Goal: Task Accomplishment & Management: Complete application form

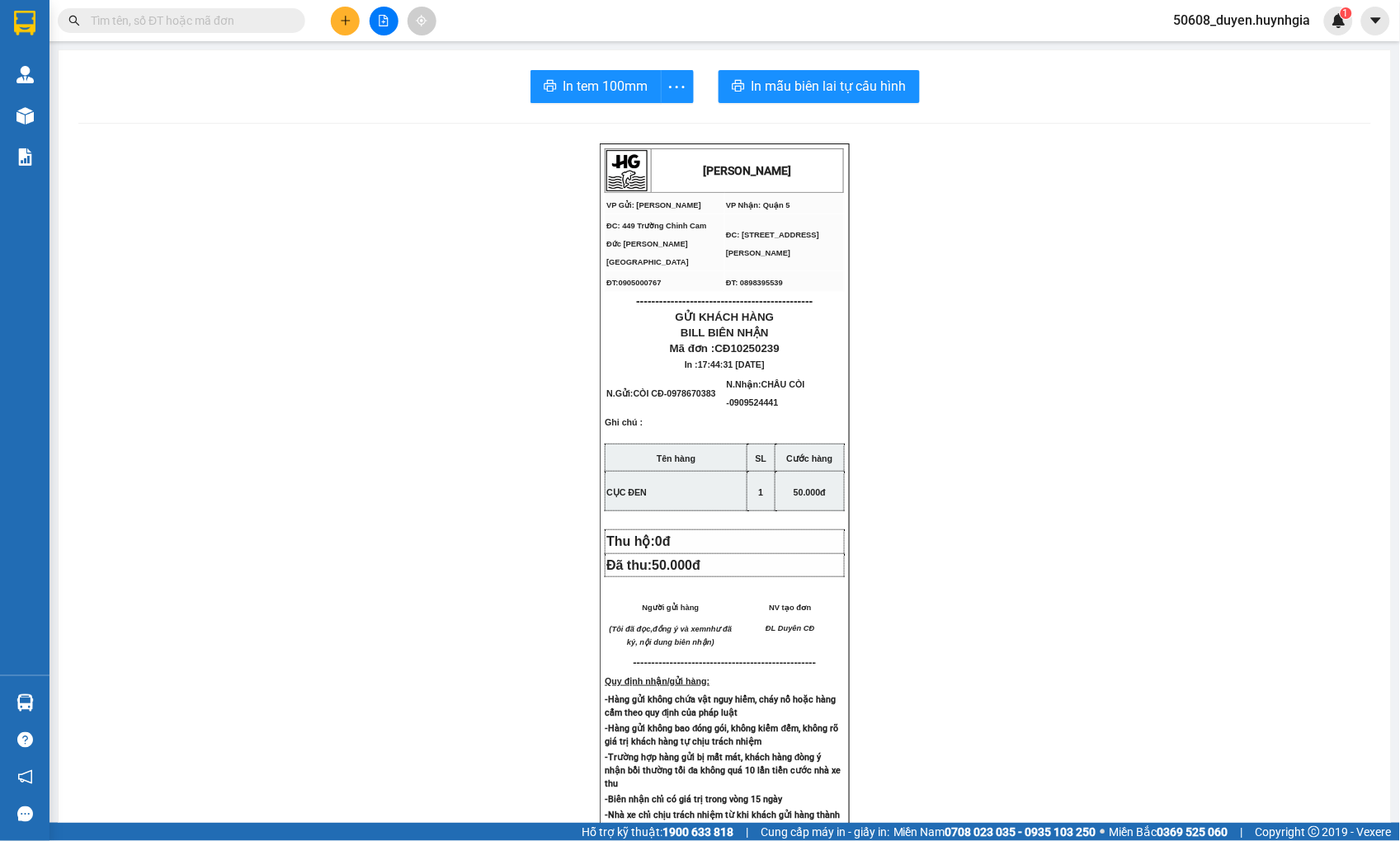
click at [315, 242] on div "[PERSON_NAME] VP Gửi: Cam Đức VP Nhận: Quận 5 ĐC: 449 Trường Chinh Cam Đức [G…" at bounding box center [724, 695] width 1293 height 1103
click at [347, 19] on icon "plus" at bounding box center [345, 19] width 9 height 1
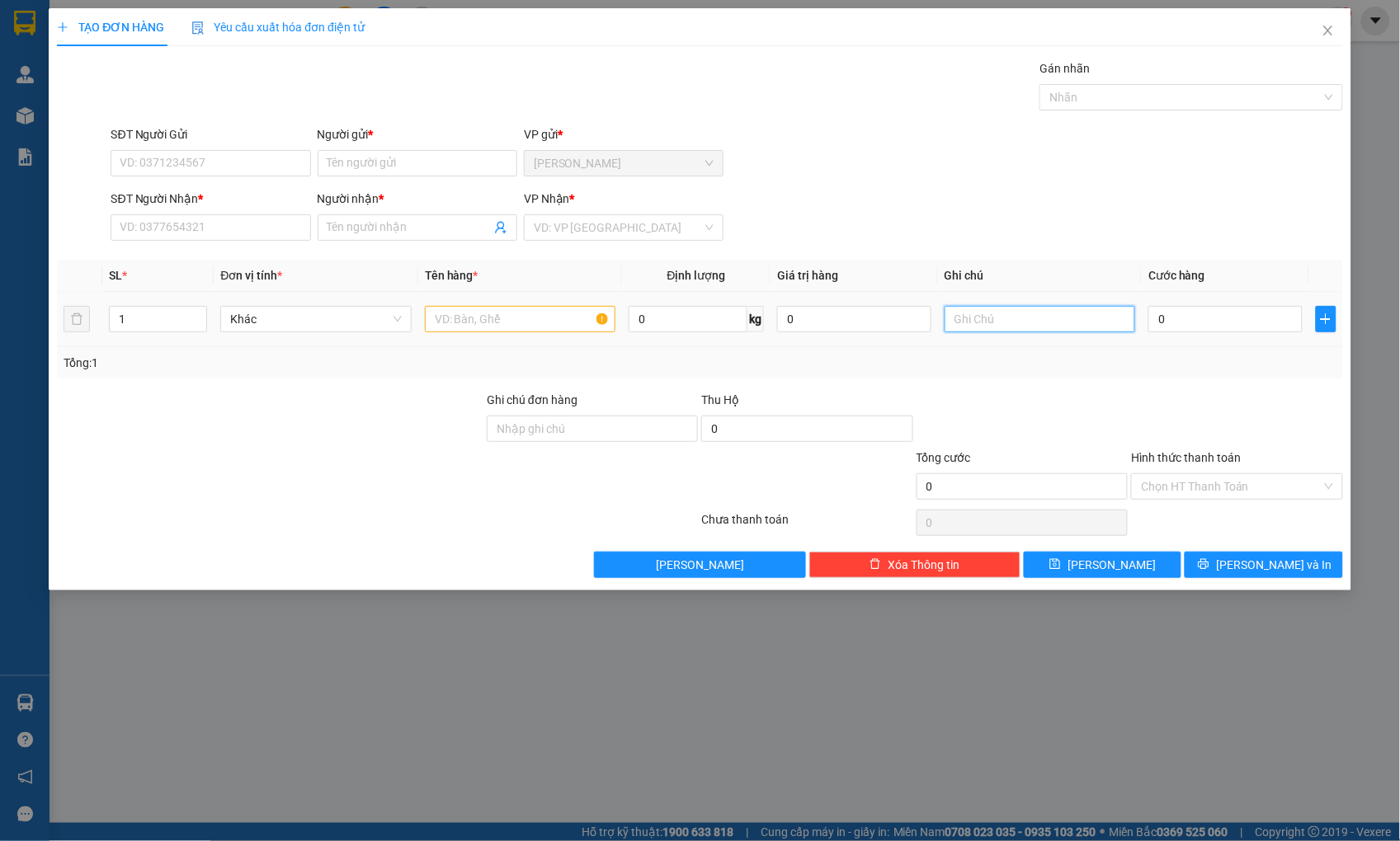
click at [1008, 311] on input "text" at bounding box center [1039, 318] width 191 height 26
paste input "858/11 QUỐC LỘ 1A - KP7 P. [GEOGRAPHIC_DATA], [GEOGRAPHIC_DATA]"
type input "858/11 QUỐC LỘ 1A - KP7 P. [GEOGRAPHIC_DATA], [GEOGRAPHIC_DATA]"
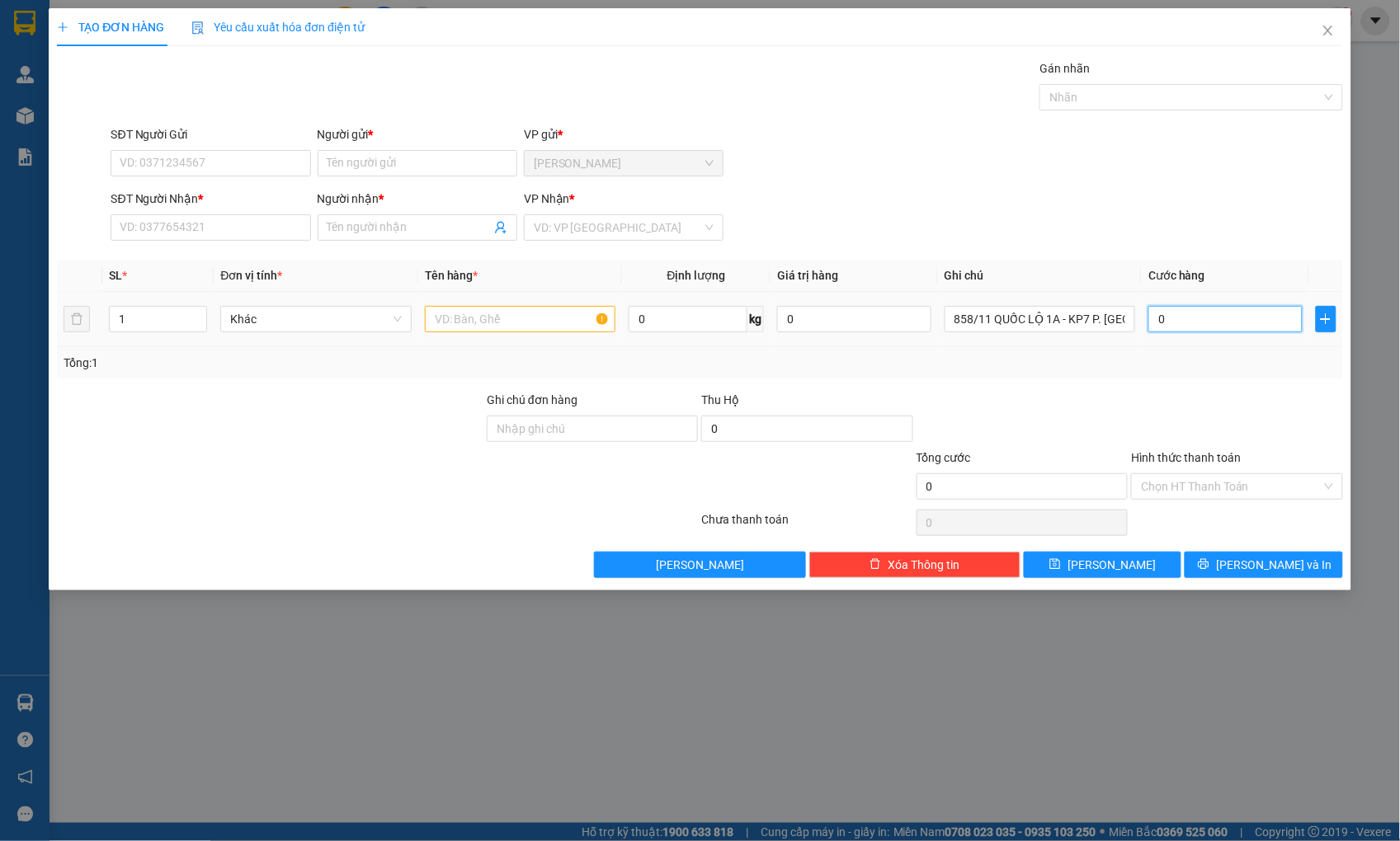
click at [1201, 328] on input "0" at bounding box center [1225, 318] width 153 height 26
type input "1"
type input "12"
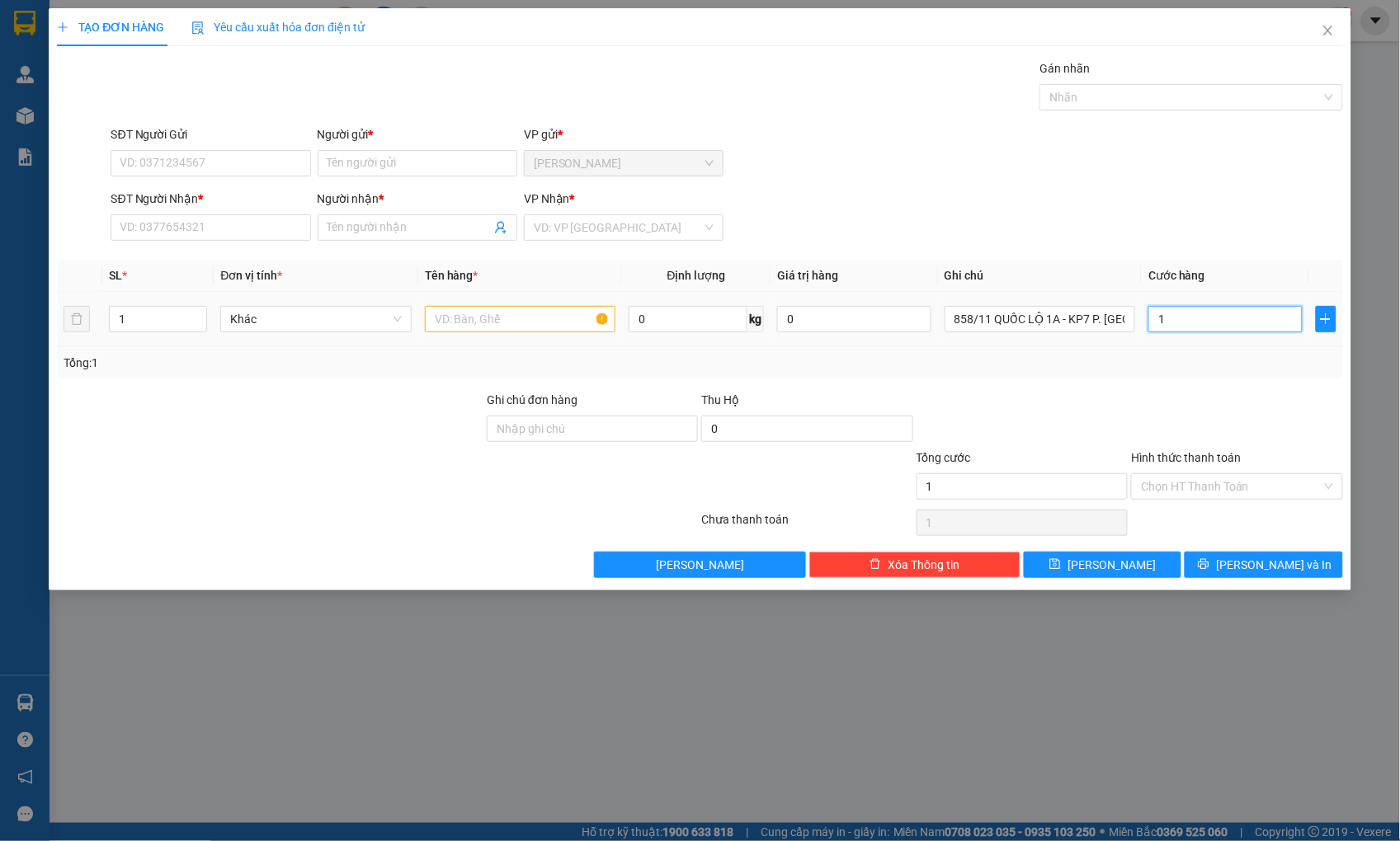
type input "12"
type input "120"
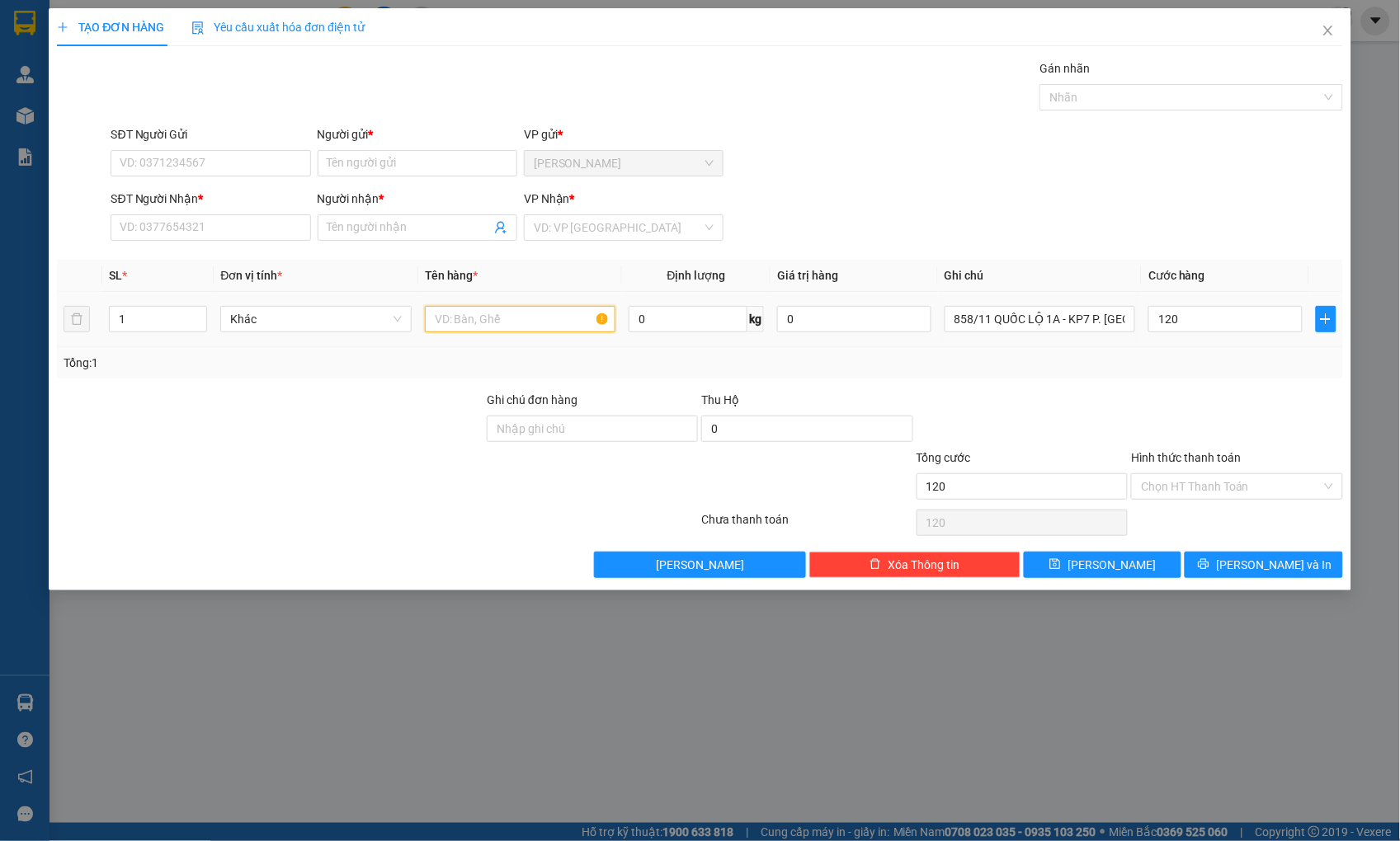
type input "120.000"
click at [551, 321] on input "text" at bounding box center [520, 318] width 191 height 26
type input "HỘP"
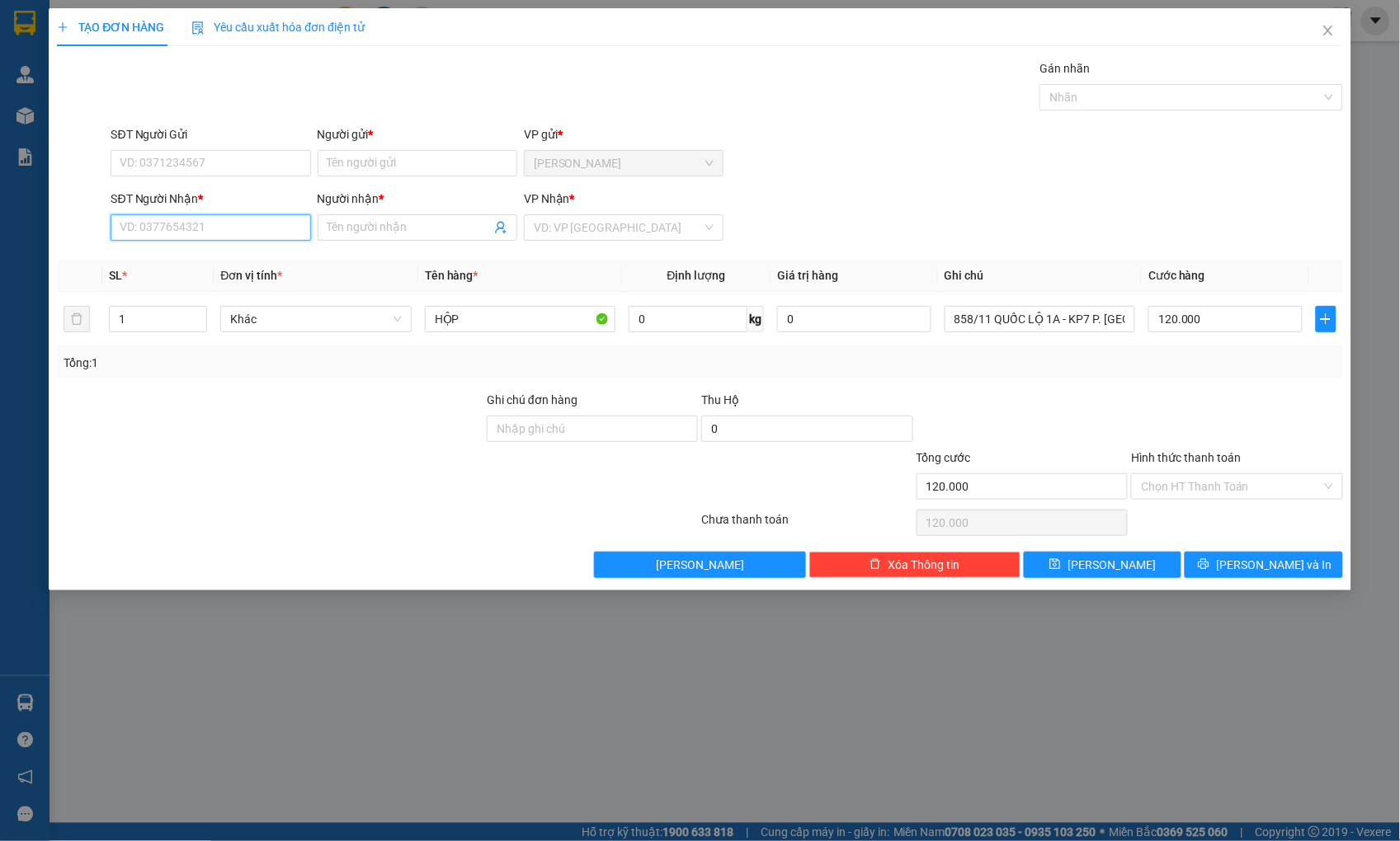
click at [226, 236] on input "SĐT Người Nhận *" at bounding box center [210, 227] width 199 height 26
click at [209, 261] on div "0932842168 - ĐOÀN VINH" at bounding box center [211, 260] width 180 height 18
type input "0932842168"
type input "ĐOÀN VINH"
type input "0932842168"
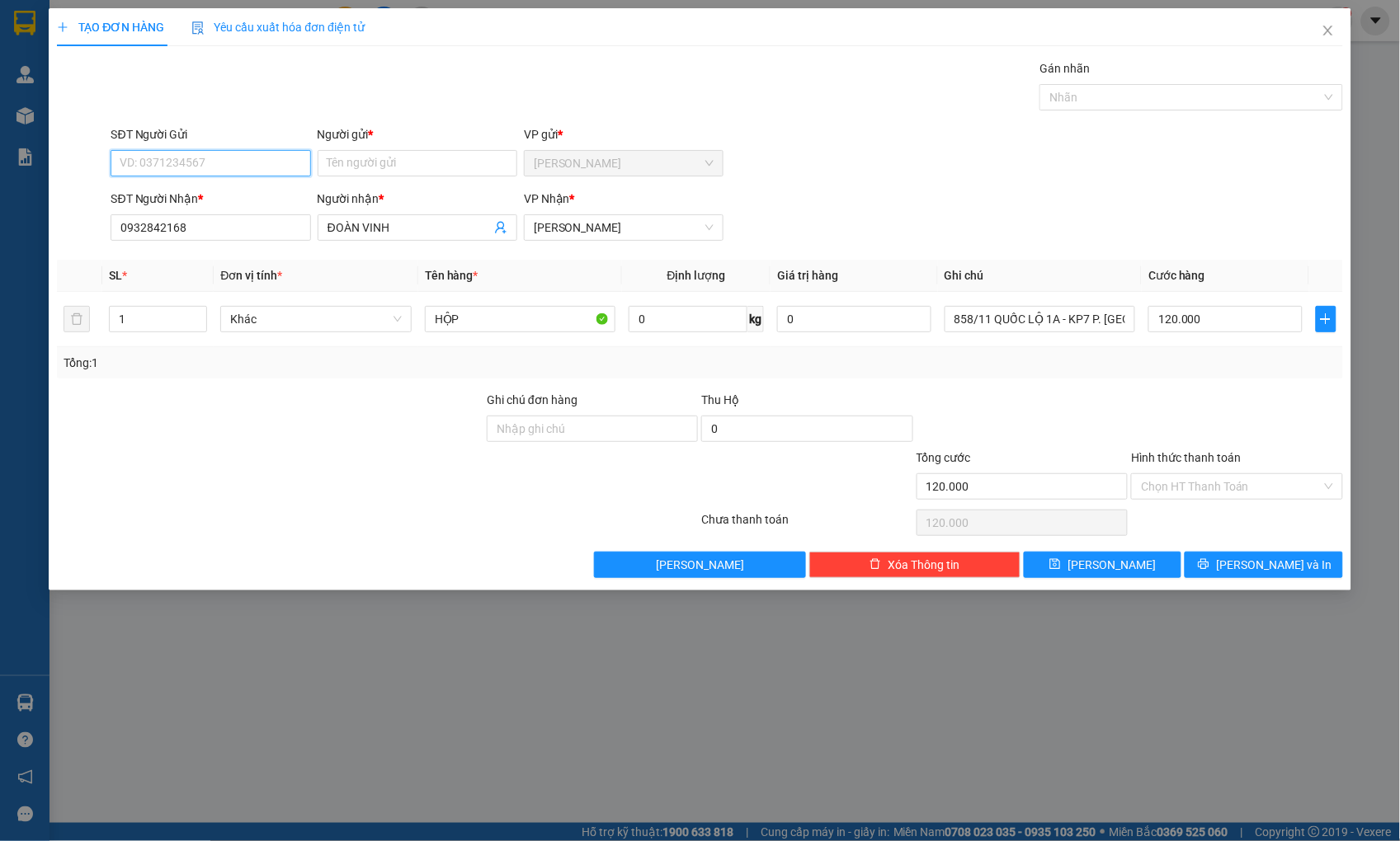
click at [234, 164] on input "SĐT Người Gửi" at bounding box center [210, 163] width 199 height 26
click at [218, 190] on div "0972715414 - [PERSON_NAME]" at bounding box center [211, 195] width 180 height 18
type input "0972715414"
type input "NGUYÊN PHÁT"
click at [1245, 566] on button "[PERSON_NAME] và In" at bounding box center [1263, 564] width 158 height 26
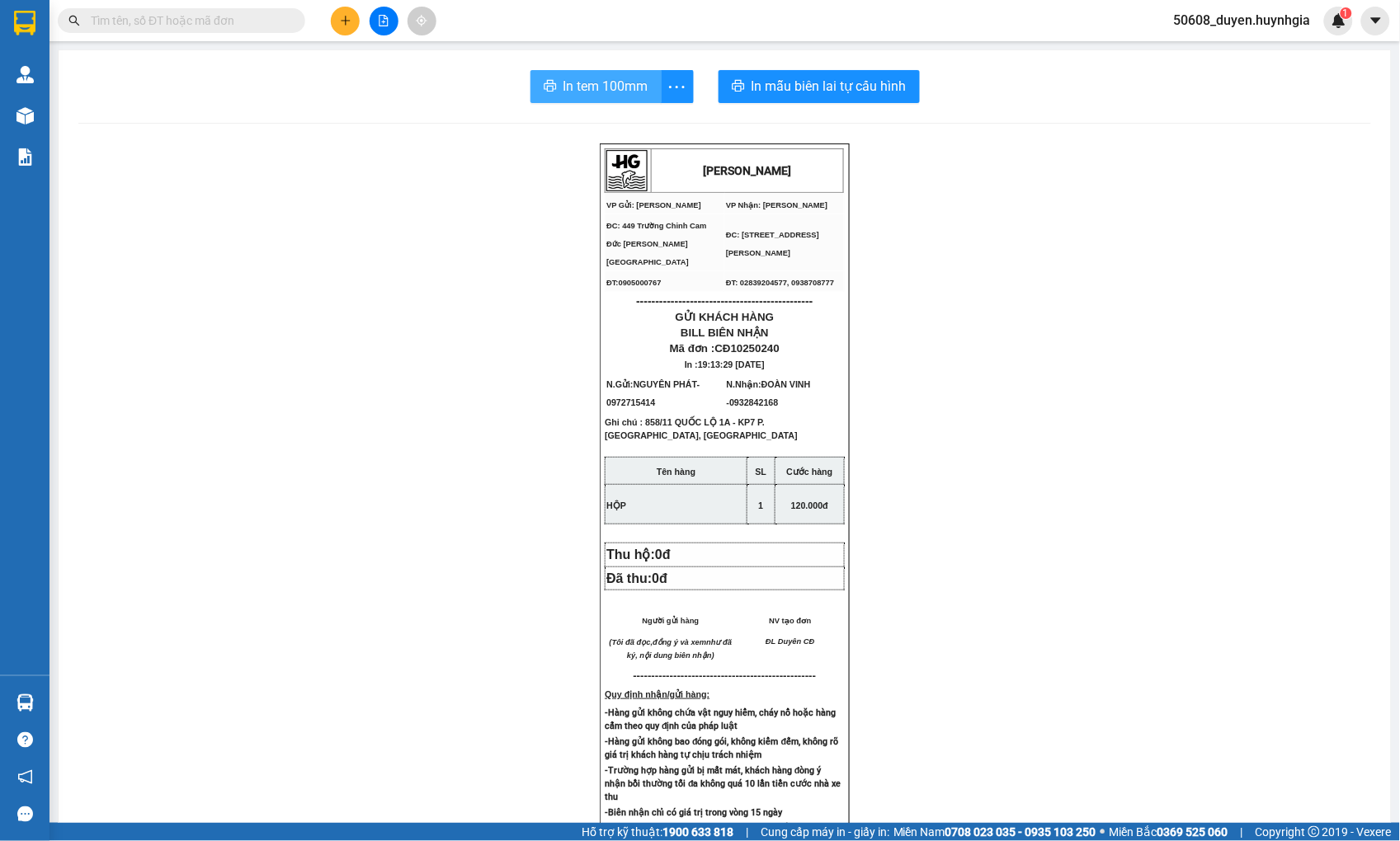
click at [569, 84] on span "In tem 100mm" at bounding box center [606, 85] width 85 height 20
click at [800, 86] on span "In mẫu biên lai tự cấu hình" at bounding box center [829, 85] width 155 height 20
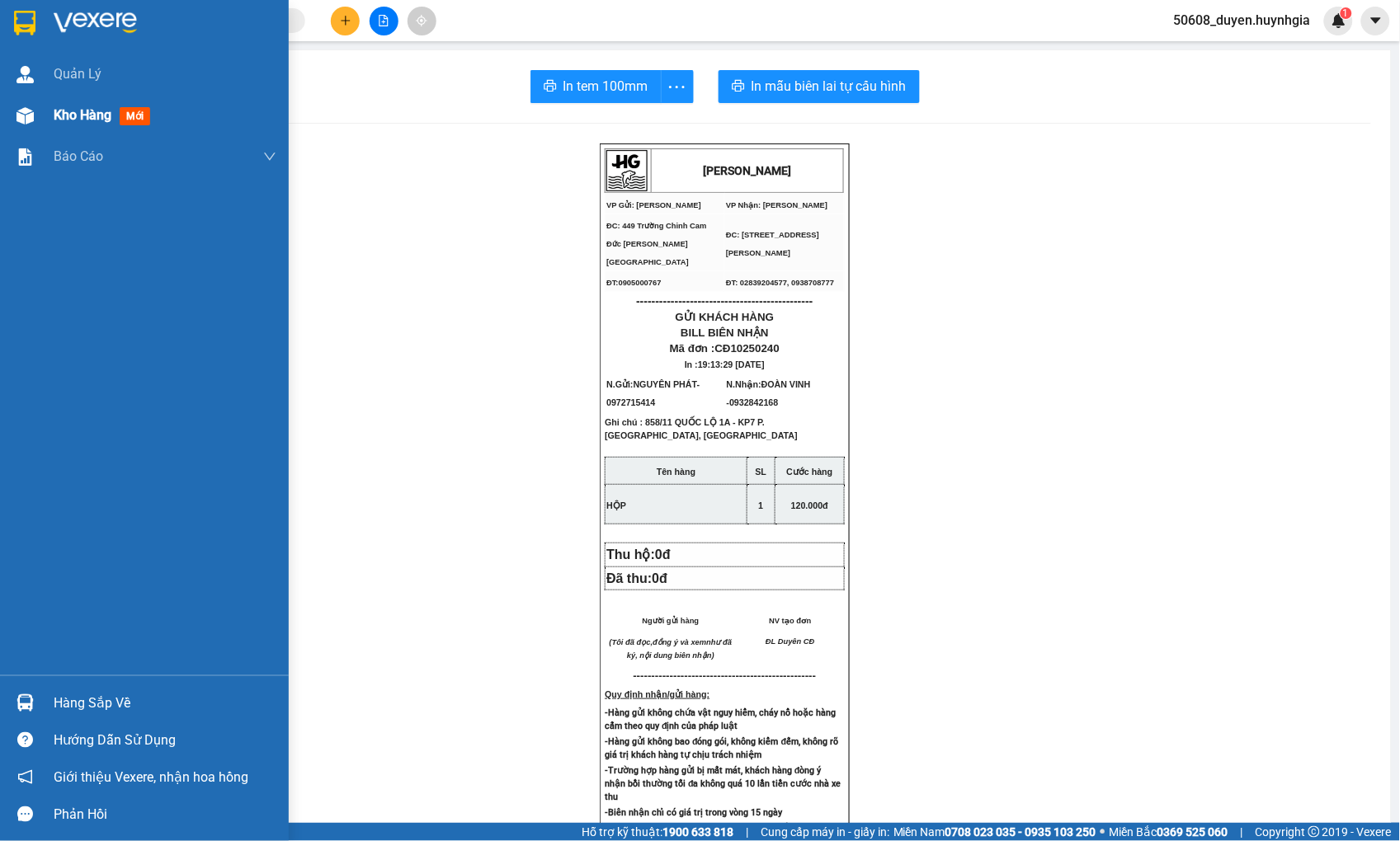
click at [11, 105] on div at bounding box center [25, 116] width 29 height 29
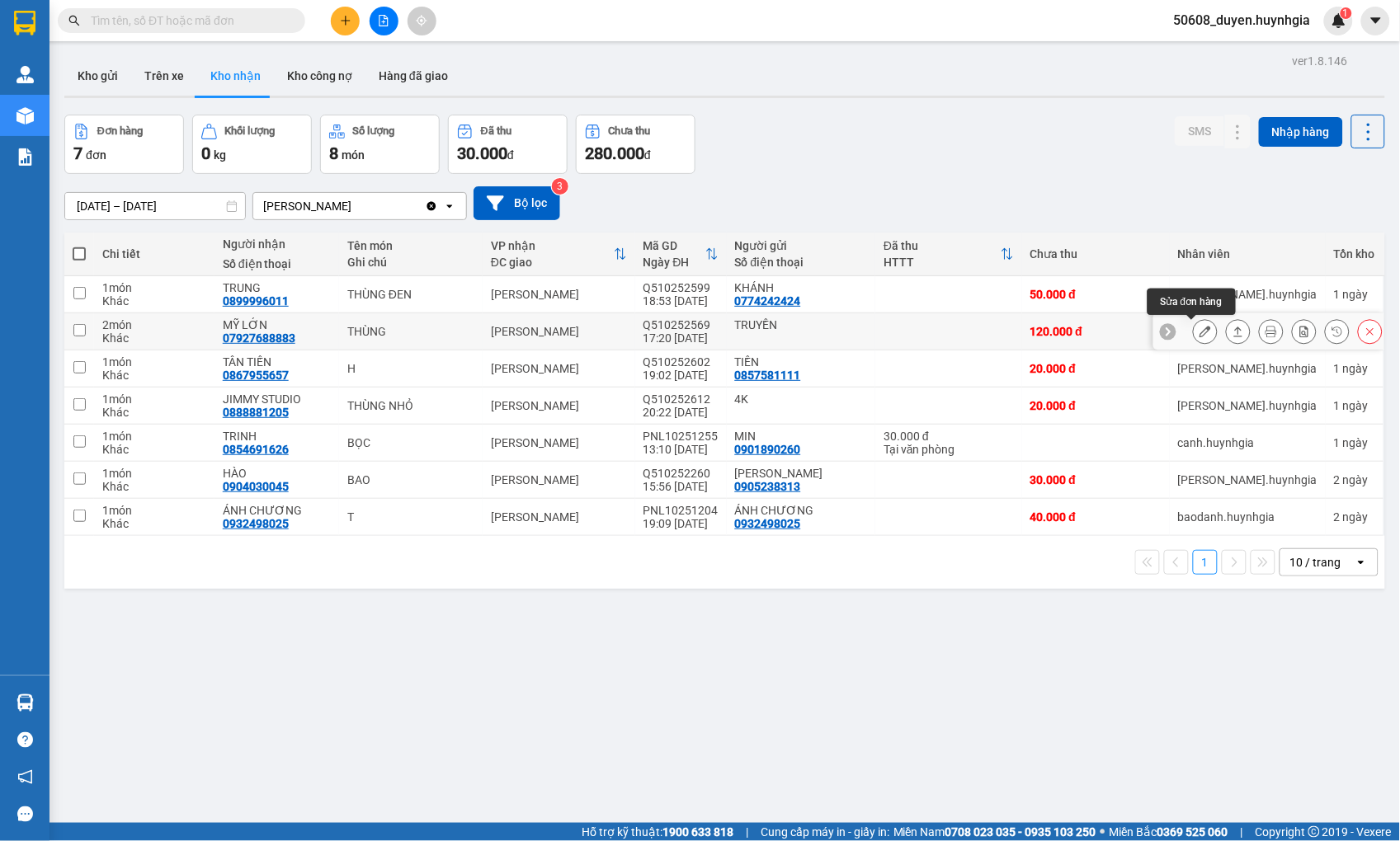
click at [1200, 331] on icon at bounding box center [1205, 332] width 12 height 12
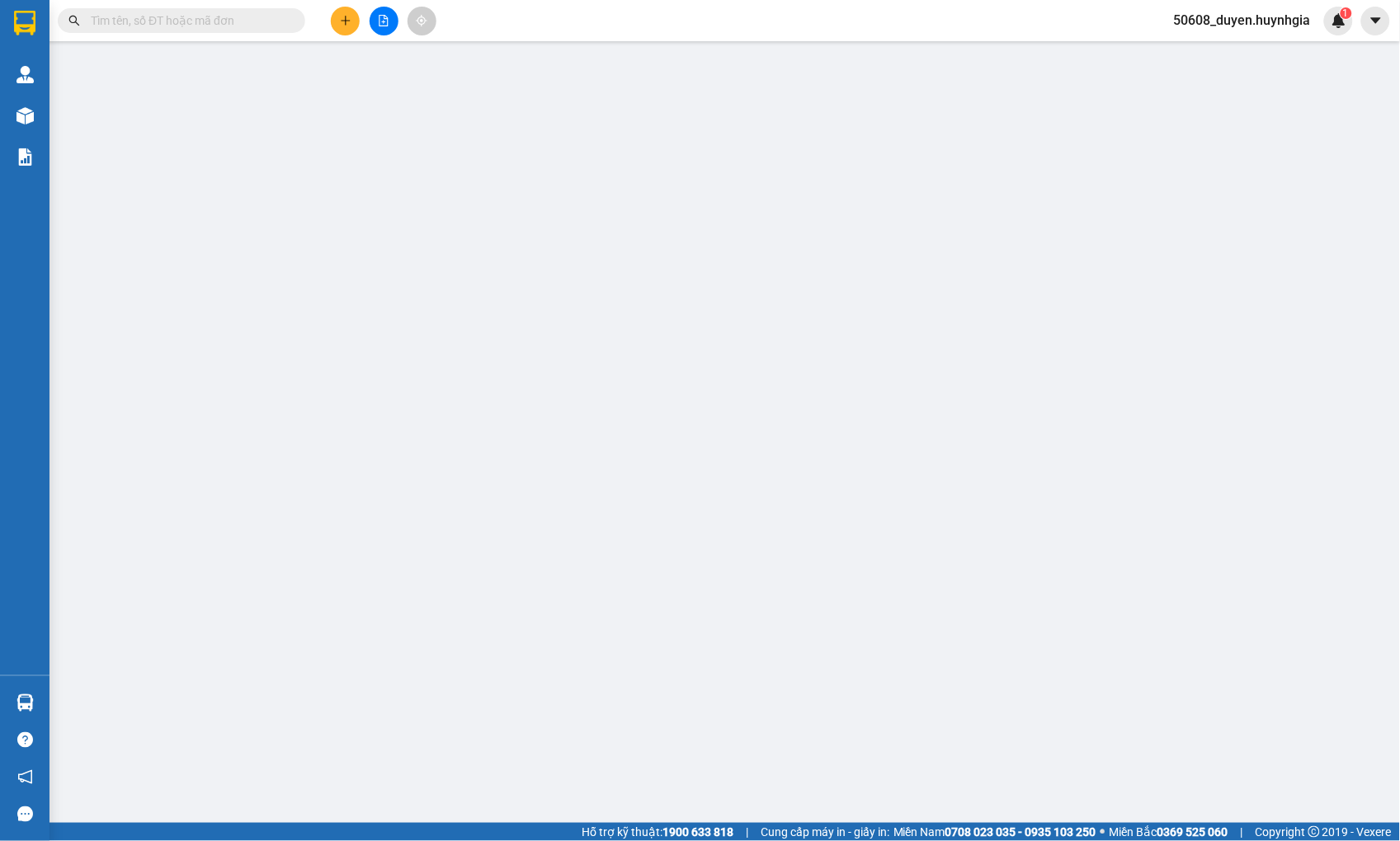
type input "TRUYỀN"
type input "07927688883"
type input "MỸ LỚN"
type input "120.000"
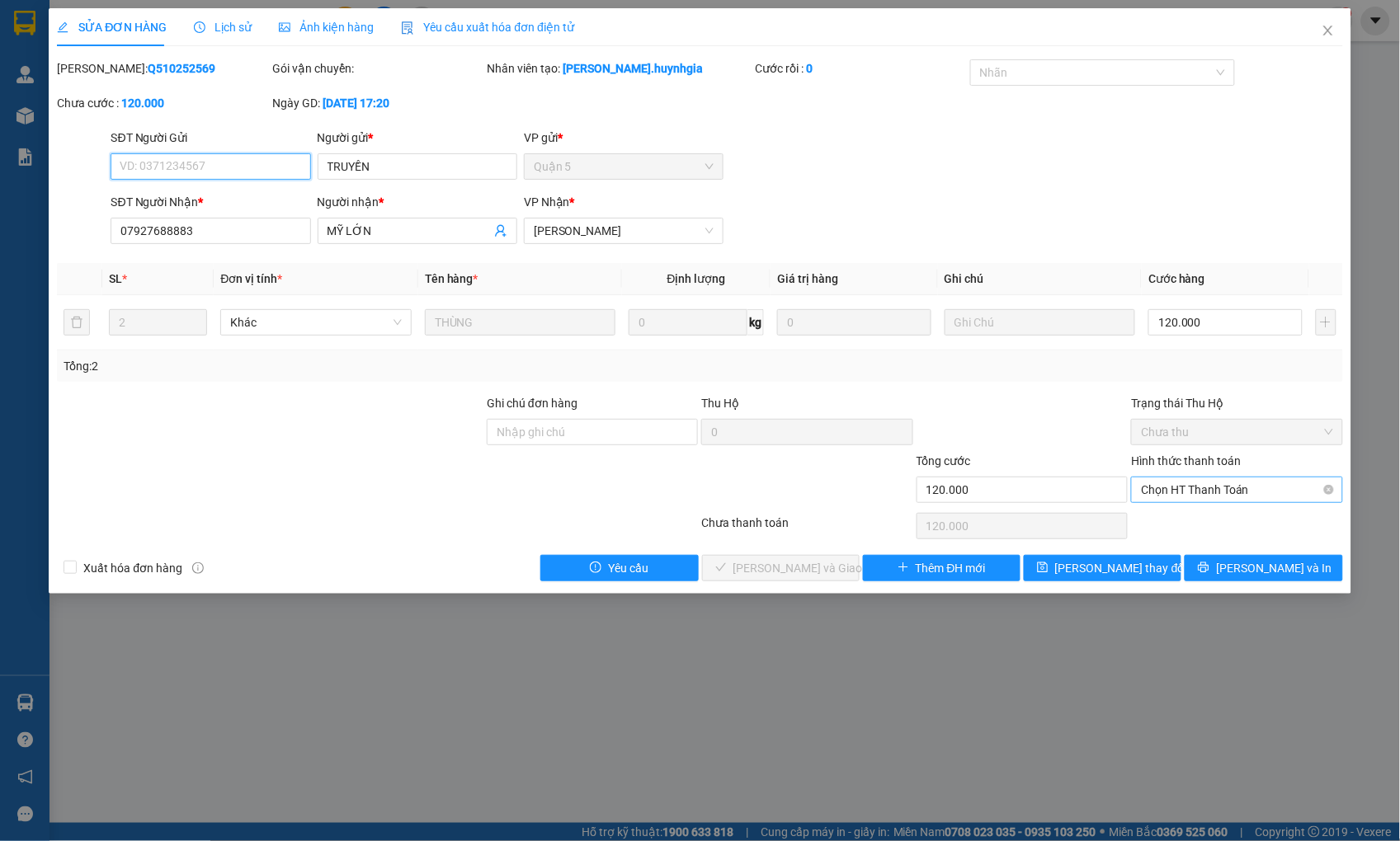
click at [1197, 490] on span "Chọn HT Thanh Toán" at bounding box center [1236, 490] width 192 height 25
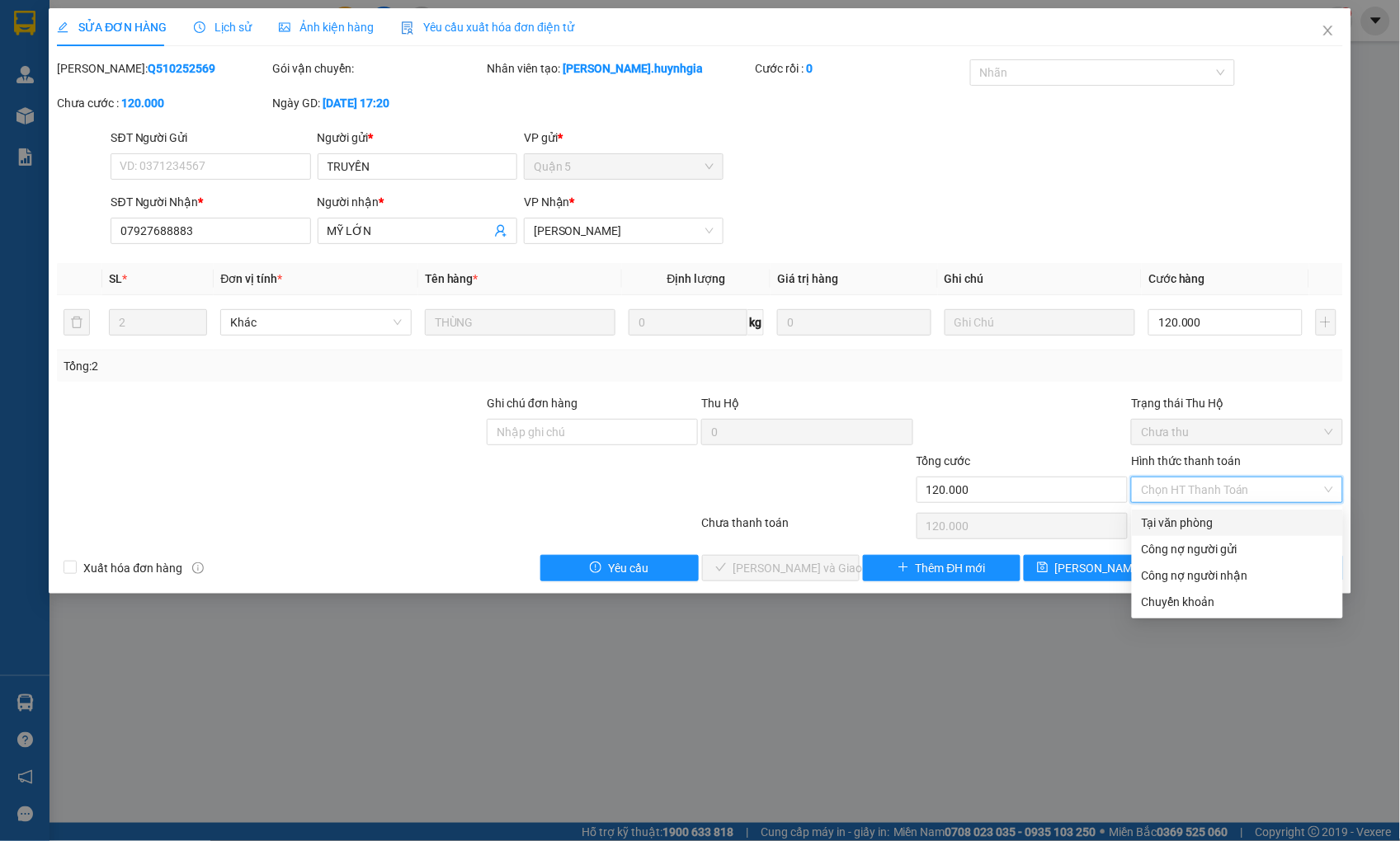
click at [1198, 517] on div "Tại văn phòng" at bounding box center [1237, 523] width 192 height 18
type input "0"
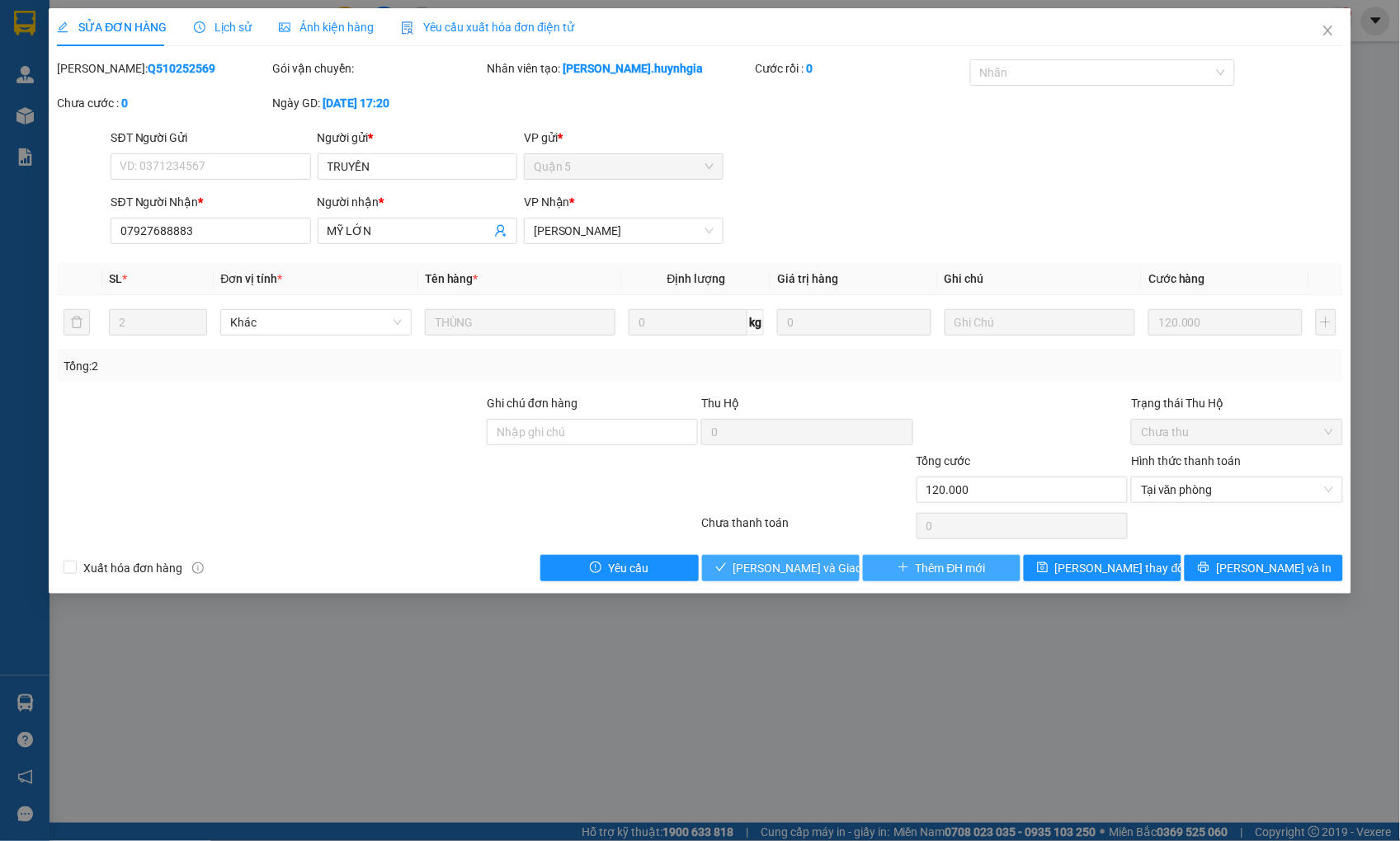
drag, startPoint x: 806, startPoint y: 566, endPoint x: 876, endPoint y: 563, distance: 70.1
click at [806, 565] on span "[PERSON_NAME] và Giao hàng" at bounding box center [812, 568] width 159 height 18
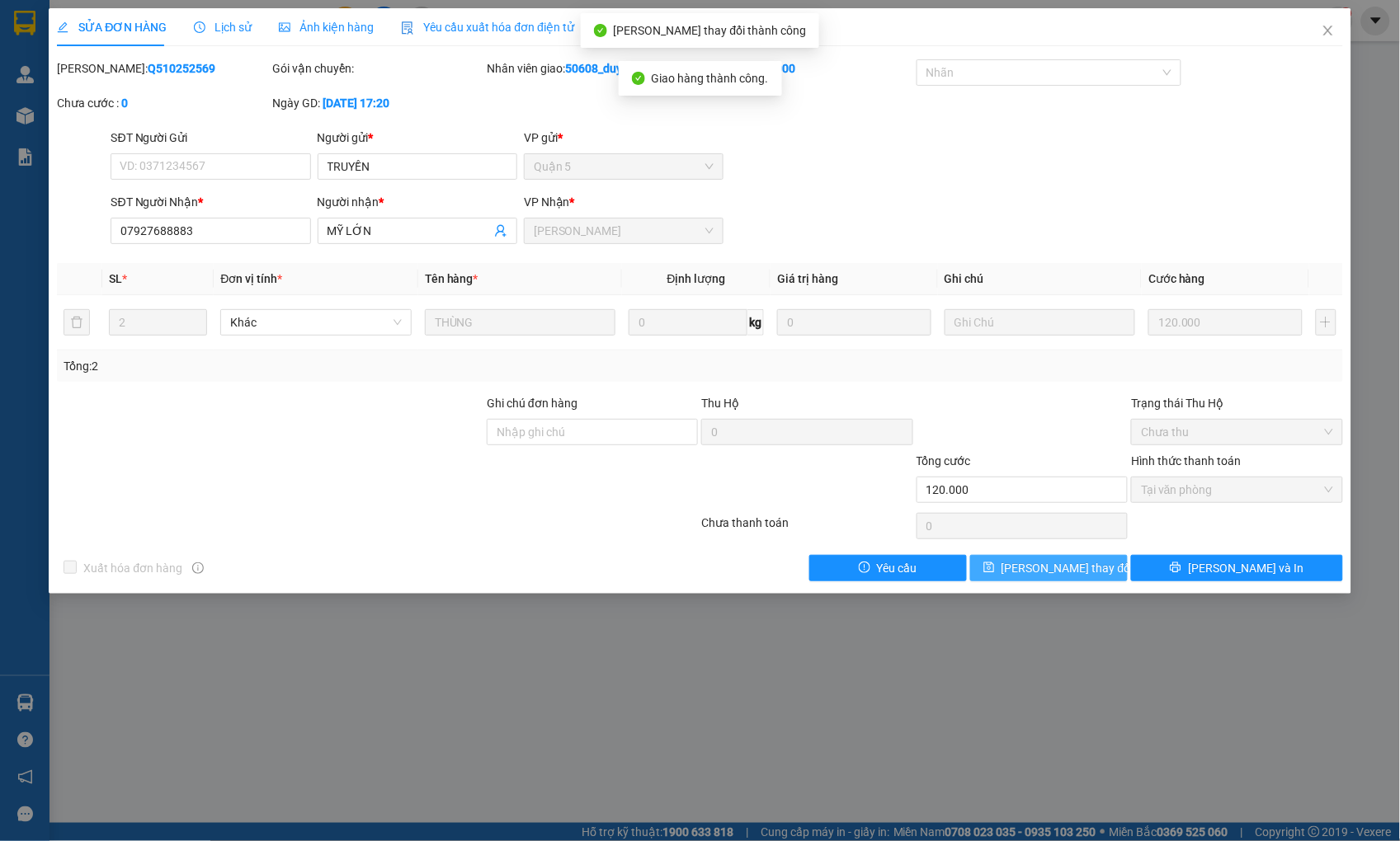
click at [1097, 563] on button "[PERSON_NAME] thay đổi" at bounding box center [1049, 567] width 158 height 26
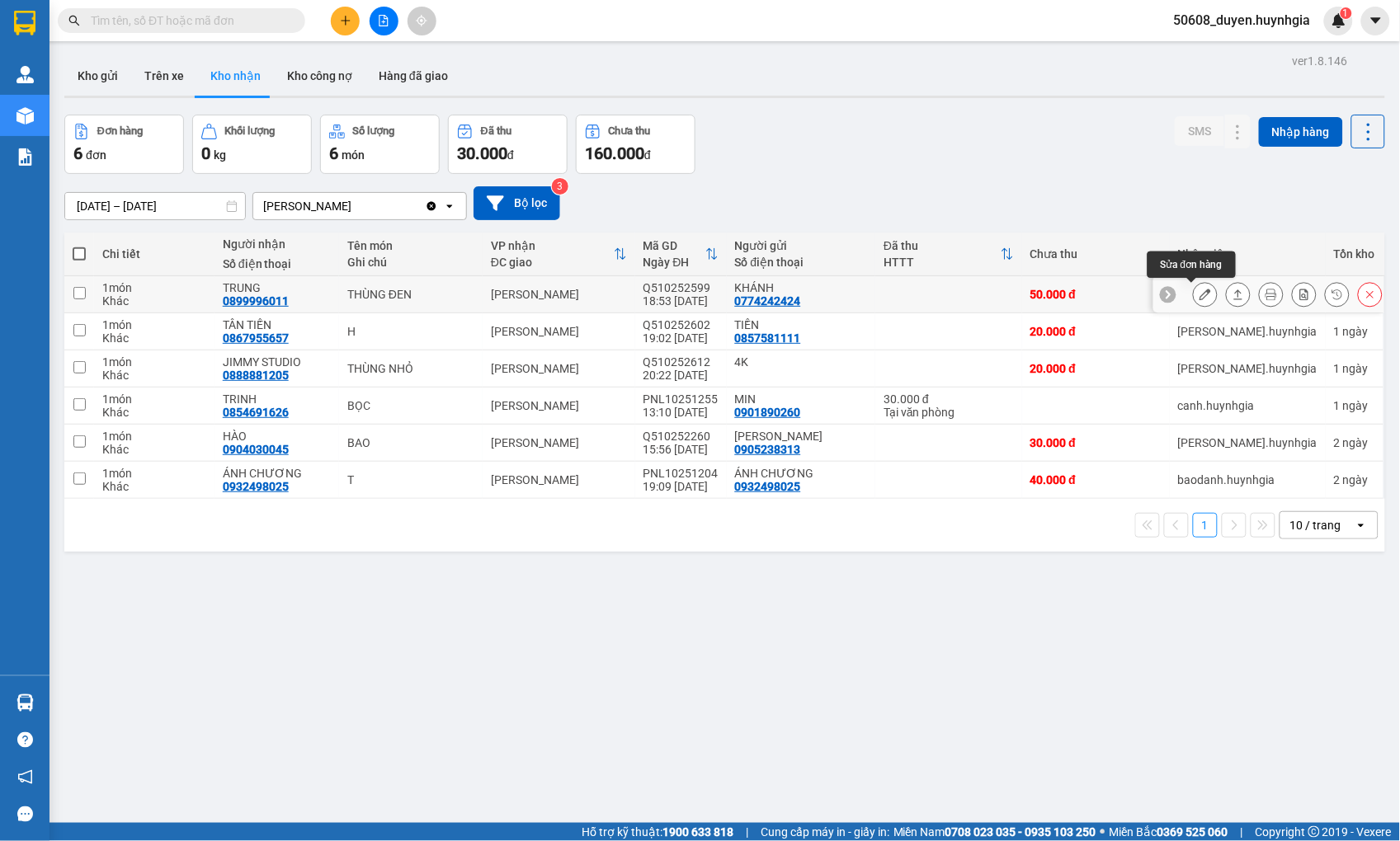
click at [1200, 290] on icon at bounding box center [1205, 294] width 12 height 12
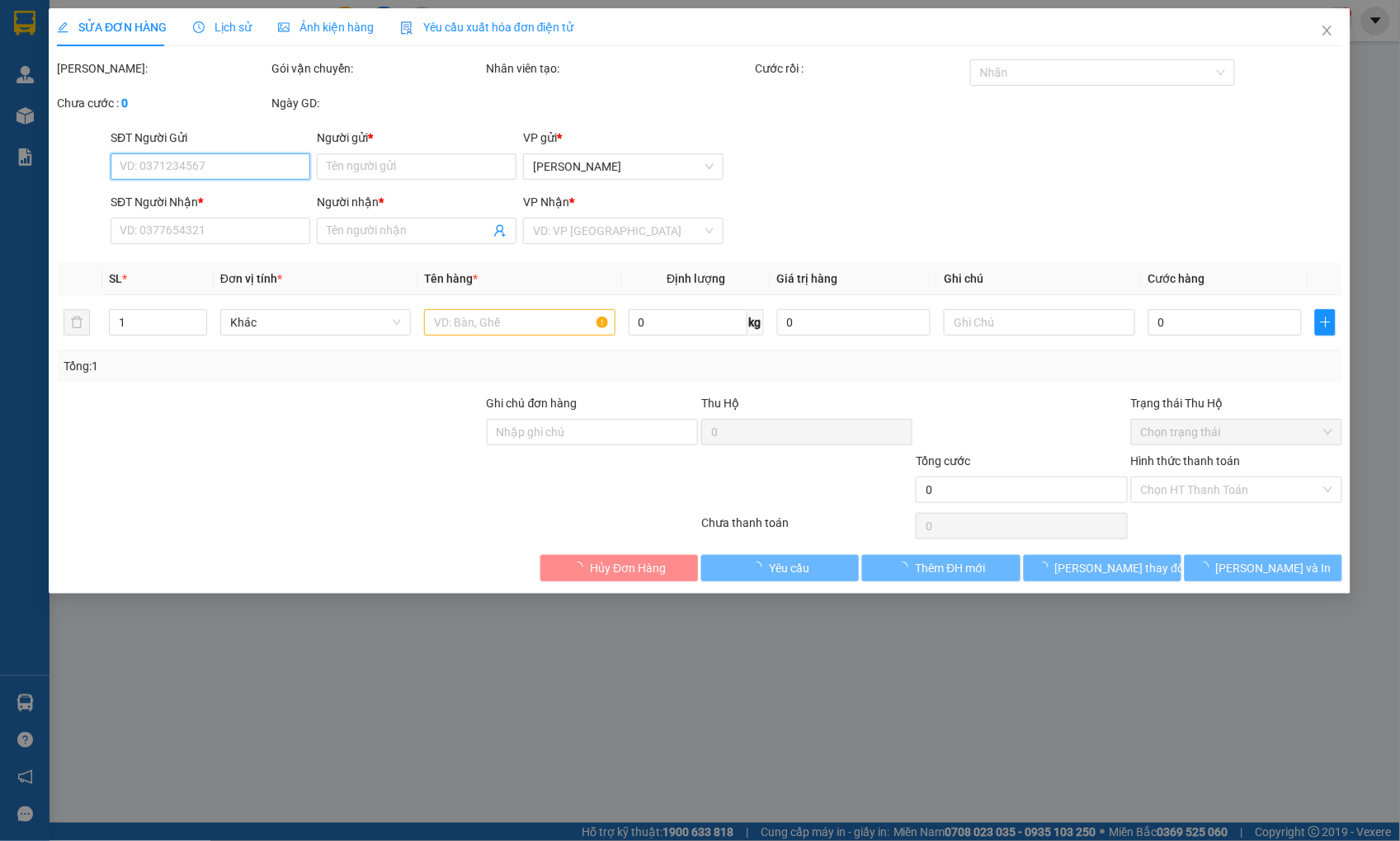
type input "0774242424"
type input "KHÁNH"
type input "0899996011"
type input "TRUNG"
type input "50.000"
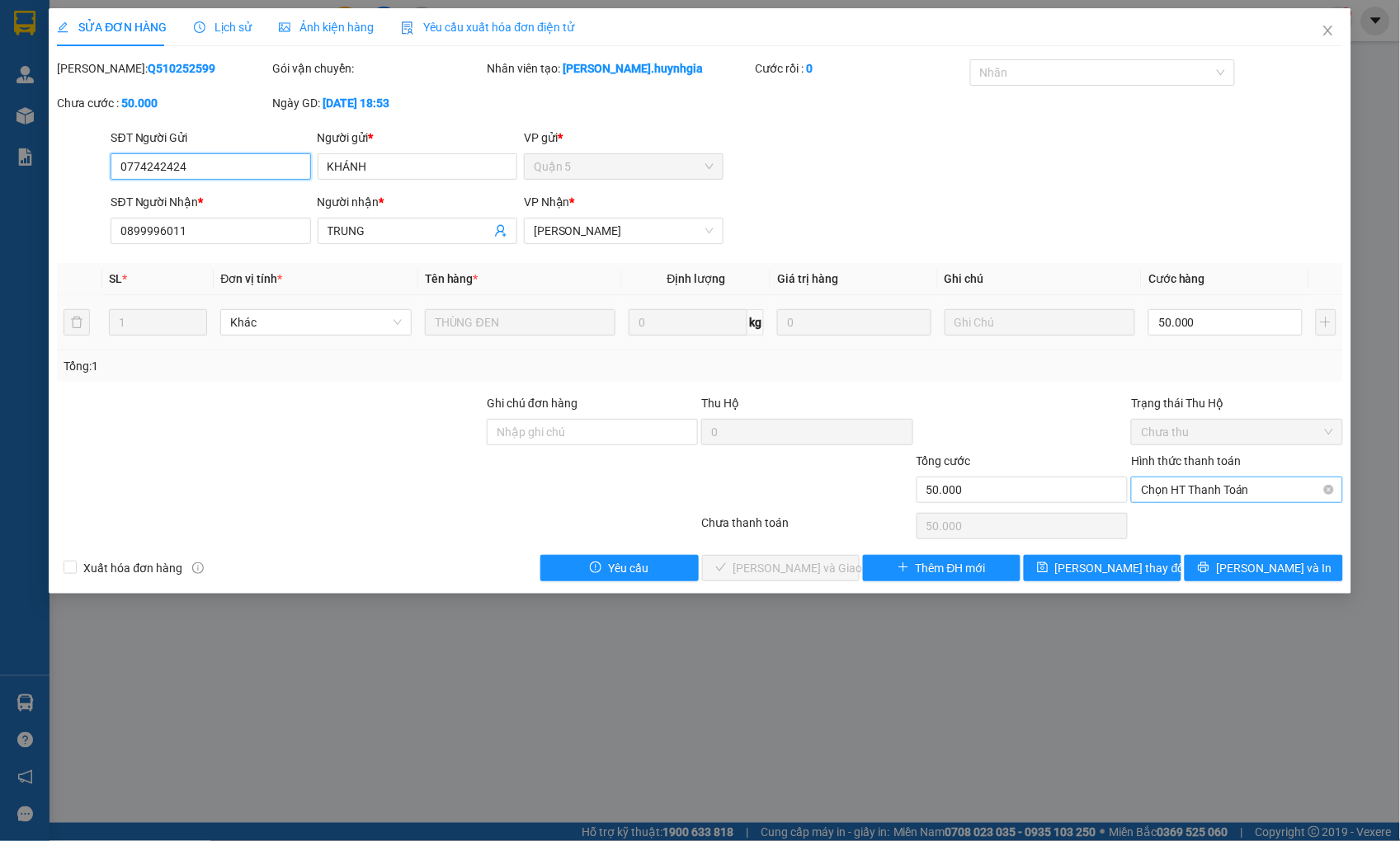
click at [1189, 484] on span "Chọn HT Thanh Toán" at bounding box center [1236, 490] width 192 height 25
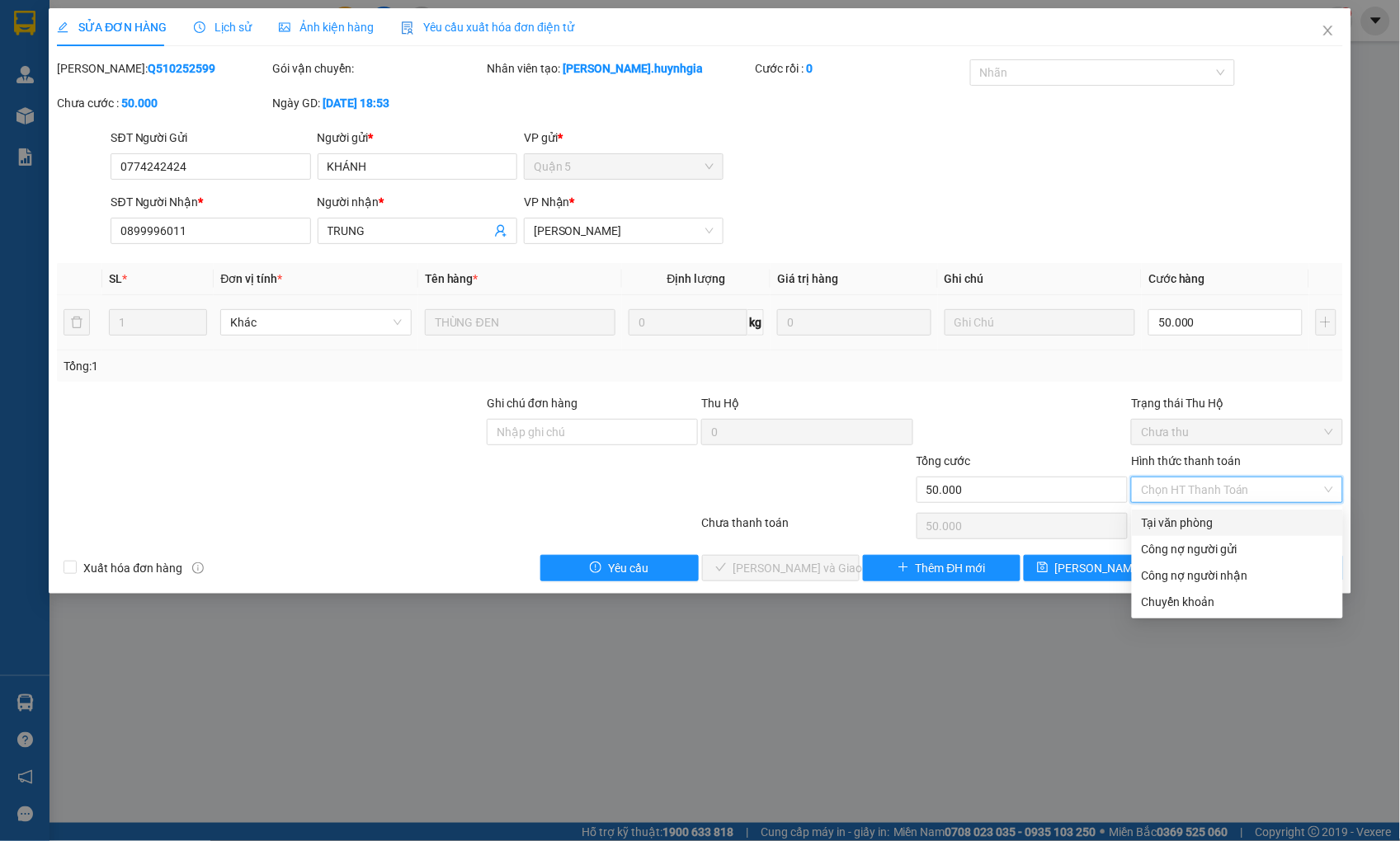
click at [1182, 521] on div "Tại văn phòng" at bounding box center [1237, 523] width 192 height 18
type input "0"
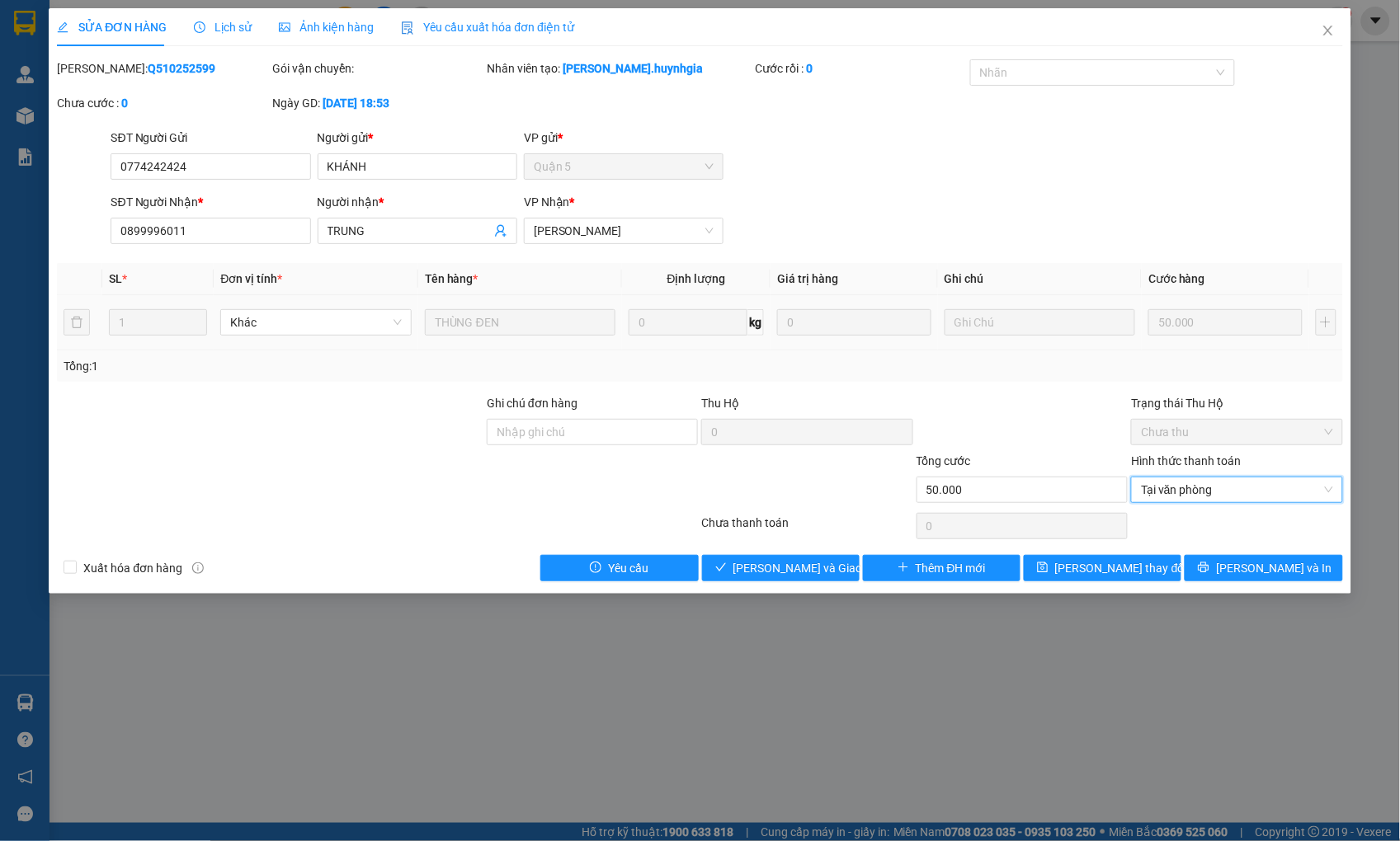
click at [812, 554] on div "Total Paid Fee 0 Total UnPaid Fee 50.000 Cash Collection Total Fee Mã ĐH: Q5102…" at bounding box center [699, 319] width 1285 height 522
click at [813, 561] on span "[PERSON_NAME] và Giao hàng" at bounding box center [812, 568] width 159 height 18
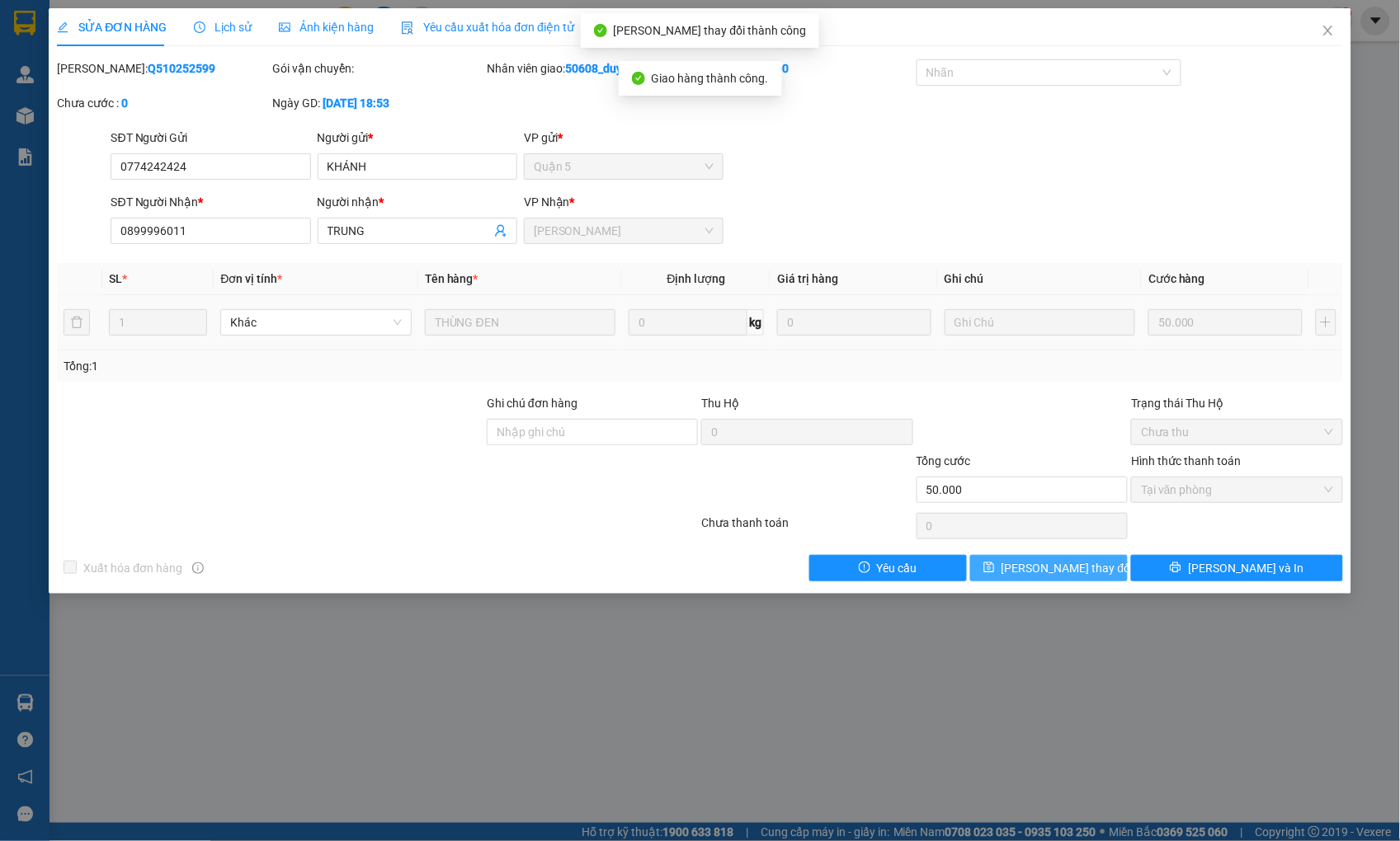
drag, startPoint x: 1057, startPoint y: 575, endPoint x: 1083, endPoint y: 566, distance: 27.5
click at [1083, 566] on span "[PERSON_NAME] thay đổi" at bounding box center [1067, 568] width 132 height 18
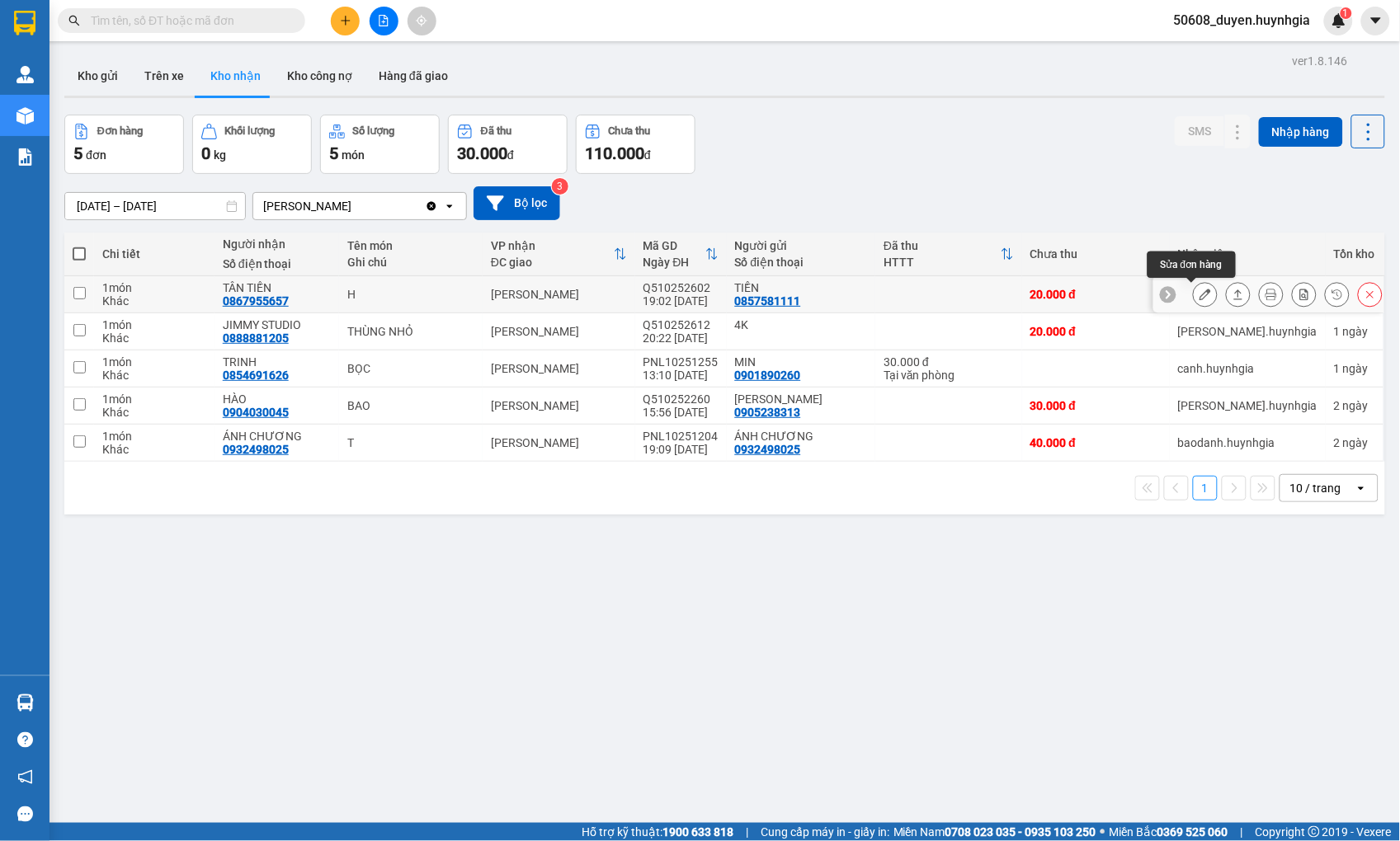
click at [1199, 297] on button at bounding box center [1205, 295] width 23 height 29
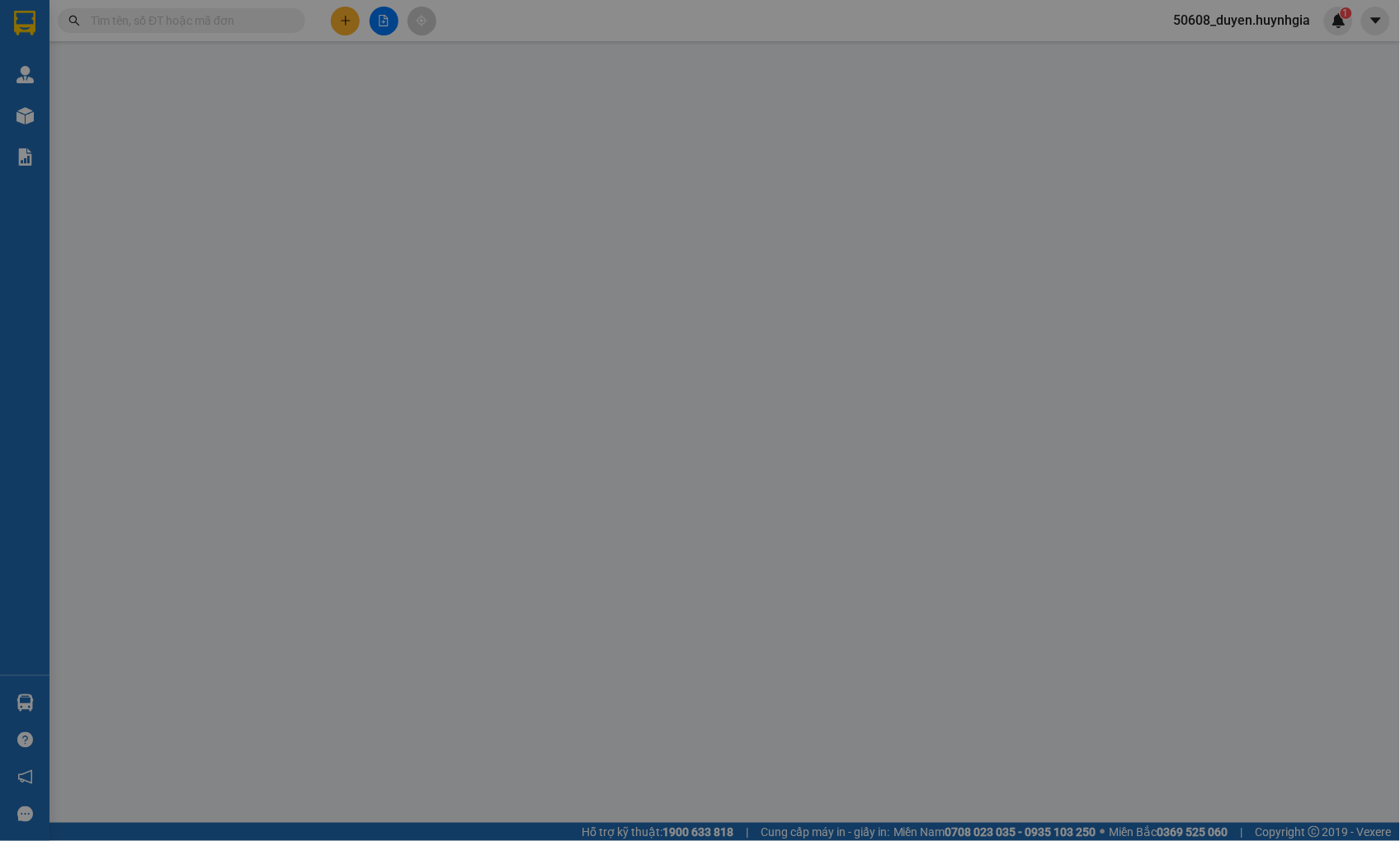
type input "0857581111"
type input "TIỀN"
type input "0867955657"
type input "TÂN TIẾN"
type input "20.000"
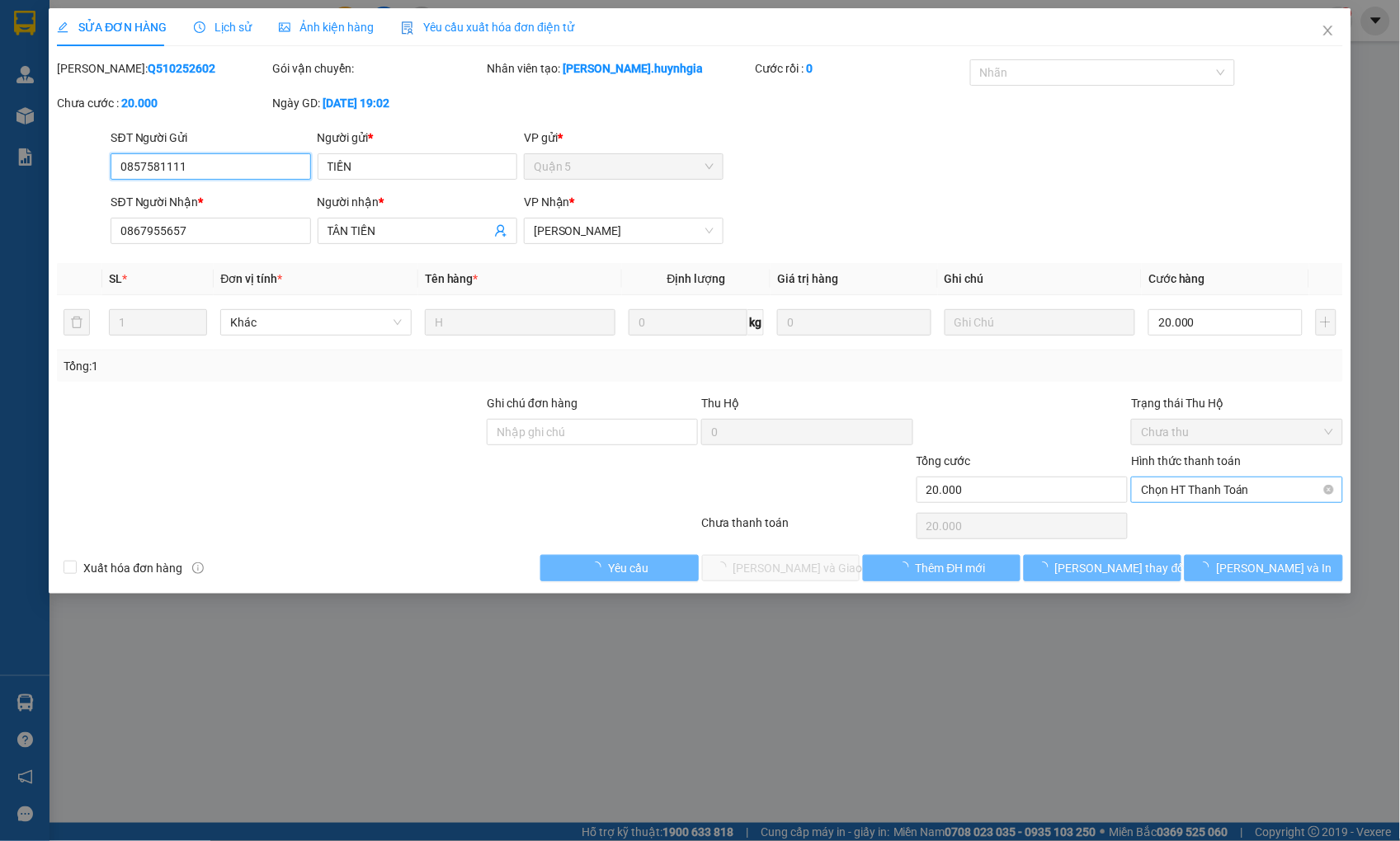
click at [1217, 483] on span "Chọn HT Thanh Toán" at bounding box center [1236, 490] width 192 height 25
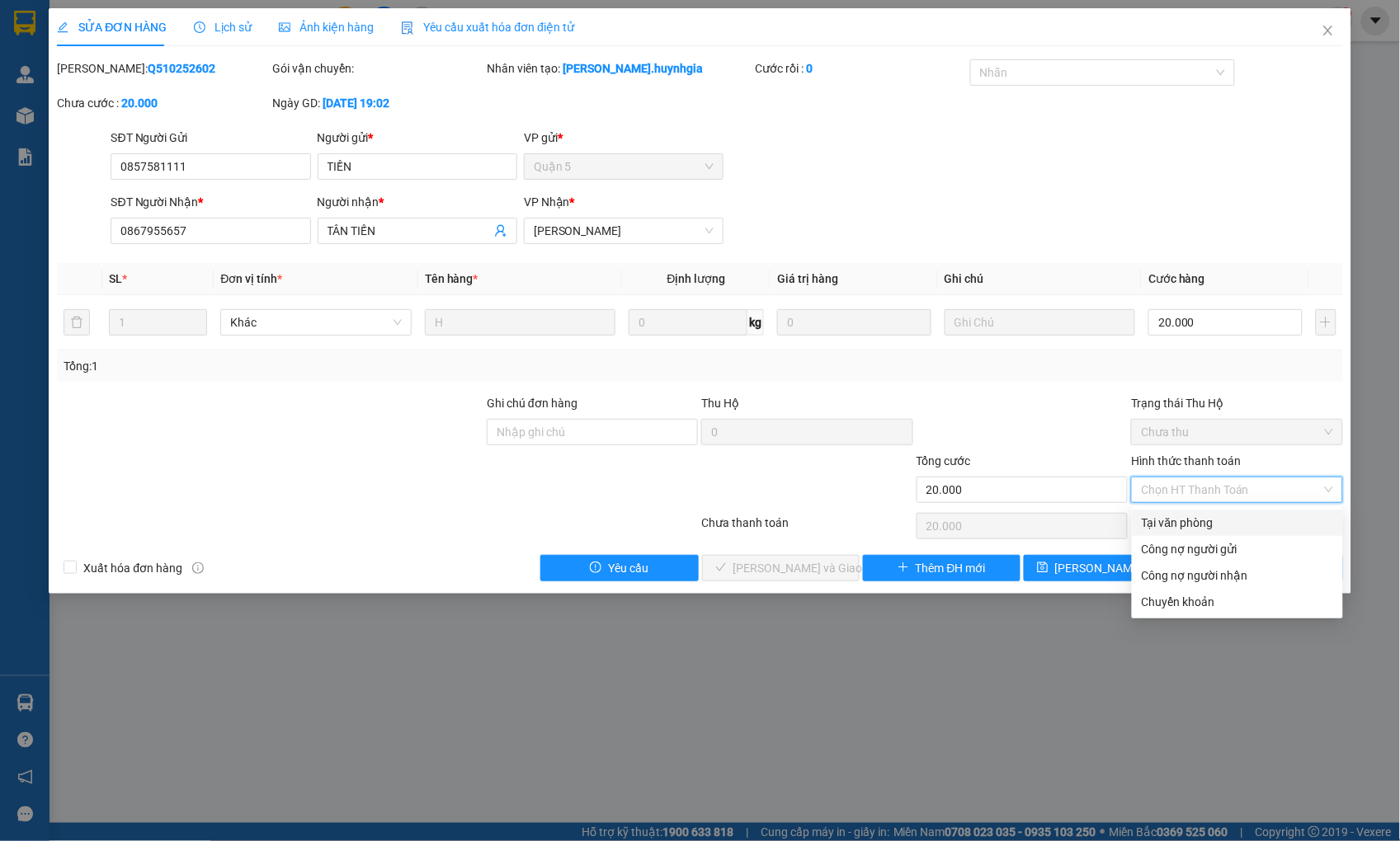
click at [1188, 521] on div "Tại văn phòng" at bounding box center [1237, 523] width 192 height 18
type input "0"
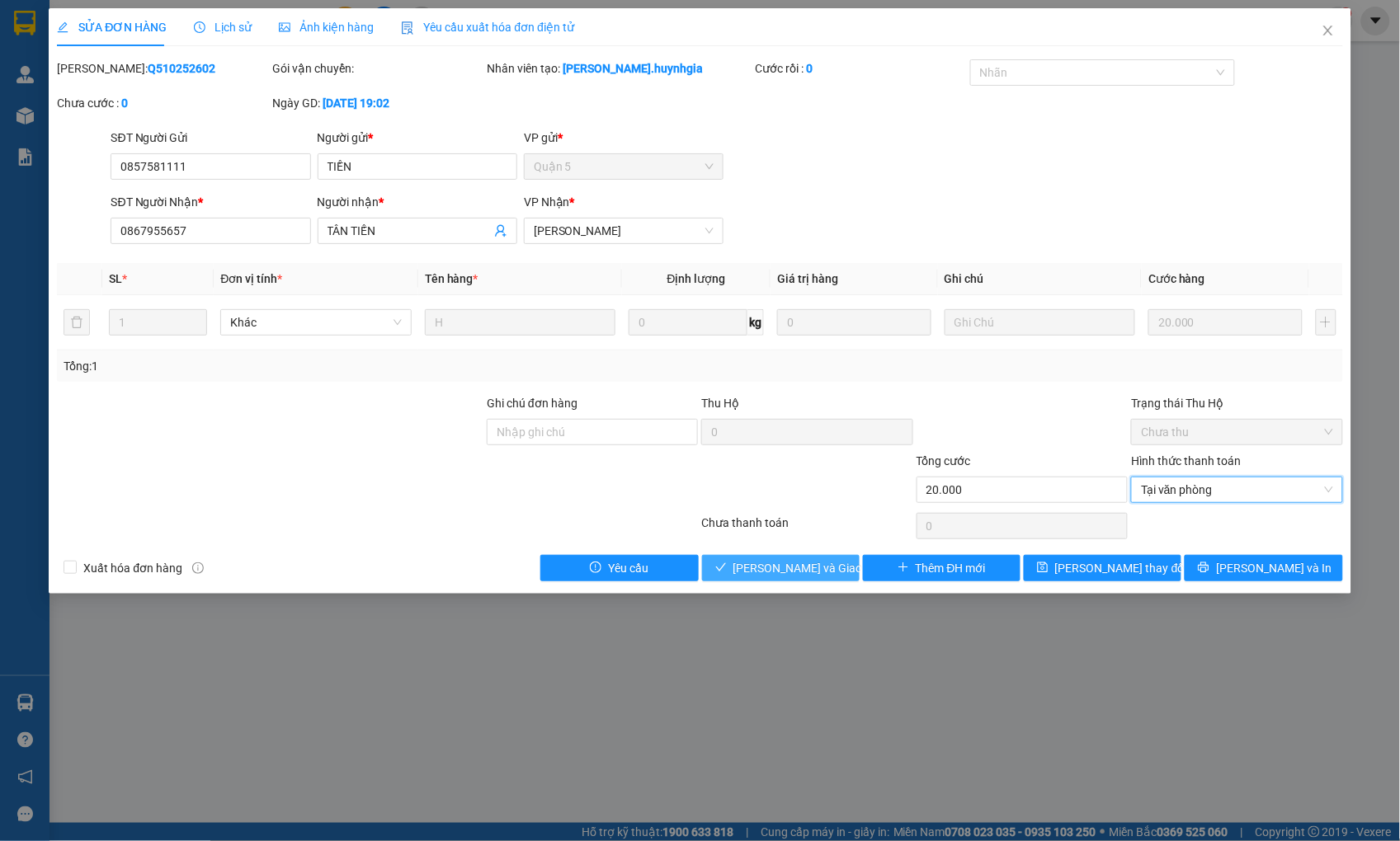
click at [779, 556] on button "[PERSON_NAME] và Giao hàng" at bounding box center [780, 567] width 158 height 26
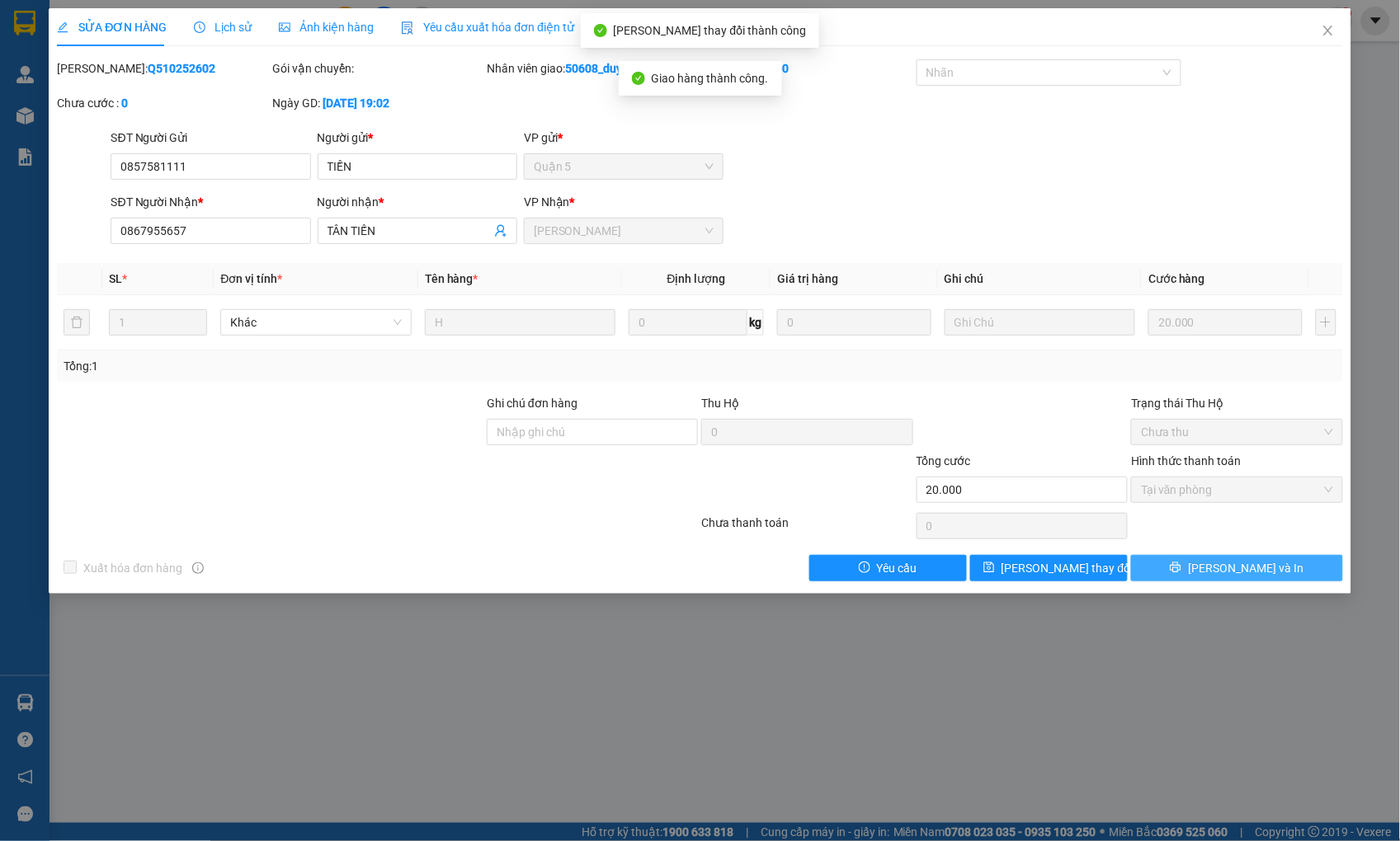
click at [1133, 574] on button "[PERSON_NAME] và In" at bounding box center [1236, 567] width 211 height 26
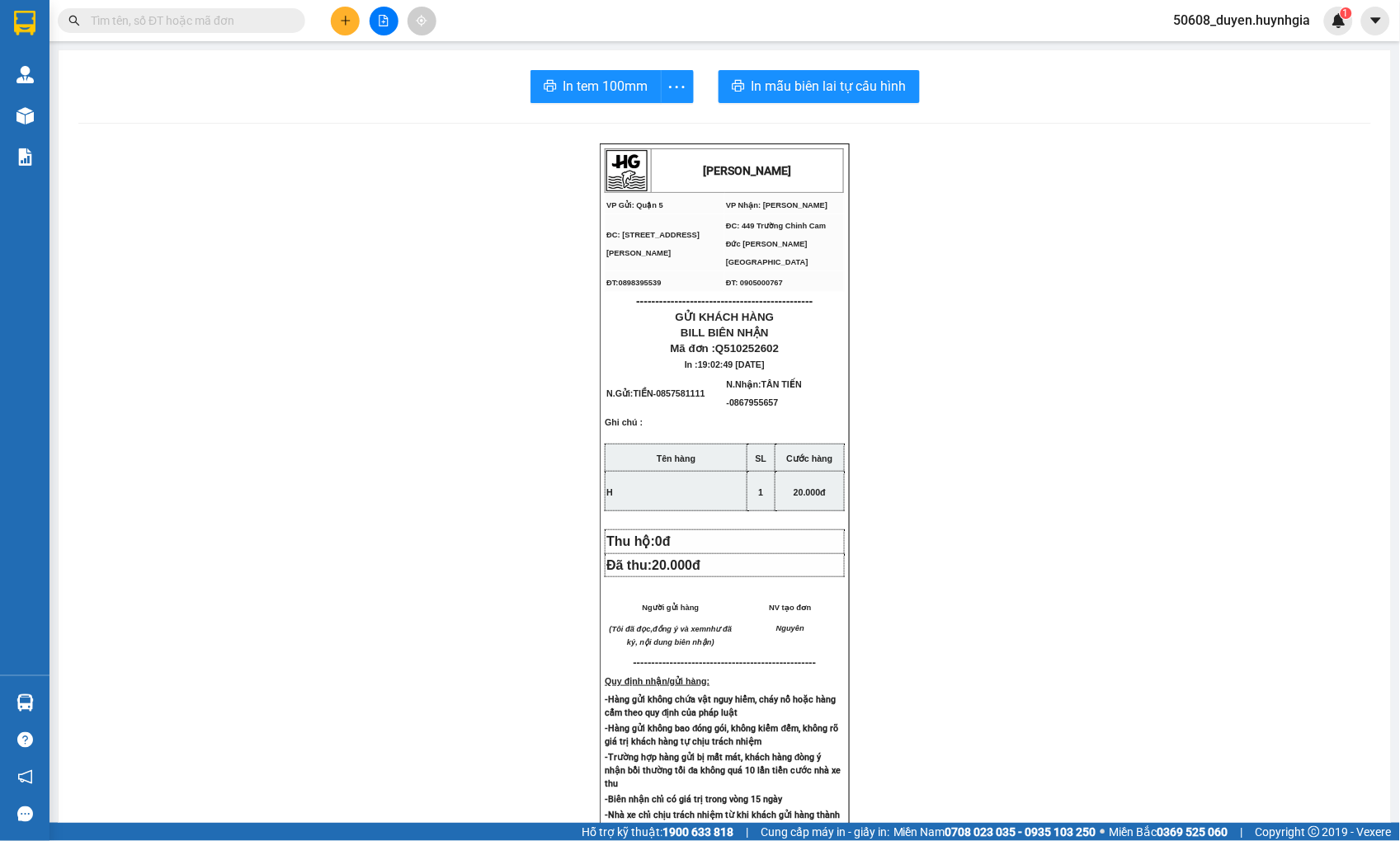
click at [493, 232] on div "[PERSON_NAME] VP Gửi: Quận 5 VP Nhận: Cam Đức ĐC: 394 [PERSON_NAME], P4, Q5 Đ…" at bounding box center [724, 695] width 1293 height 1103
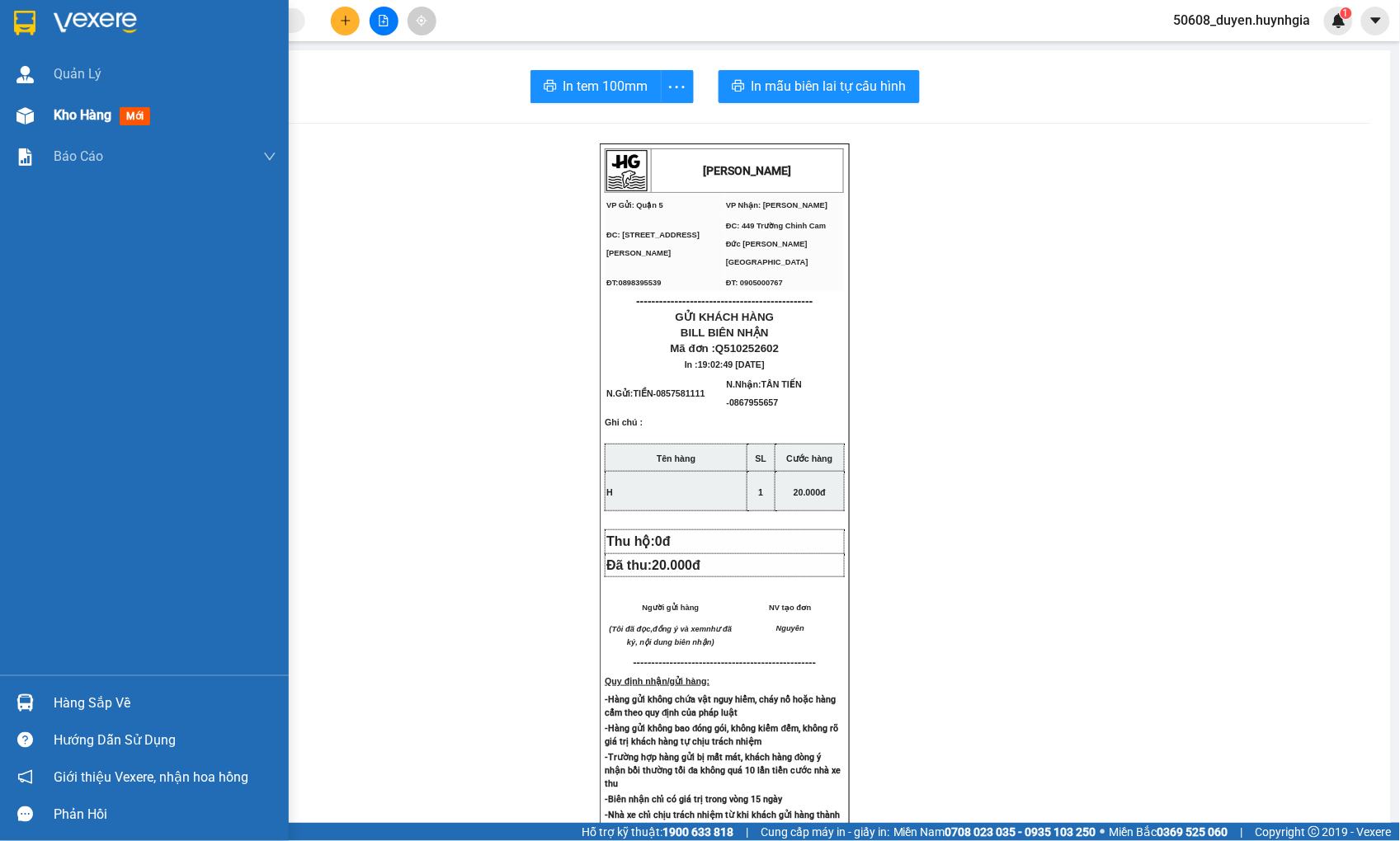
click at [150, 120] on span "mới" at bounding box center [136, 116] width 31 height 18
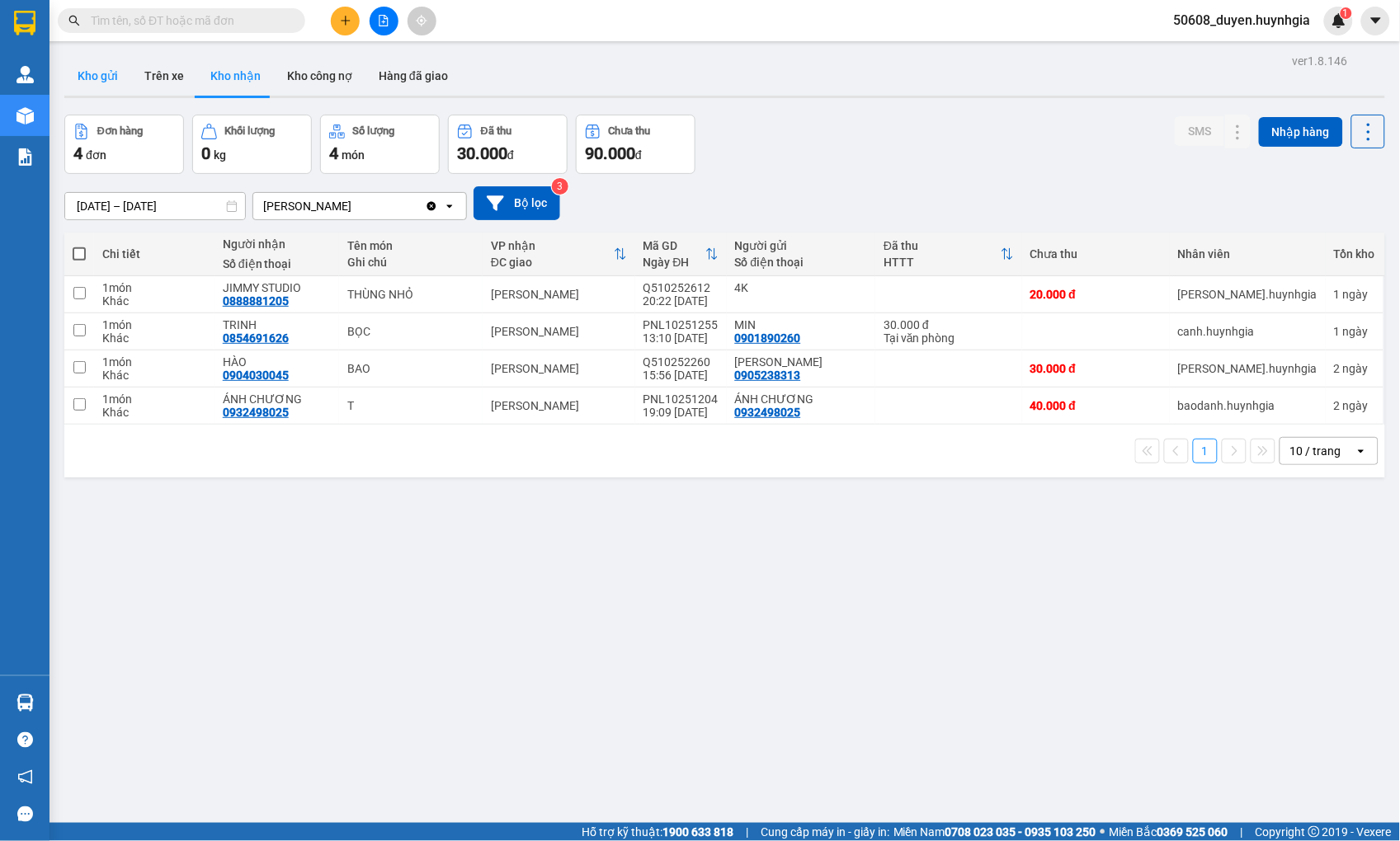
click at [112, 75] on button "Kho gửi" at bounding box center [97, 75] width 67 height 40
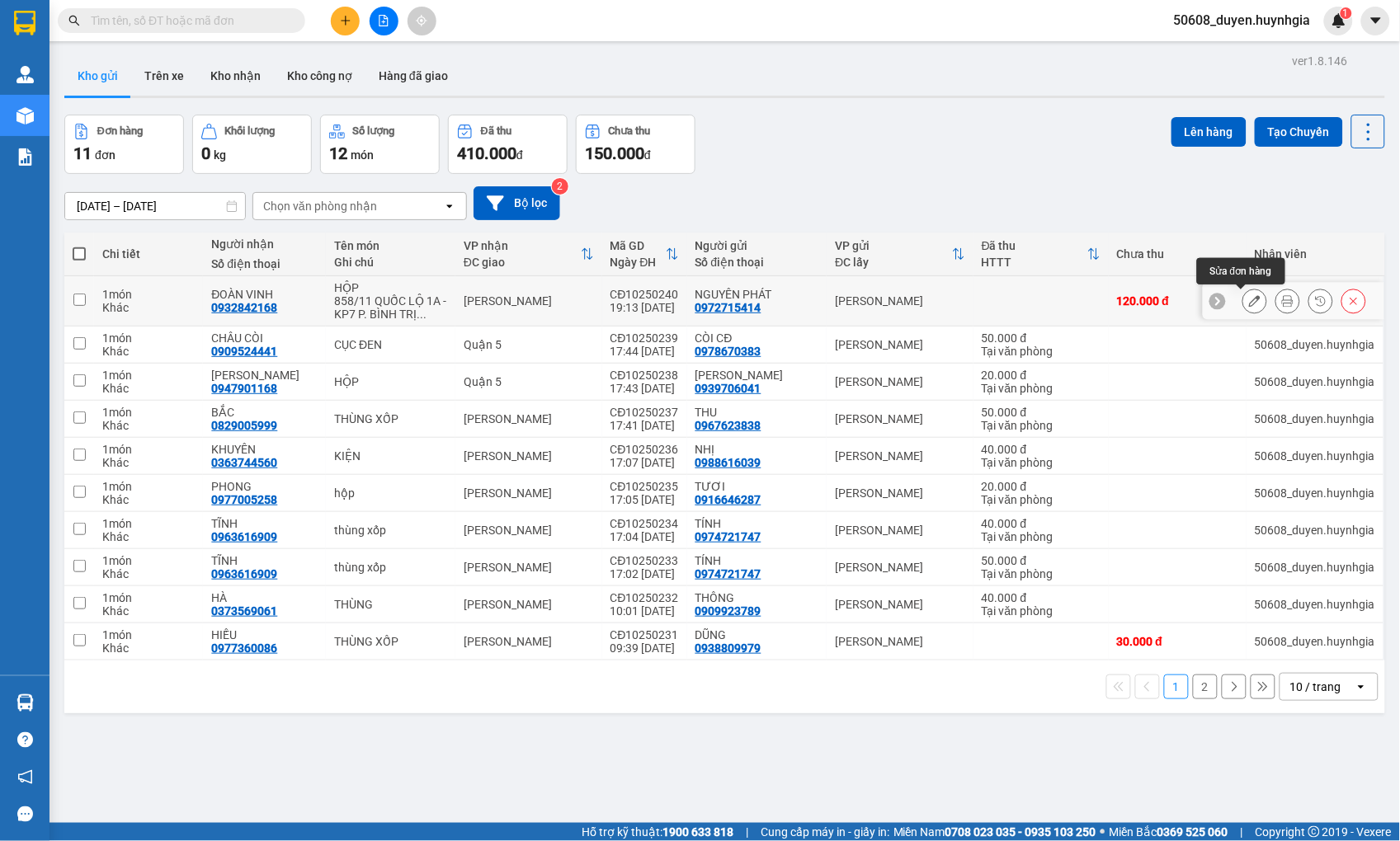
click at [1249, 295] on icon at bounding box center [1255, 301] width 12 height 12
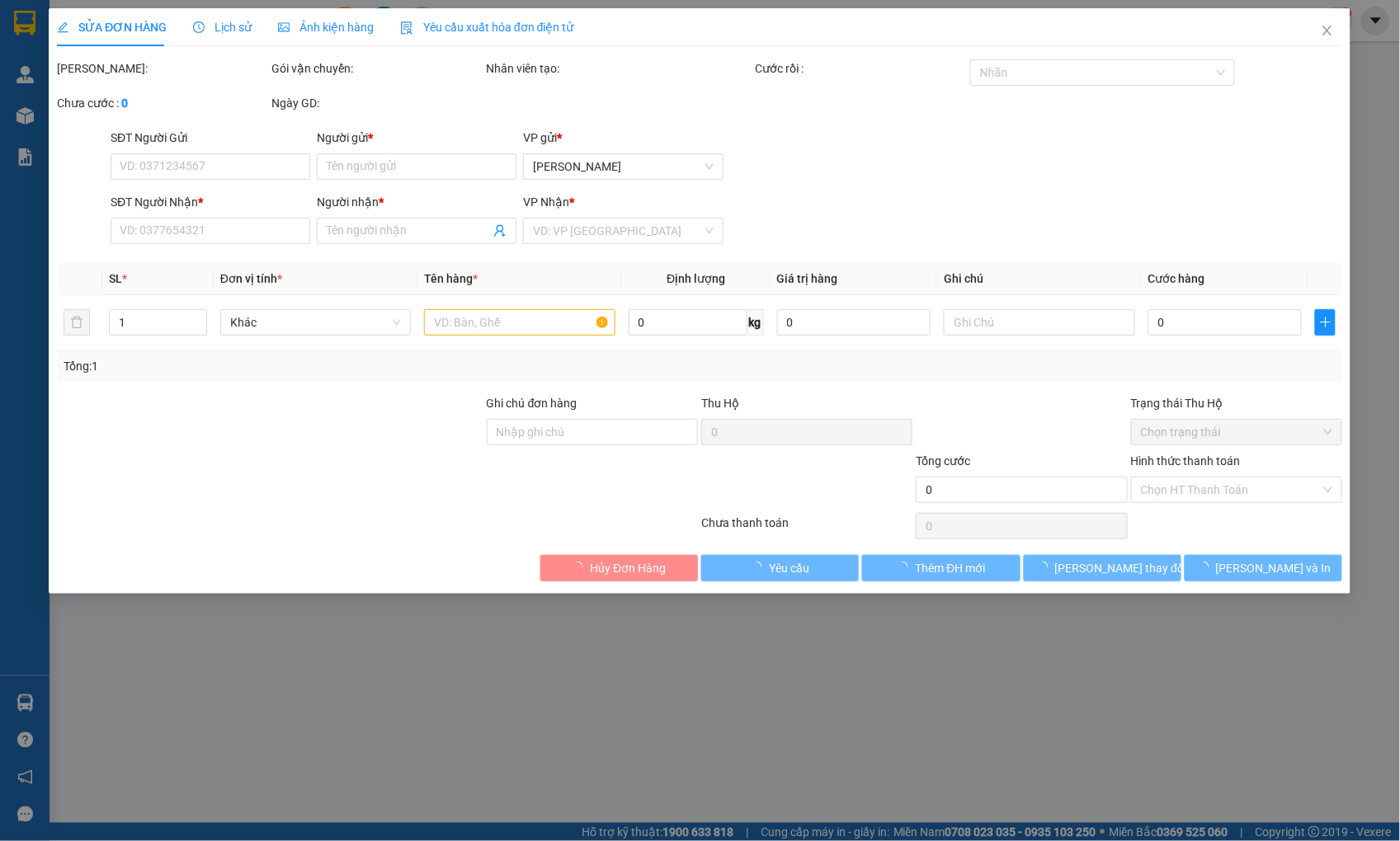
type input "0972715414"
type input "NGUYÊN PHÁT"
type input "0932842168"
type input "ĐOÀN VINH"
type input "120.000"
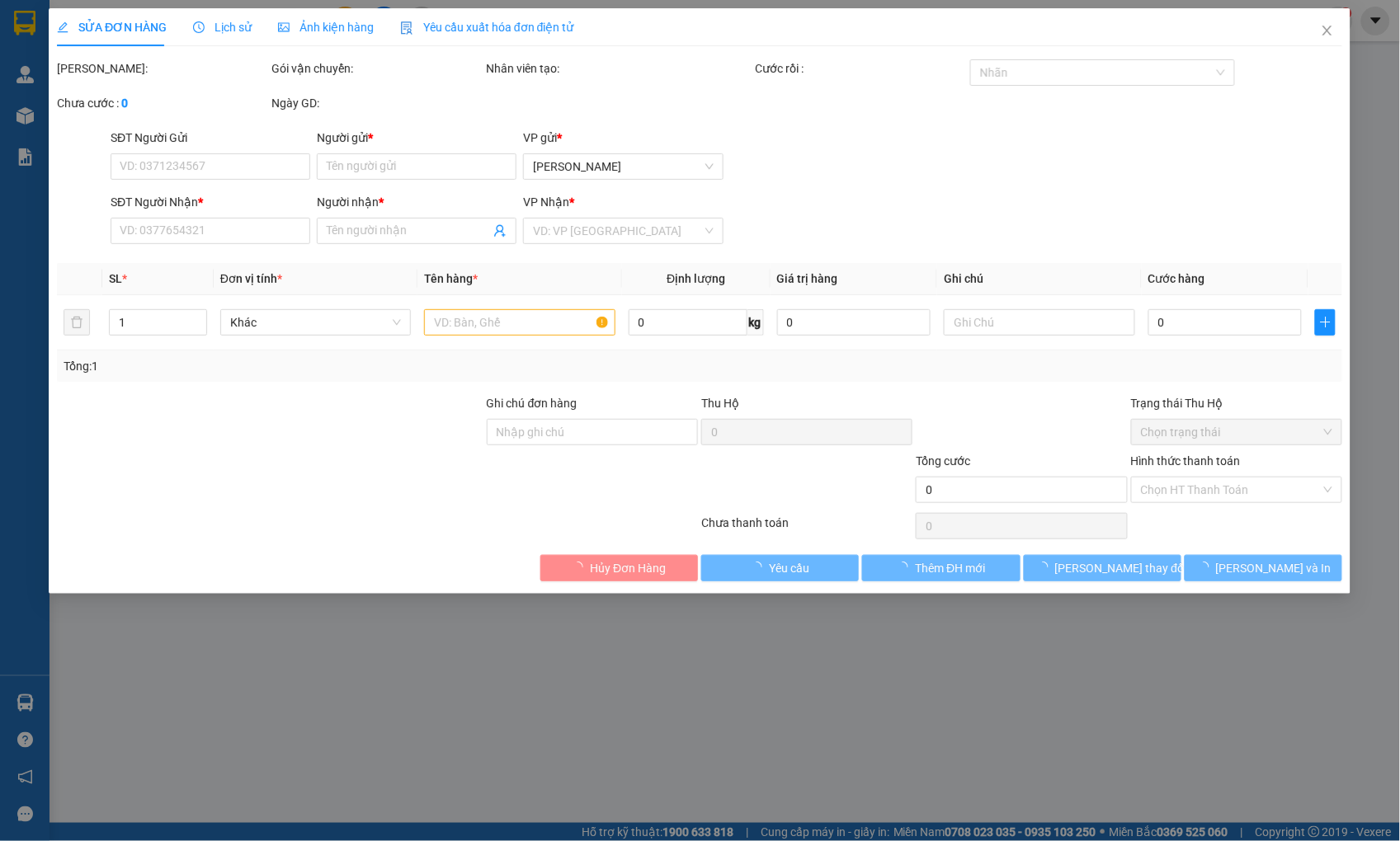
type input "120.000"
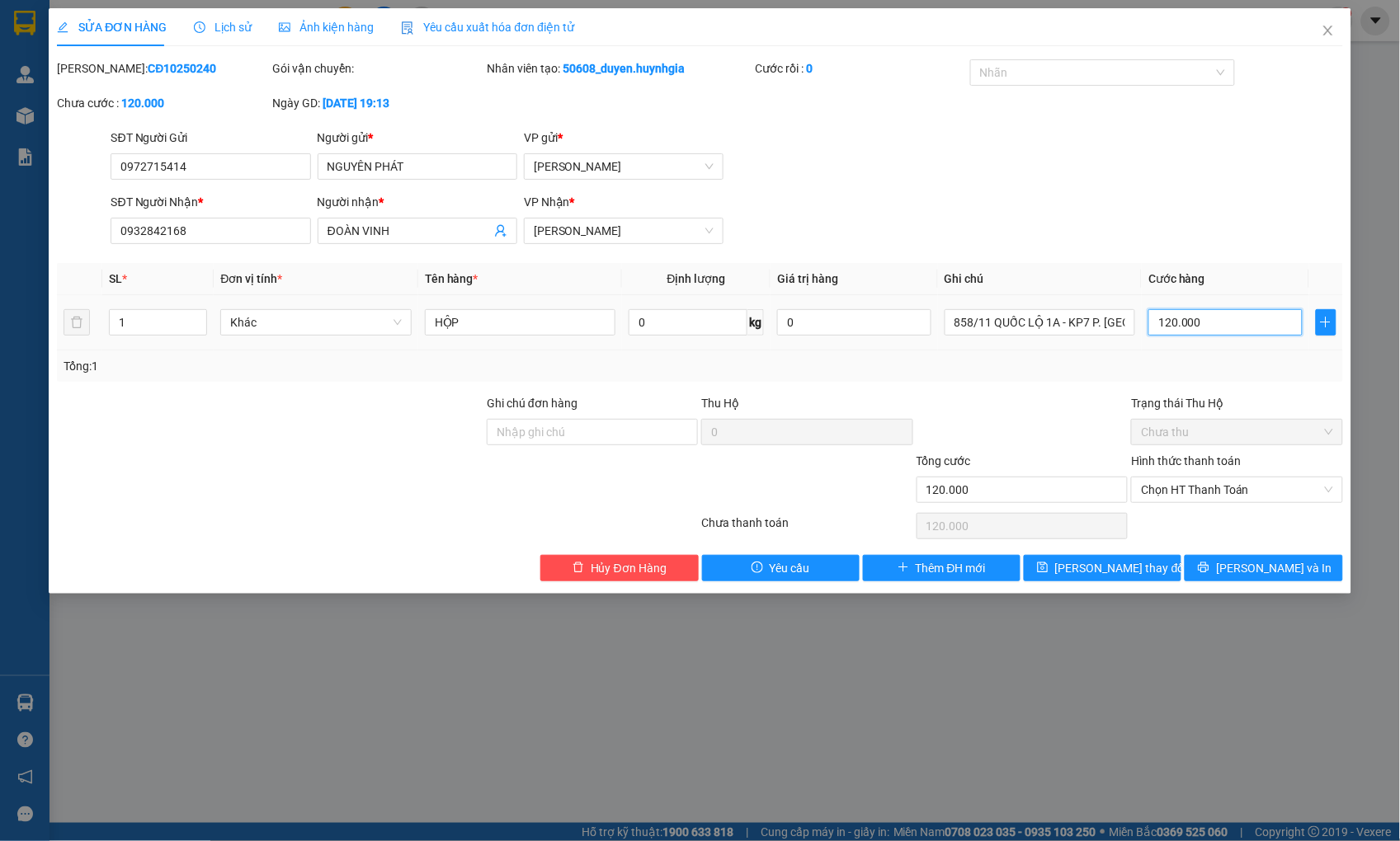
click at [1238, 326] on input "120.000" at bounding box center [1225, 321] width 153 height 26
type input "2"
type input "20"
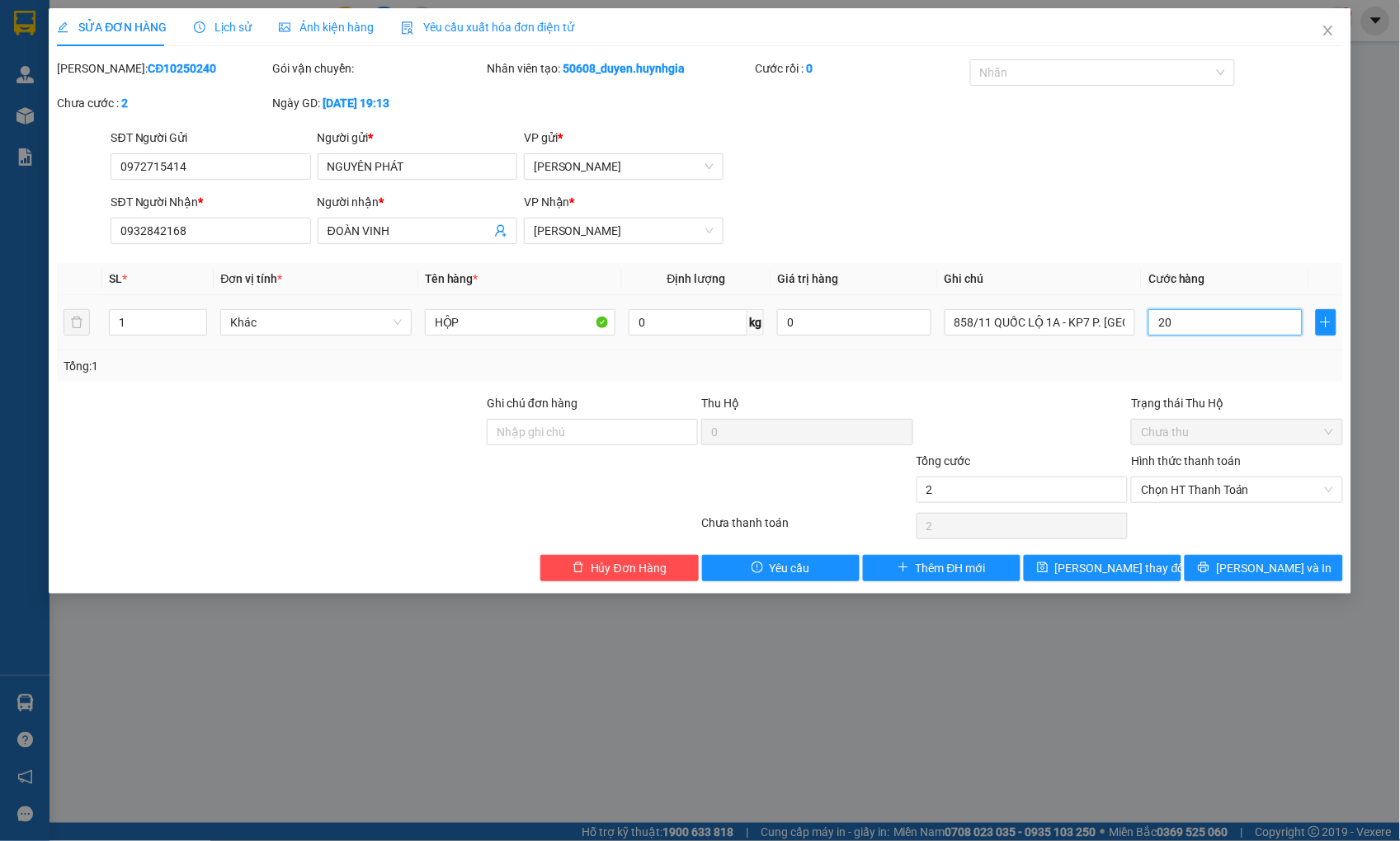
type input "20"
click at [1233, 482] on span "Chọn HT Thanh Toán" at bounding box center [1236, 490] width 192 height 25
type input "20"
type input "20.000"
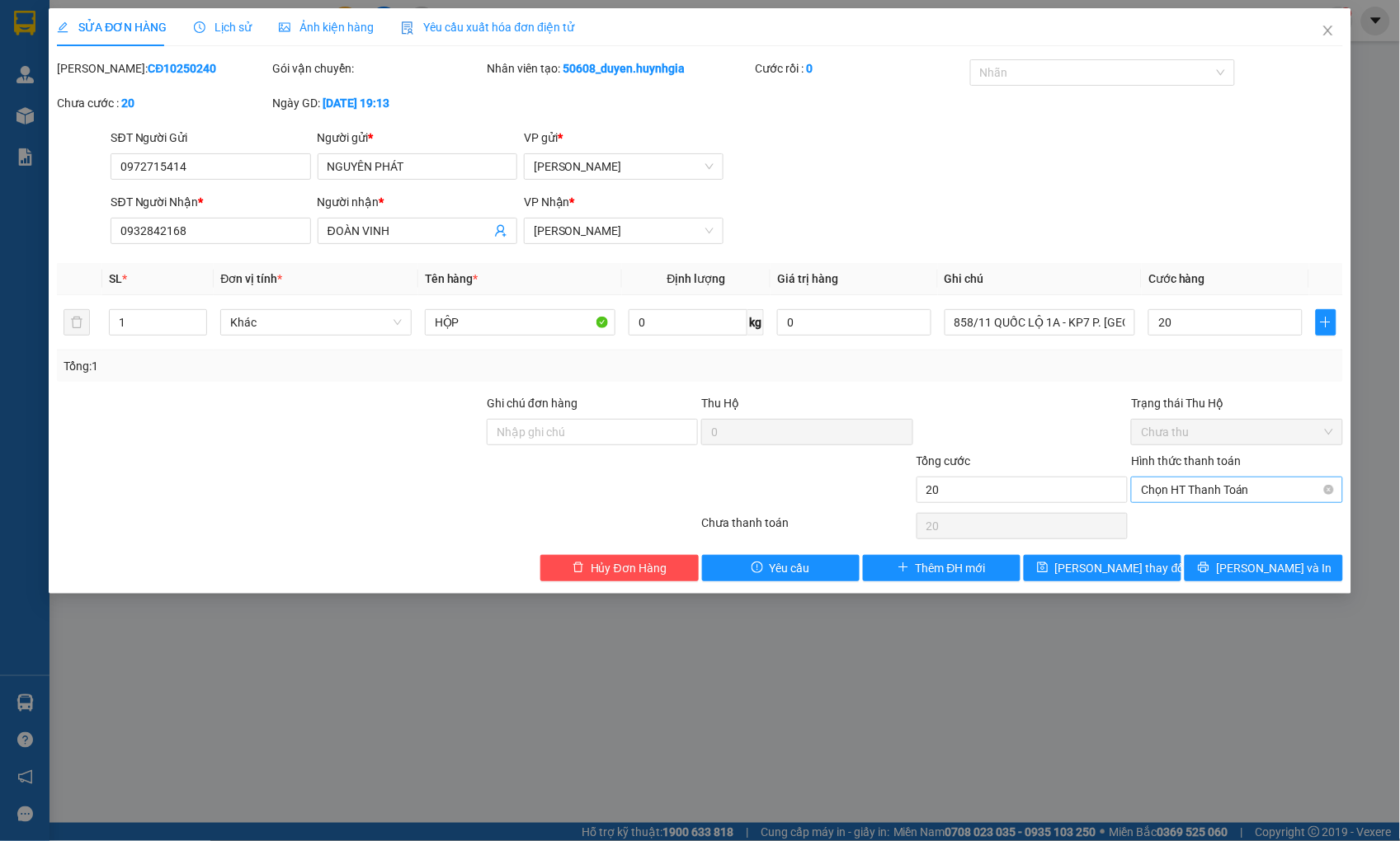
type input "20.000"
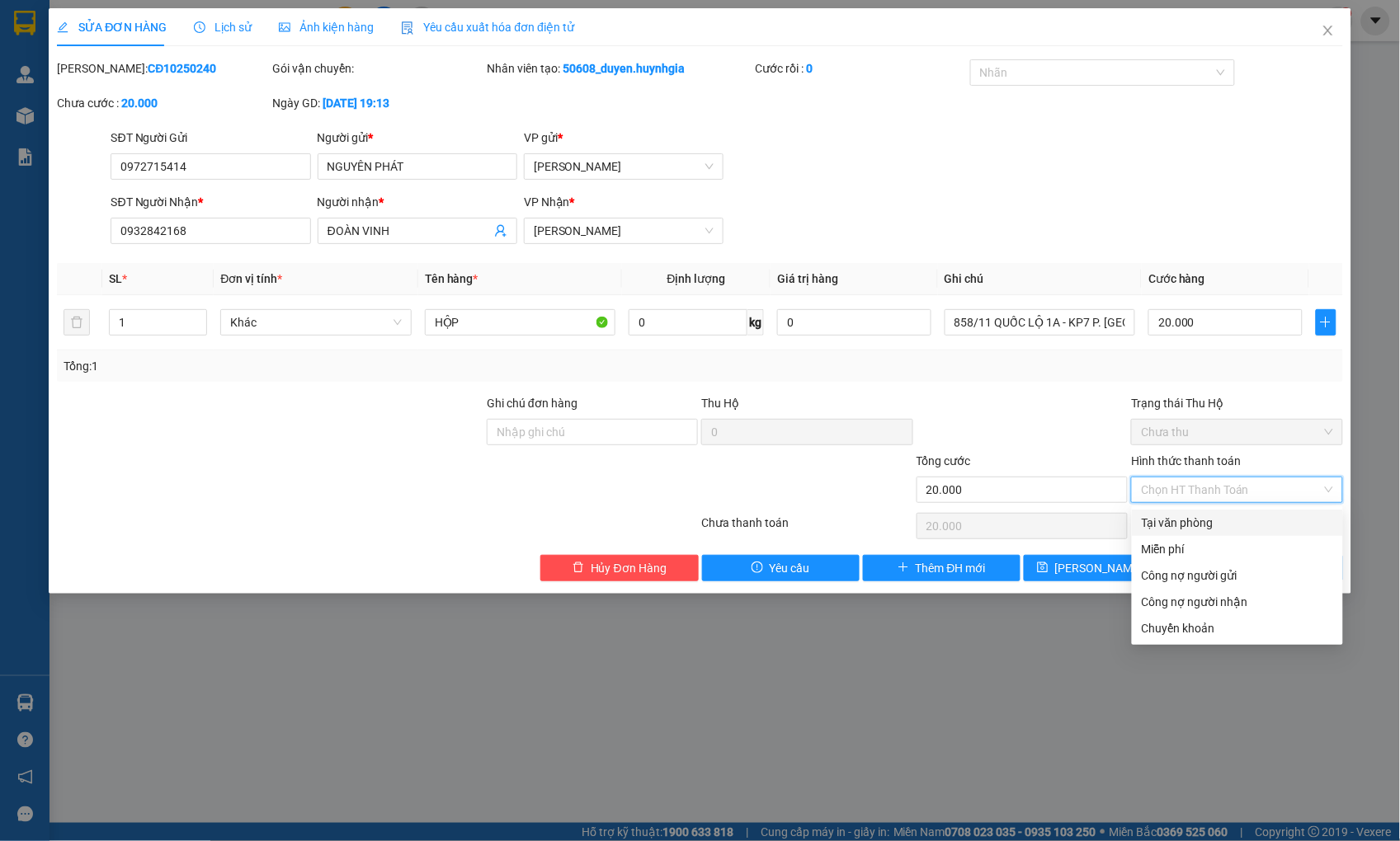
click at [1226, 522] on div "Tại văn phòng" at bounding box center [1237, 523] width 192 height 18
type input "0"
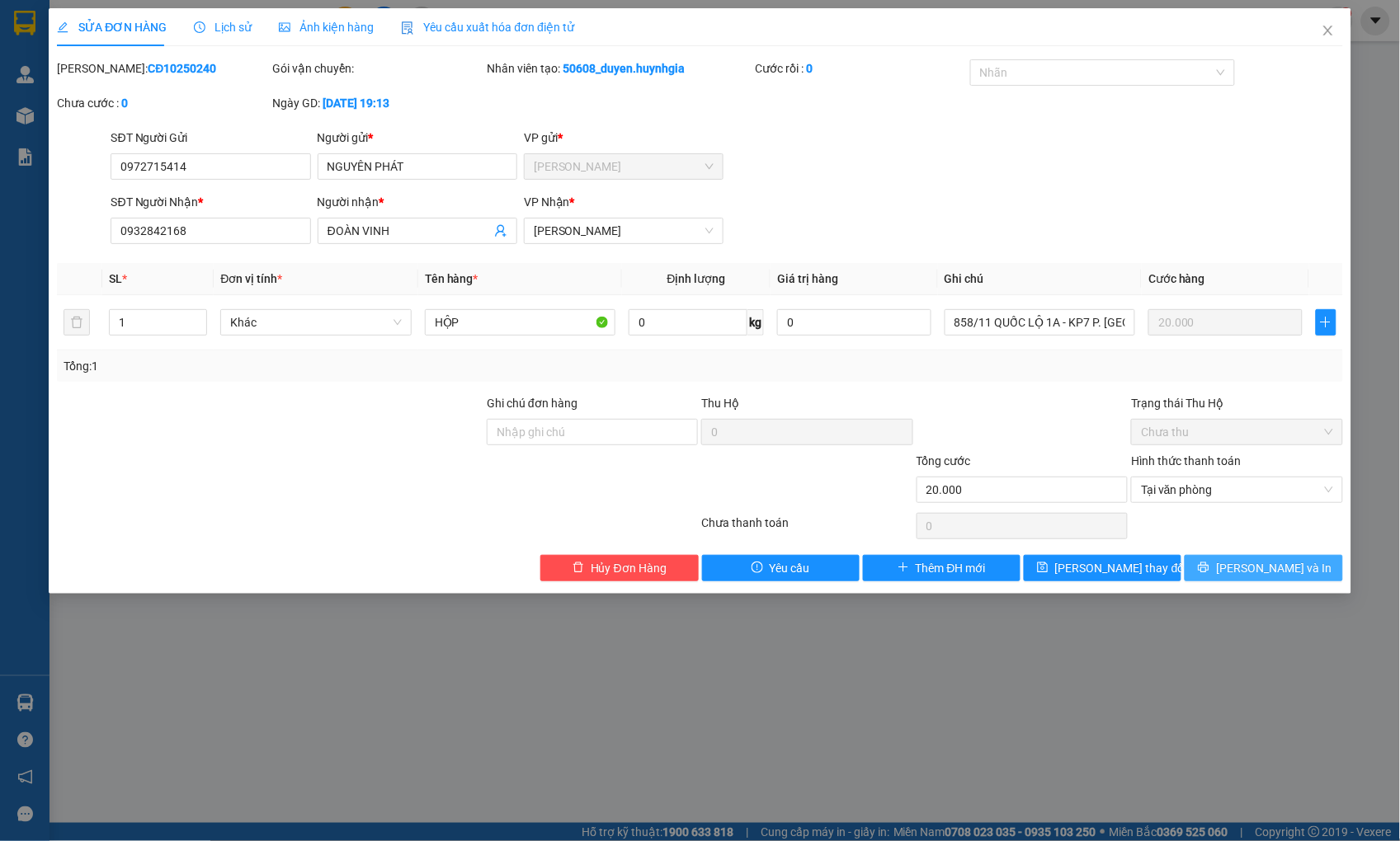
click at [1230, 557] on button "[PERSON_NAME] và In" at bounding box center [1263, 567] width 158 height 26
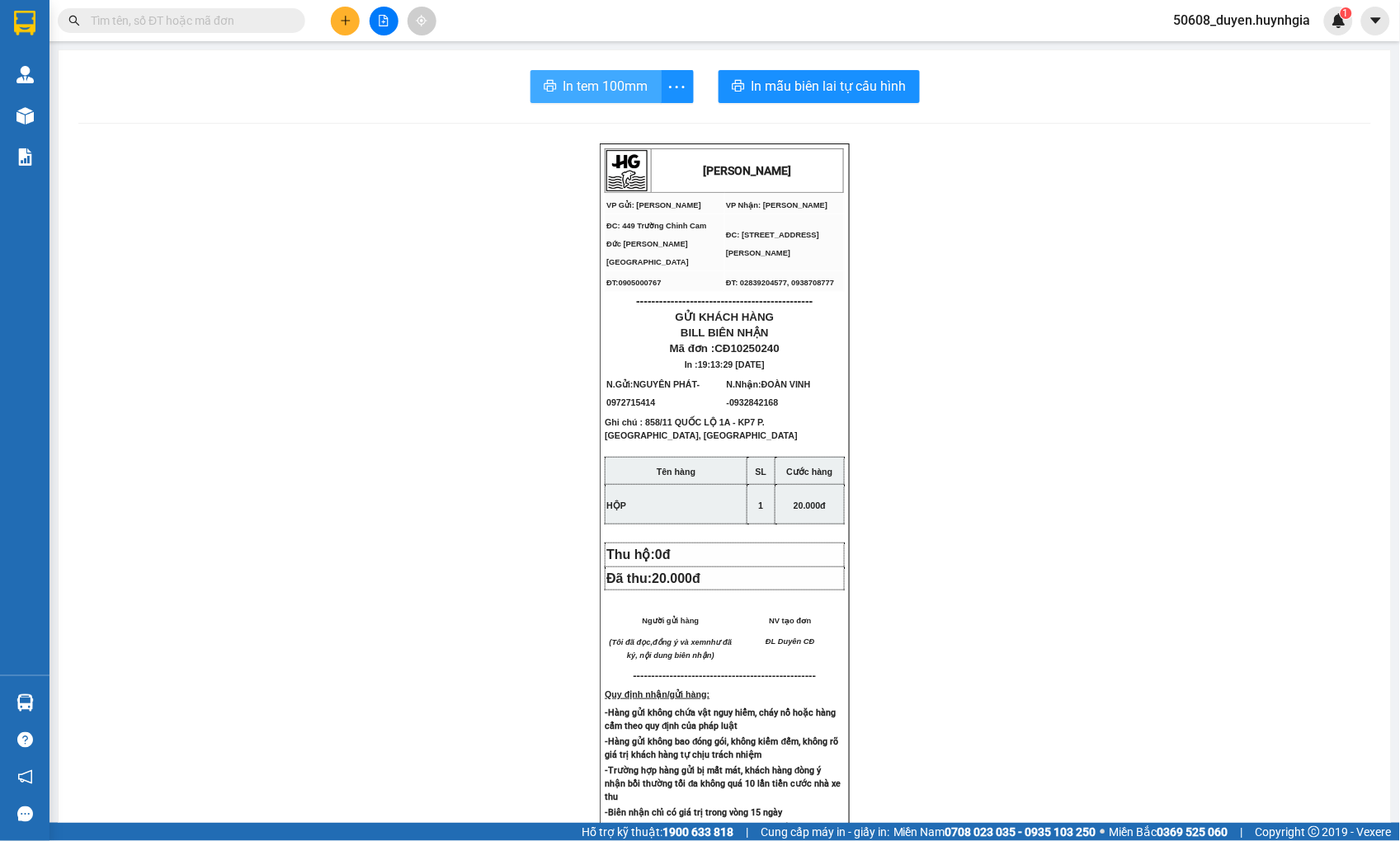
click at [599, 85] on span "In tem 100mm" at bounding box center [606, 85] width 85 height 20
click at [333, 14] on button at bounding box center [346, 21] width 29 height 29
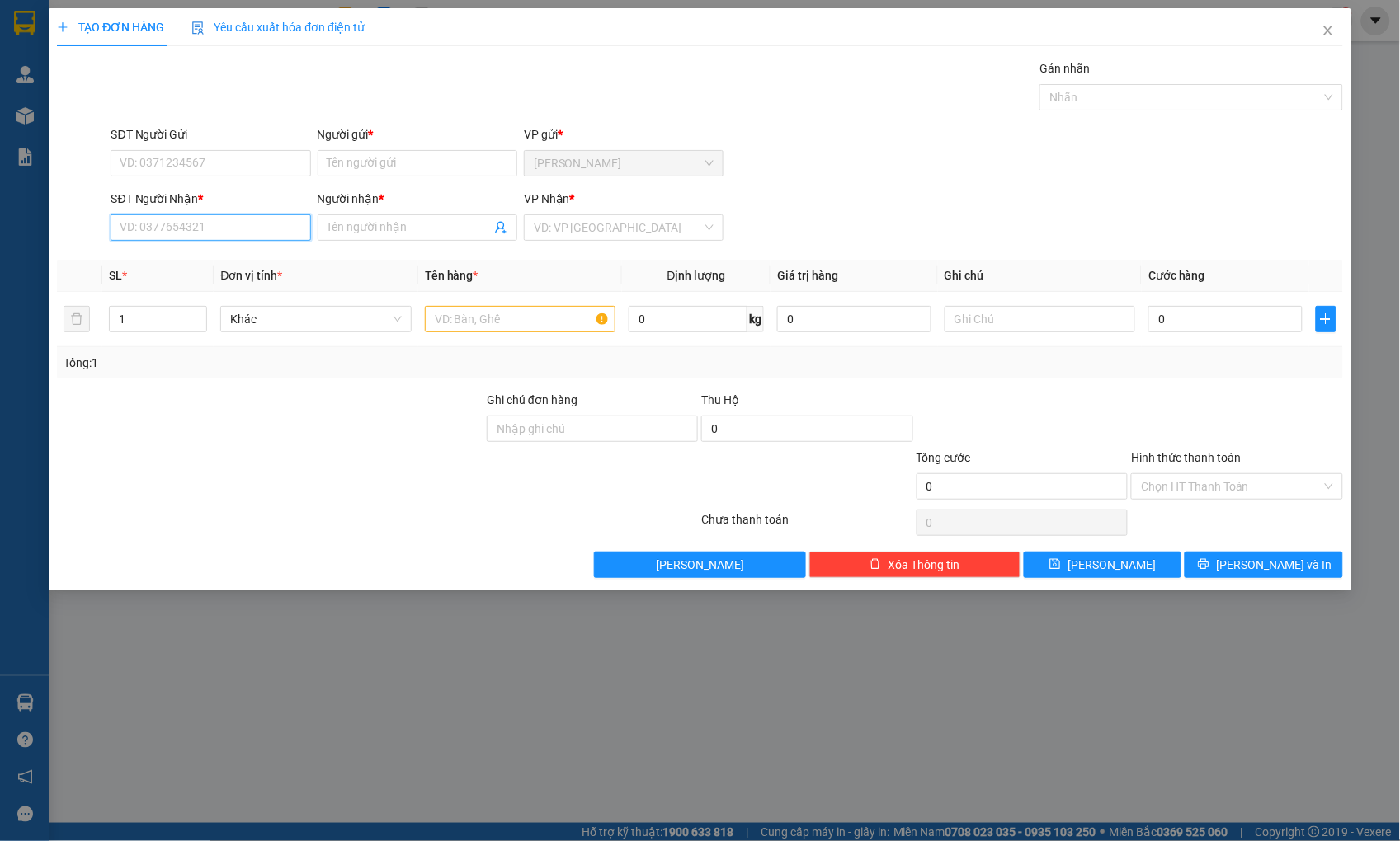
click at [248, 226] on input "SĐT Người Nhận *" at bounding box center [210, 227] width 199 height 26
click at [237, 254] on div "0933665655 - LABO WHITE" at bounding box center [211, 260] width 180 height 18
type input "0933665655"
type input "LABO WHITE"
type input "0933665655"
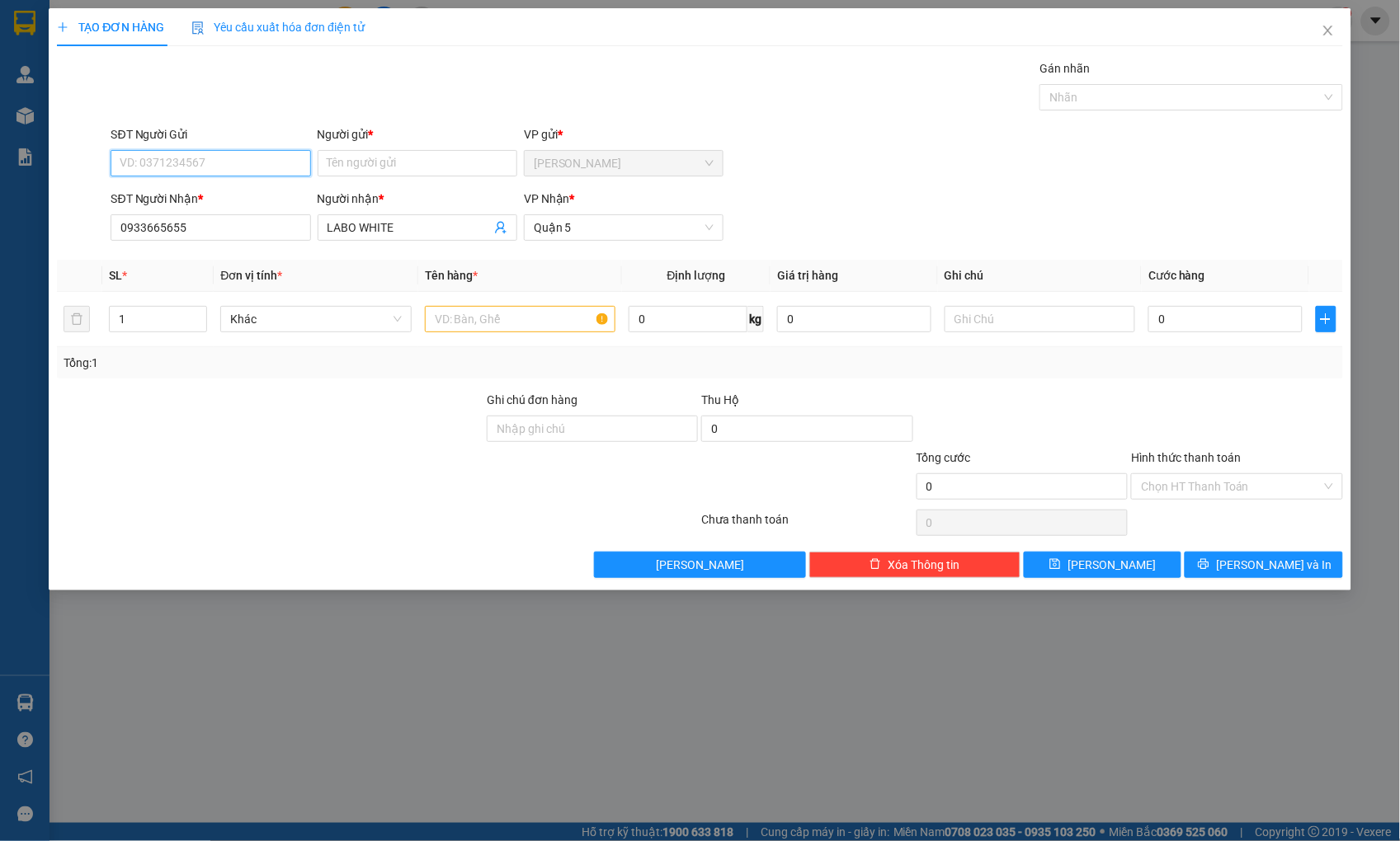
click at [213, 164] on input "SĐT Người Gửi" at bounding box center [210, 163] width 199 height 26
click at [203, 187] on div "0777797339 - [GEOGRAPHIC_DATA]" at bounding box center [214, 195] width 186 height 18
type input "0777797339"
type input "MINH NHA"
click at [209, 168] on input "0777797339" at bounding box center [210, 163] width 199 height 26
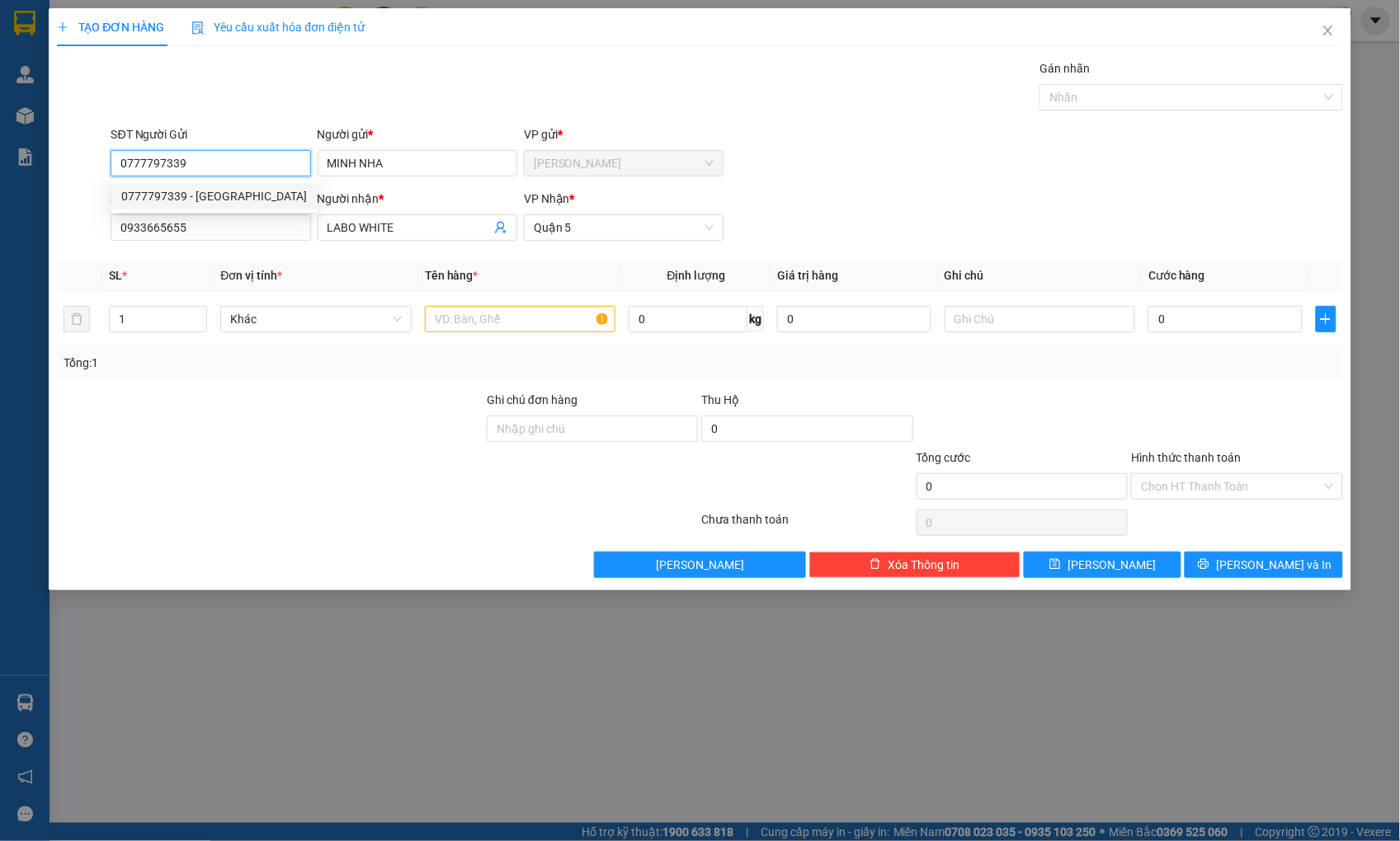
drag, startPoint x: 209, startPoint y: 168, endPoint x: 66, endPoint y: 175, distance: 143.2
click at [66, 175] on div "SĐT Người Gửi 0777797339 Người gửi * MINH NHA VP gửi * [PERSON_NAME]" at bounding box center [699, 154] width 1289 height 58
click at [137, 210] on div "0797777728 - [GEOGRAPHIC_DATA]" at bounding box center [214, 222] width 205 height 26
type input "0797777728"
type input "NK MINH NHA"
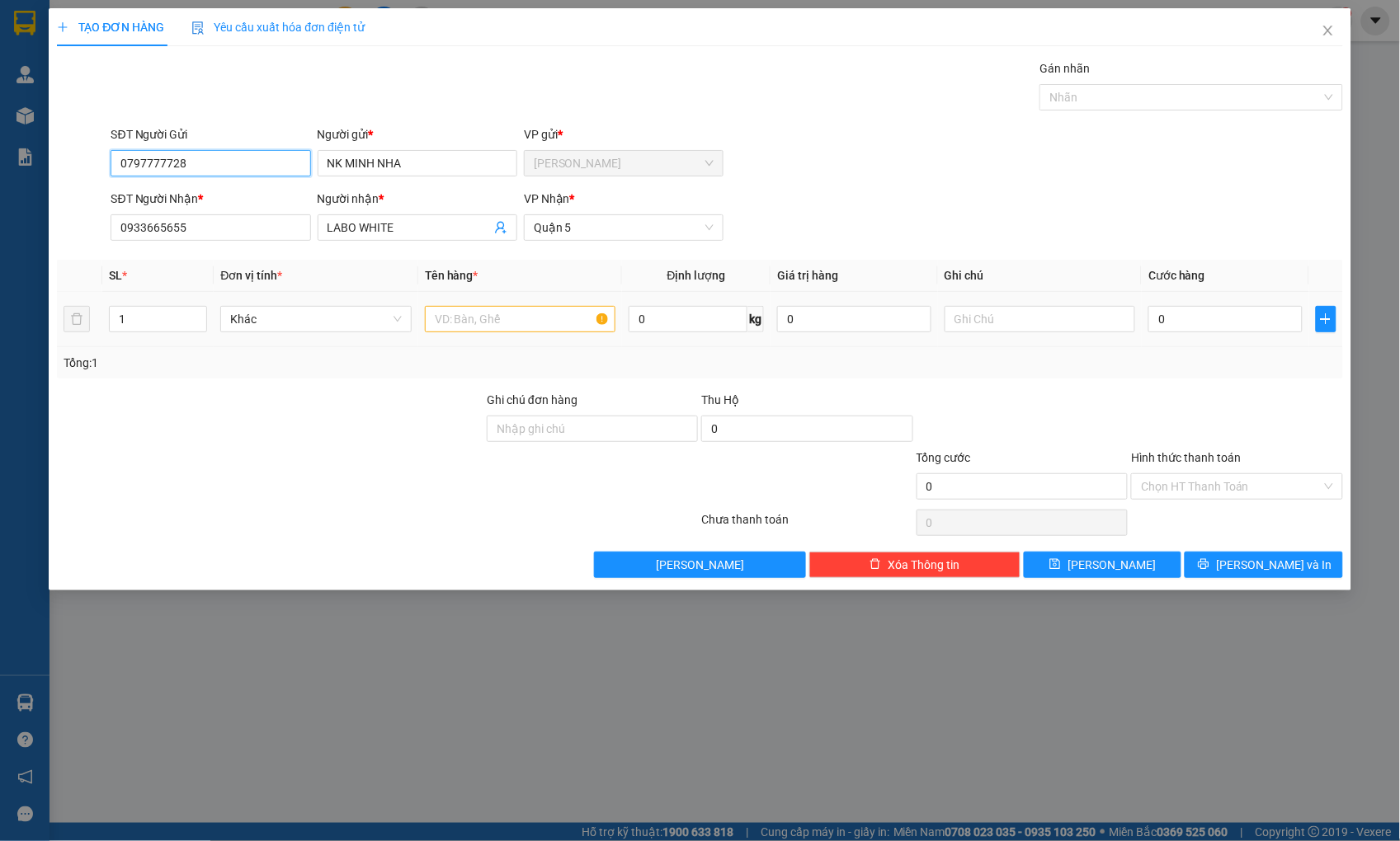
type input "0797777728"
click at [555, 317] on input "text" at bounding box center [520, 318] width 191 height 26
type input "h"
type input "HỘP"
click at [1188, 326] on input "0" at bounding box center [1225, 318] width 153 height 26
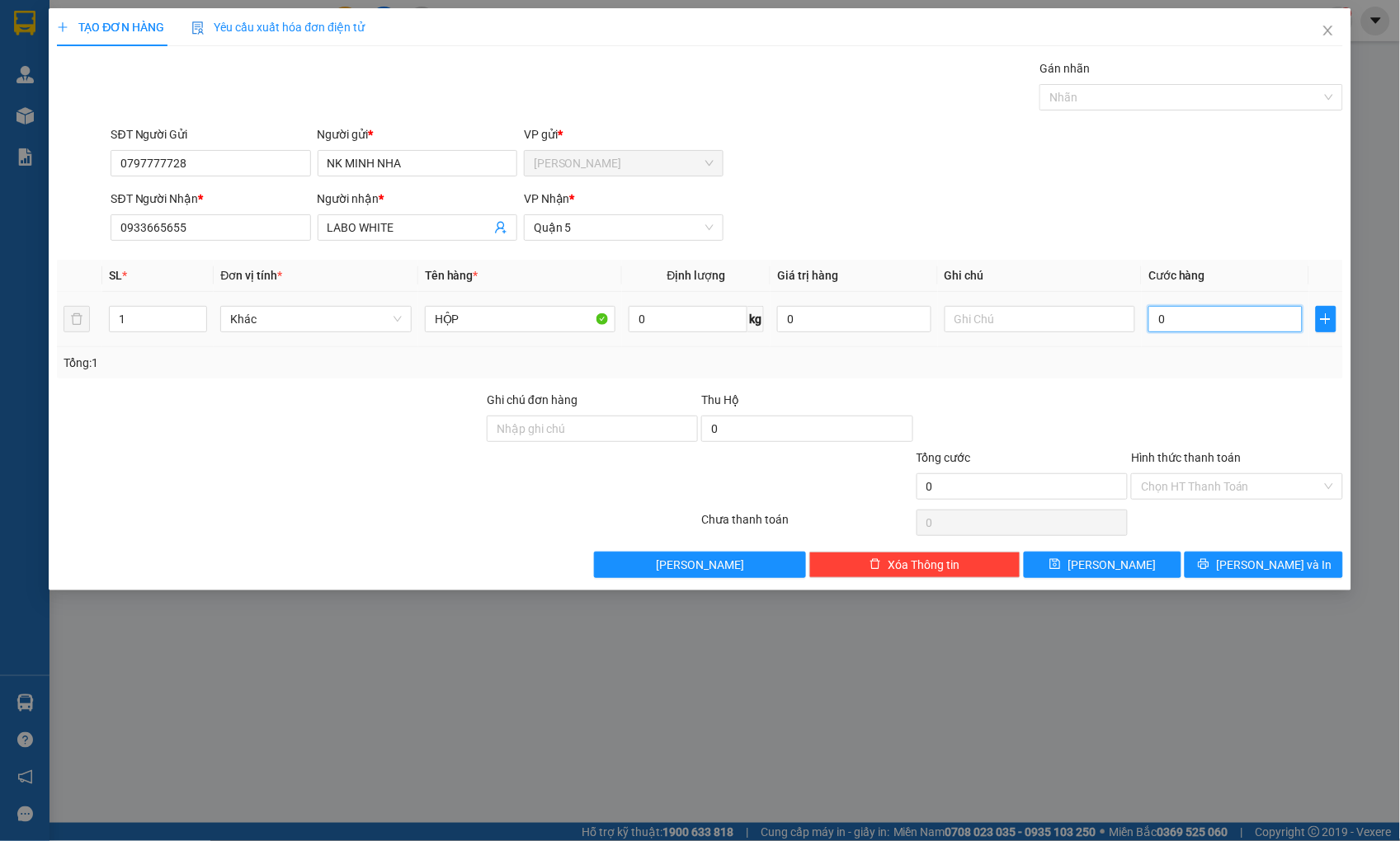
type input "1"
type input "14"
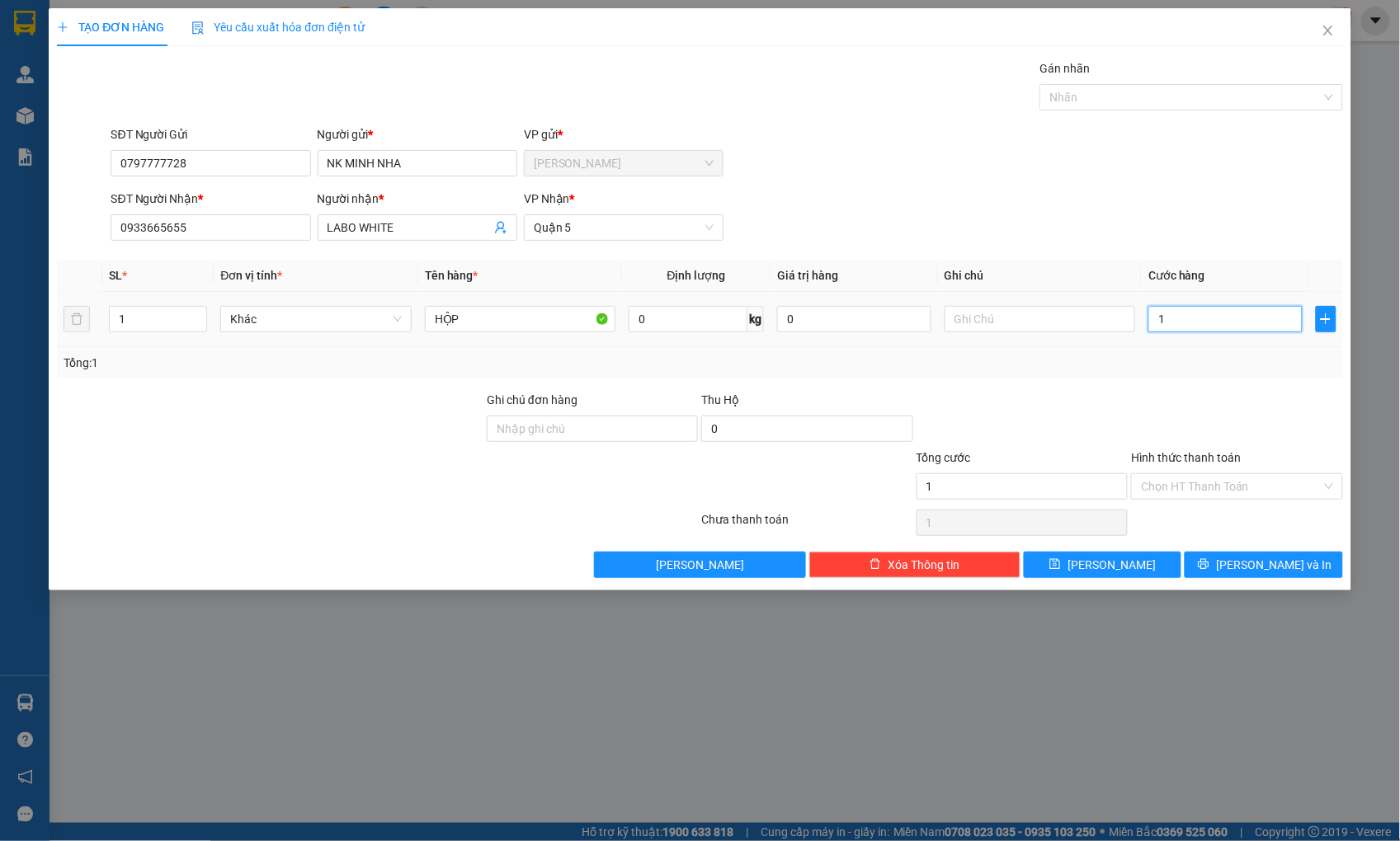
type input "14"
type input "1"
type input "0"
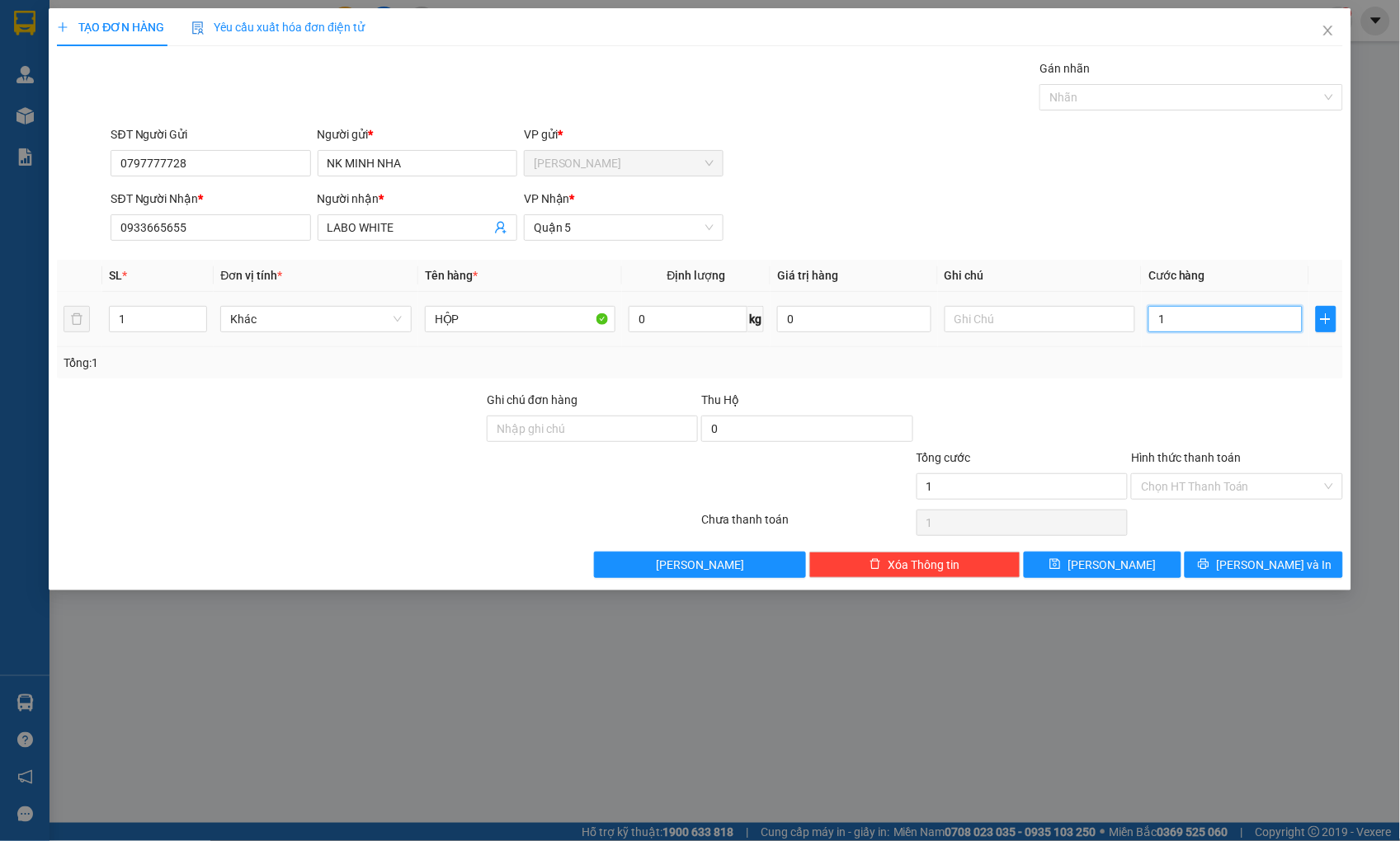
type input "0"
type input "02"
type input "2"
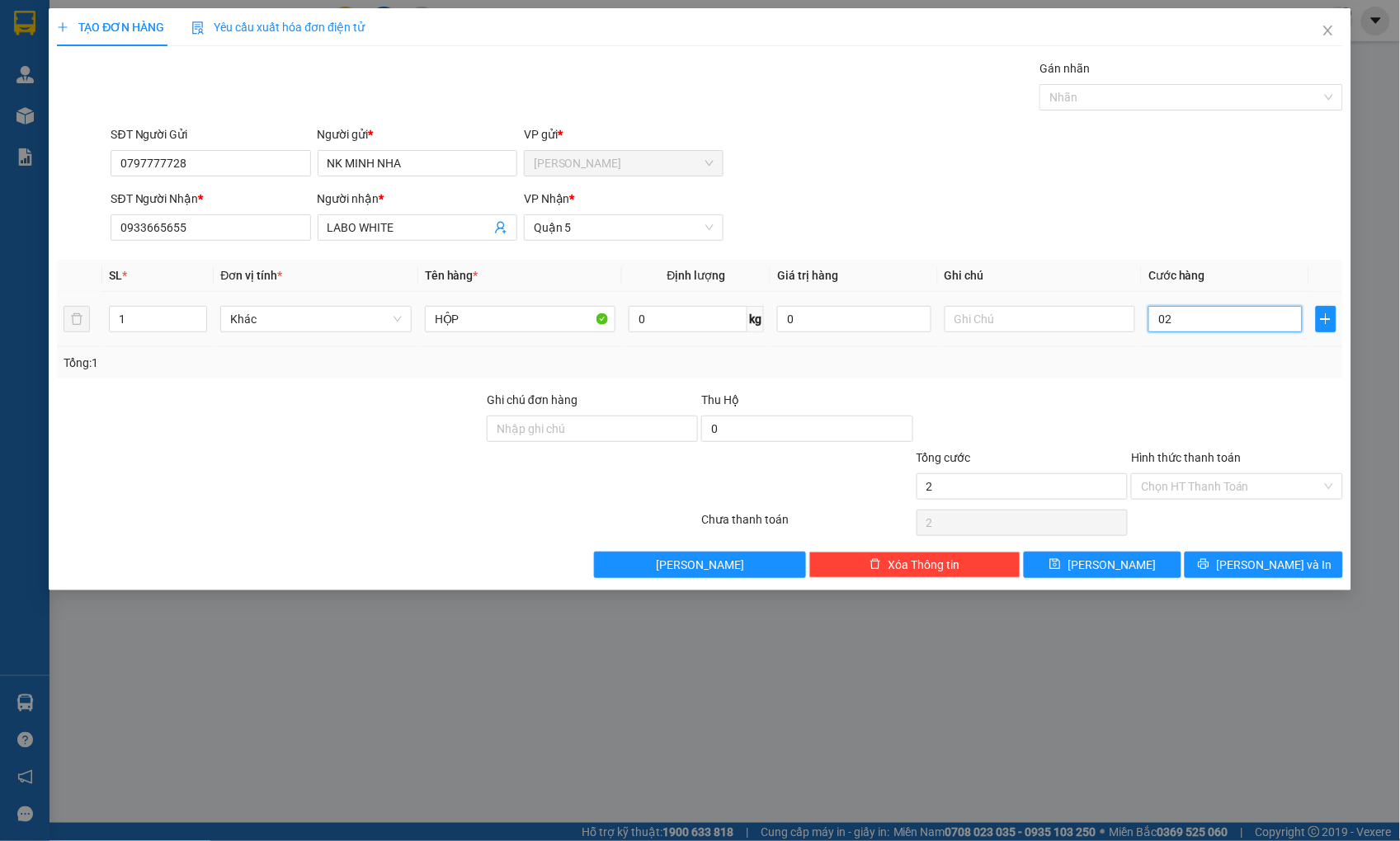
type input "020"
type input "20"
type input "20.000"
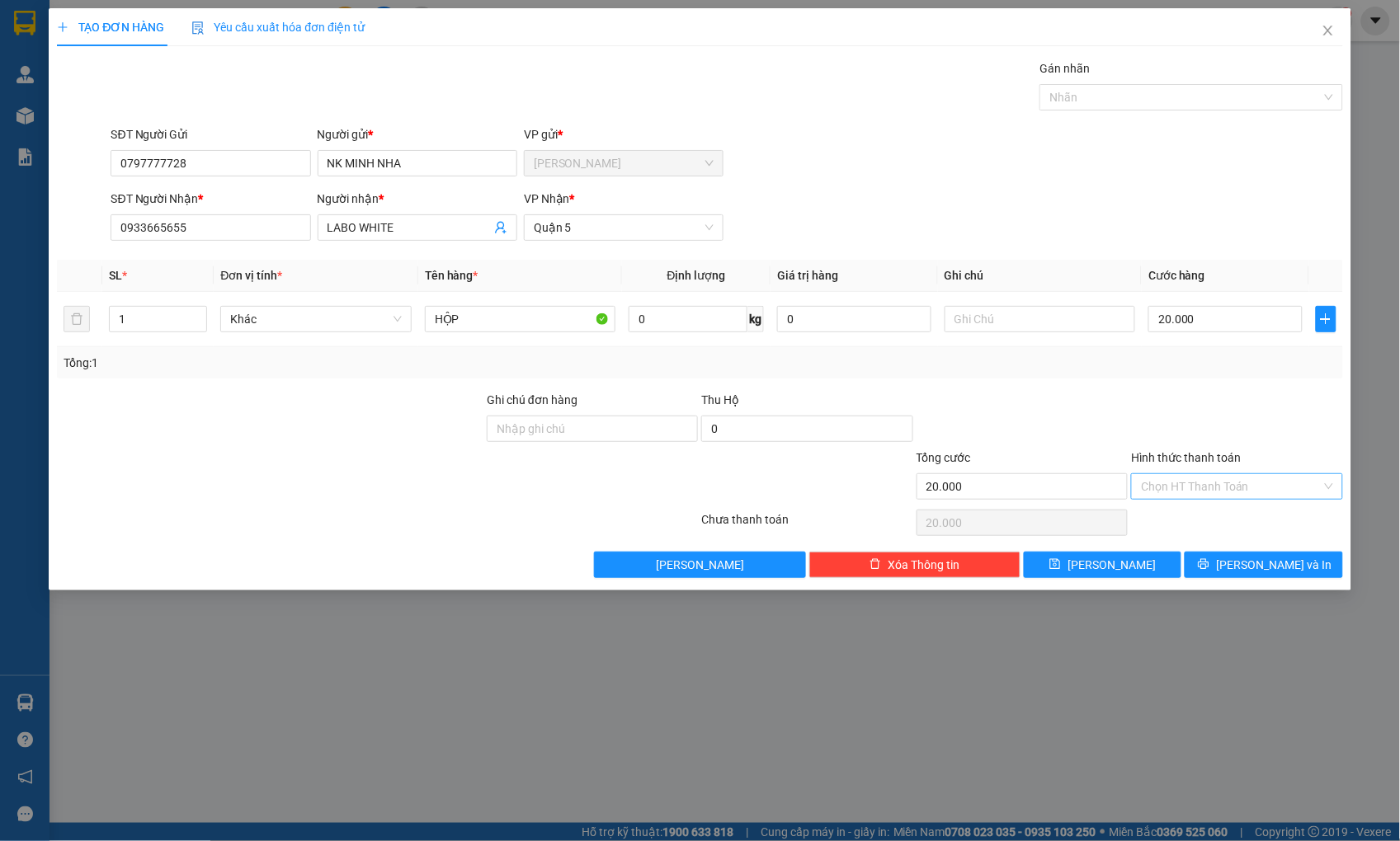
click at [1233, 489] on input "Hình thức thanh toán" at bounding box center [1231, 487] width 180 height 25
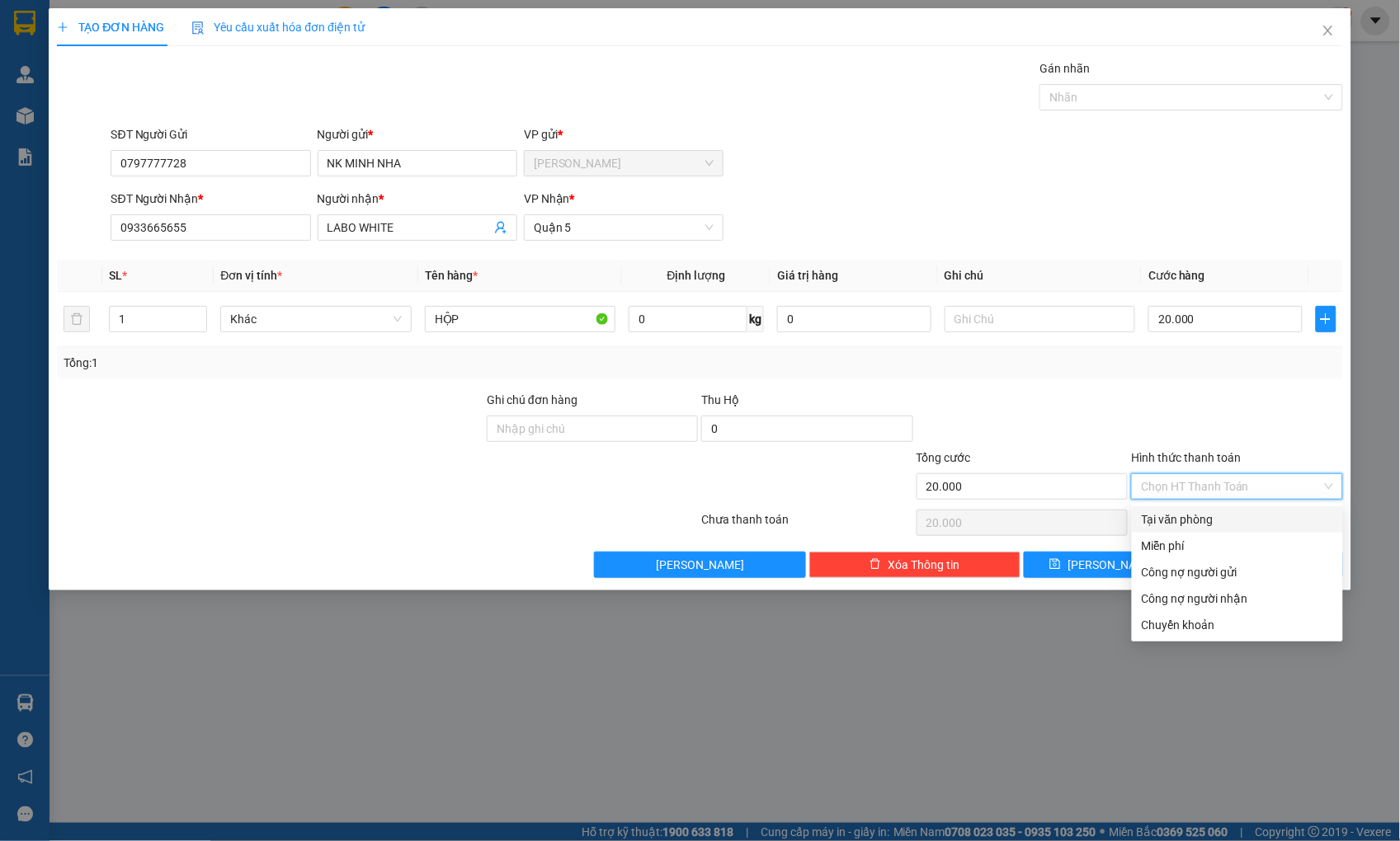
click at [1205, 516] on div "Tại văn phòng" at bounding box center [1237, 519] width 192 height 18
type input "0"
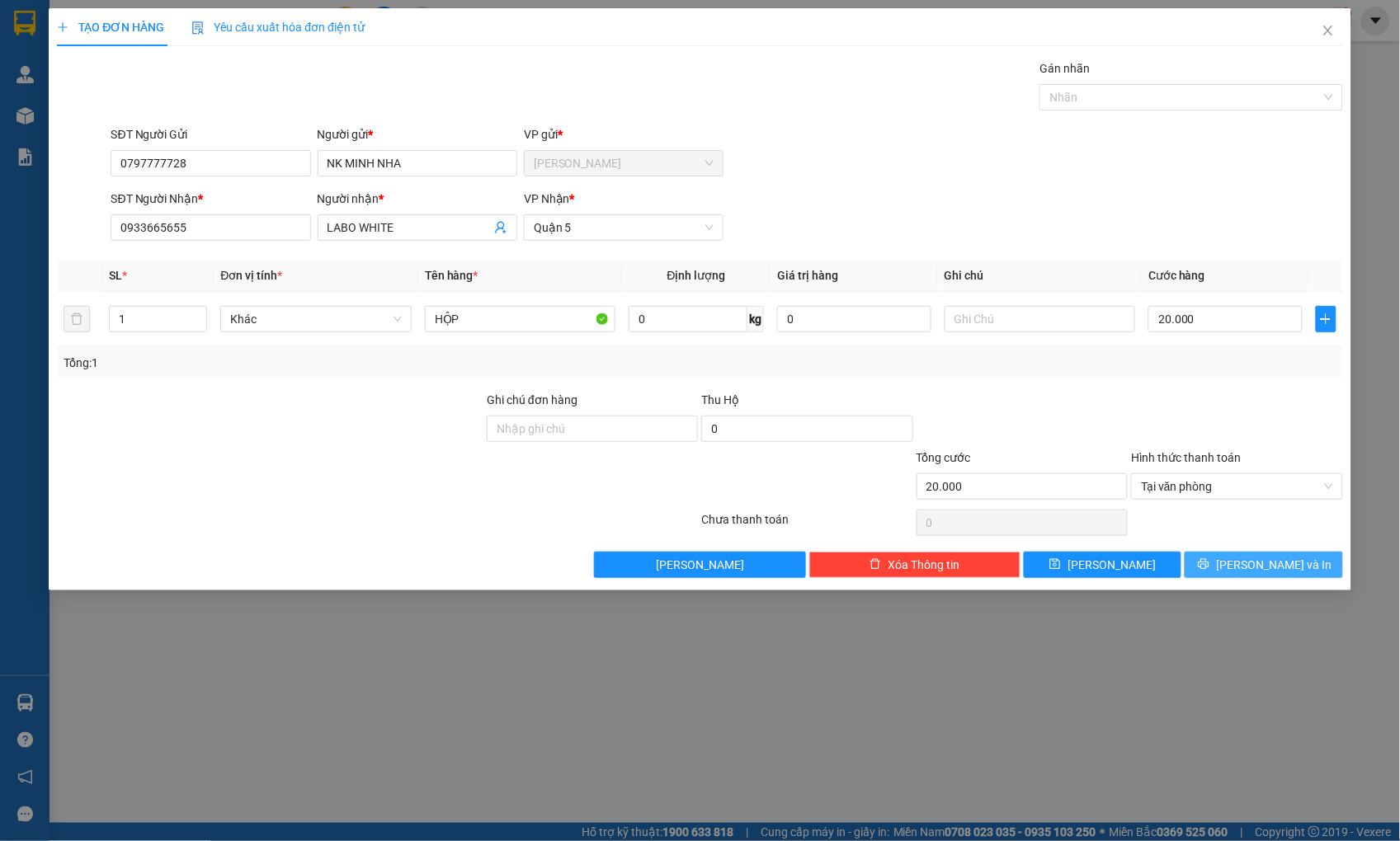
click at [1209, 563] on icon "printer" at bounding box center [1203, 564] width 12 height 12
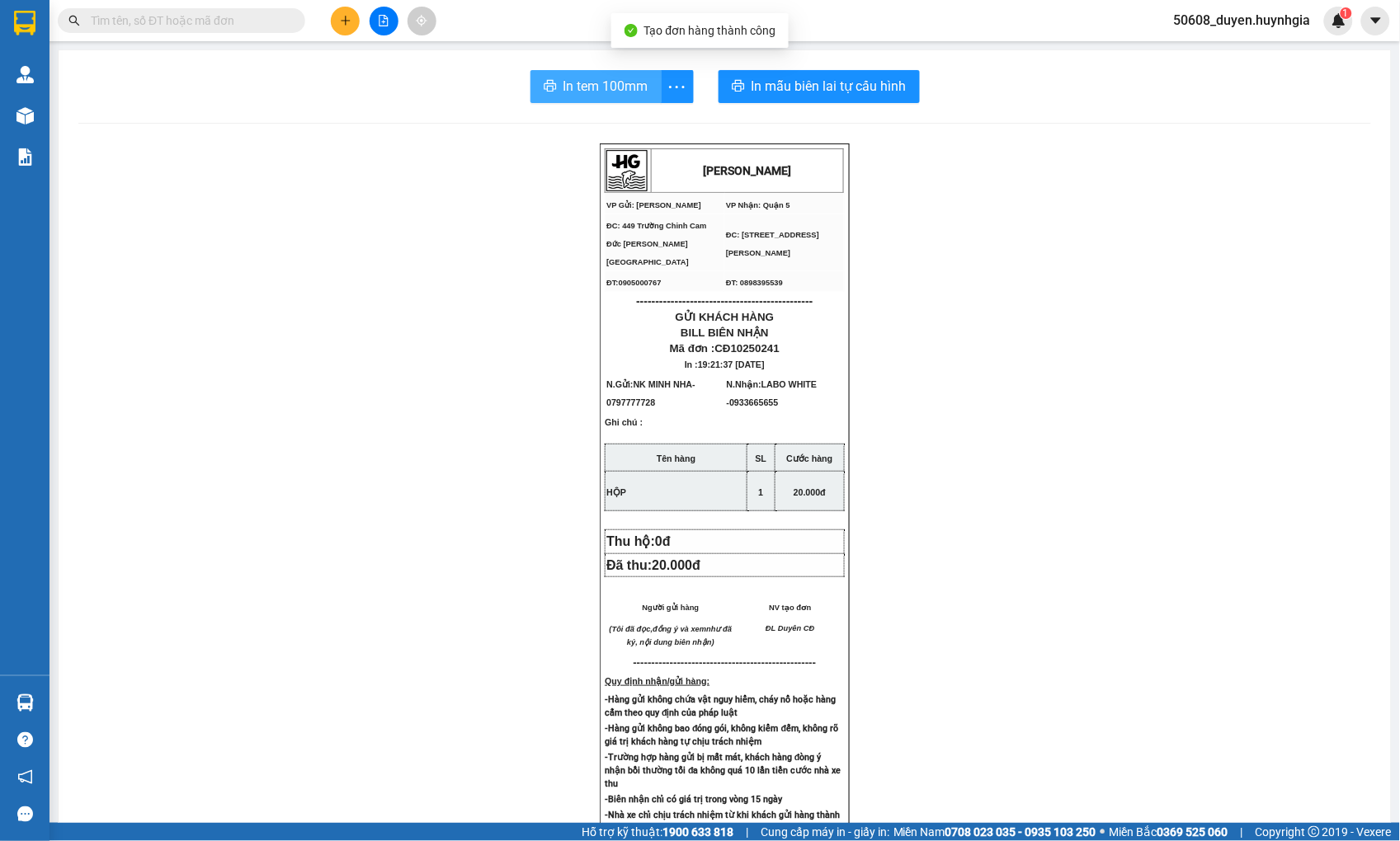
click at [640, 80] on span "In tem 100mm" at bounding box center [606, 85] width 85 height 20
click at [340, 23] on icon "plus" at bounding box center [346, 20] width 12 height 12
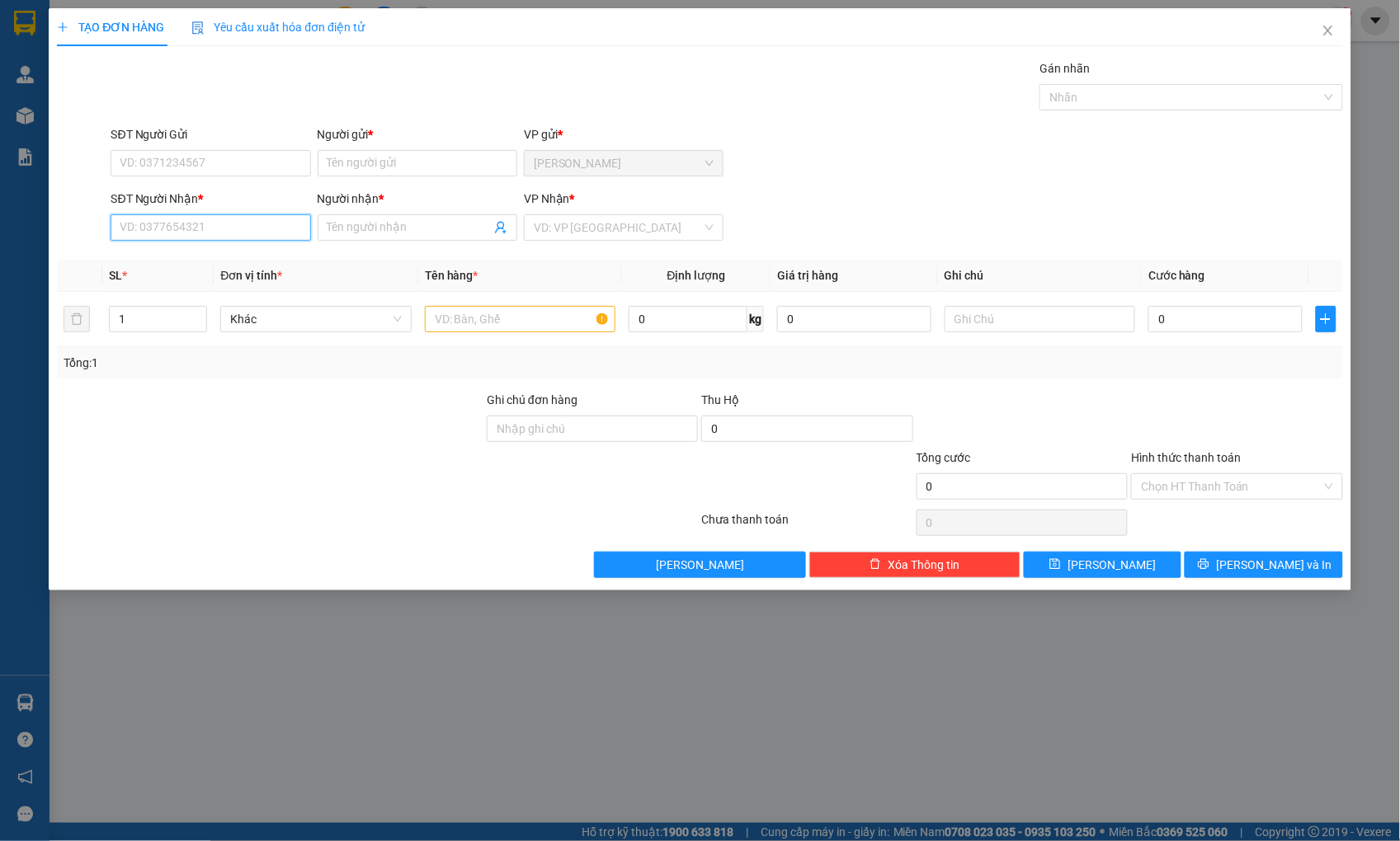
click at [220, 225] on input "SĐT Người Nhận *" at bounding box center [210, 227] width 199 height 26
click at [215, 255] on div "0937057095 - [GEOGRAPHIC_DATA]" at bounding box center [214, 260] width 186 height 18
type input "0937057095"
type input "[PERSON_NAME]"
type input "0937057095"
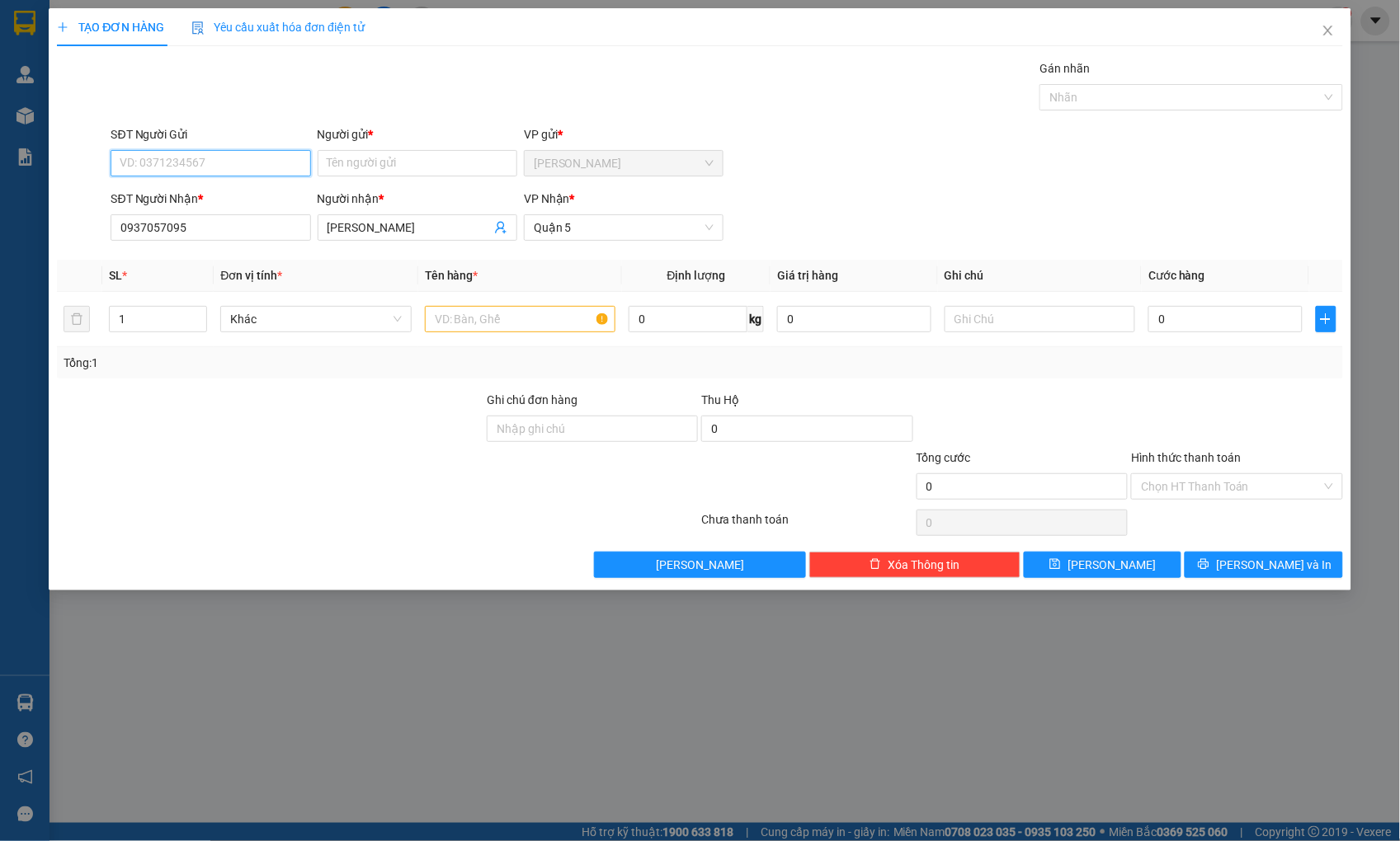
click at [228, 164] on input "SĐT Người Gửi" at bounding box center [210, 163] width 199 height 26
click at [218, 191] on div "0777797339 - [GEOGRAPHIC_DATA]" at bounding box center [214, 195] width 186 height 18
type input "0777797339"
type input "MINH NHA"
click at [504, 316] on input "text" at bounding box center [520, 318] width 191 height 26
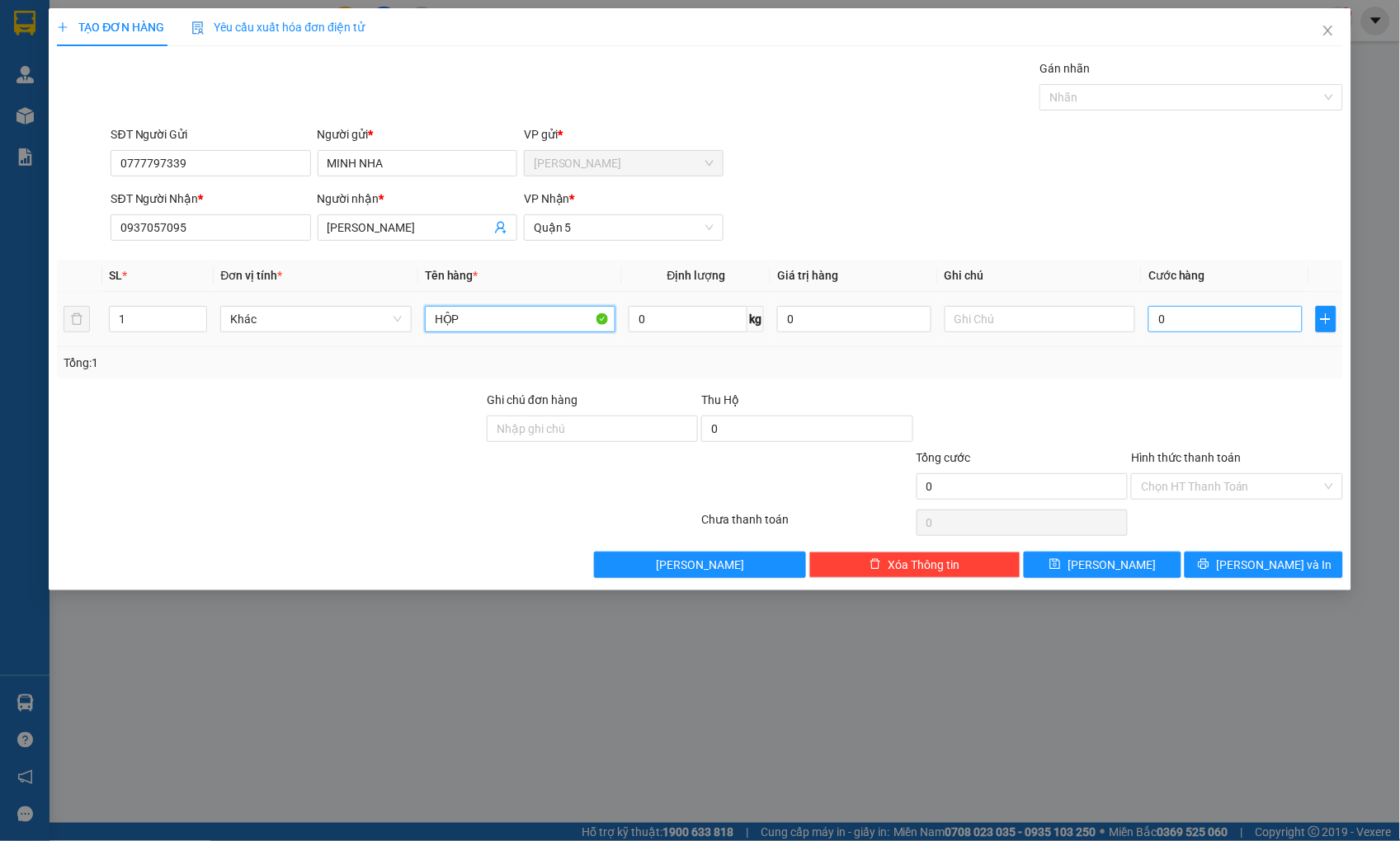
type input "HỘP"
click at [1251, 326] on input "0" at bounding box center [1225, 318] width 153 height 26
type input "2"
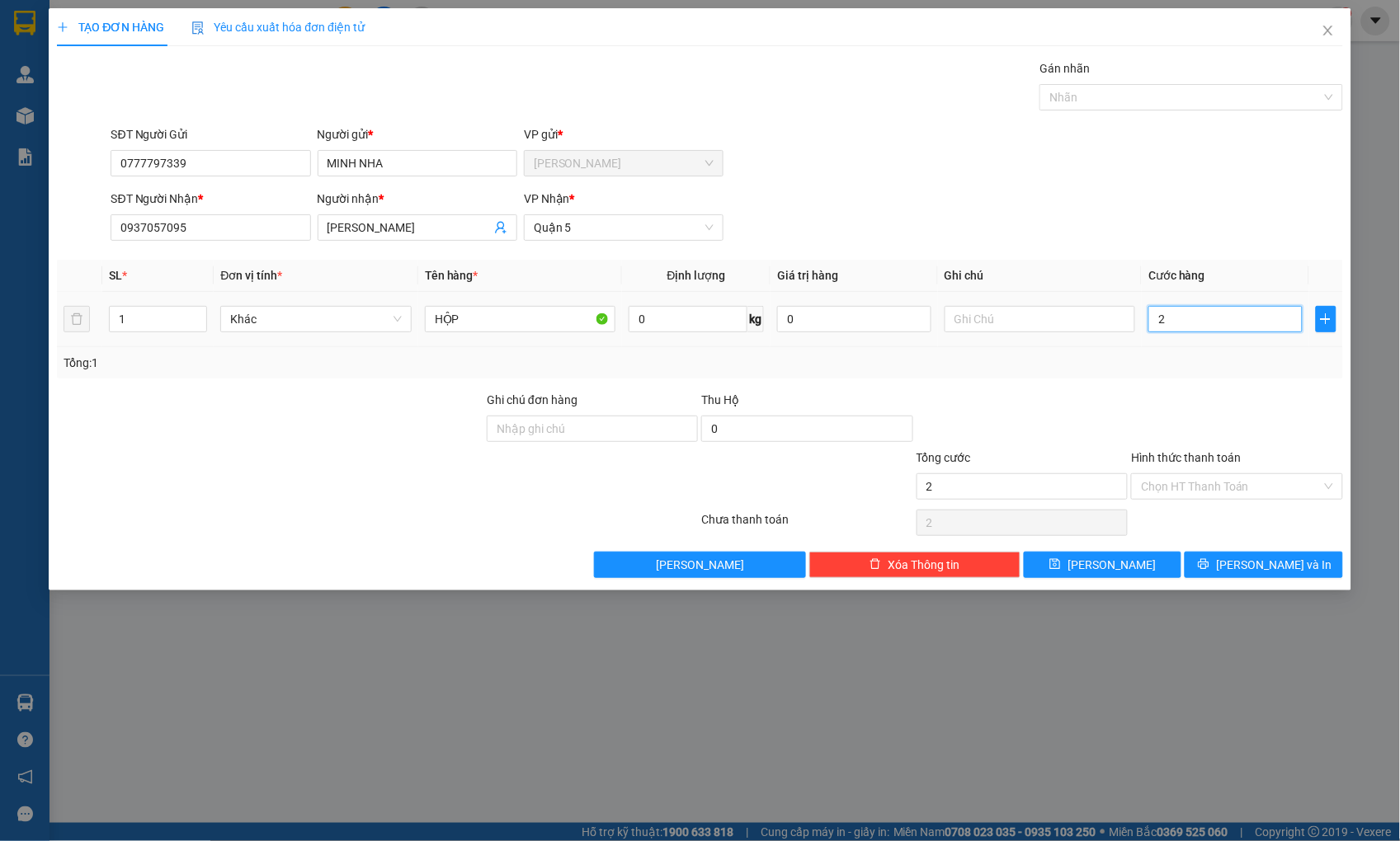
type input "20"
type input "20.000"
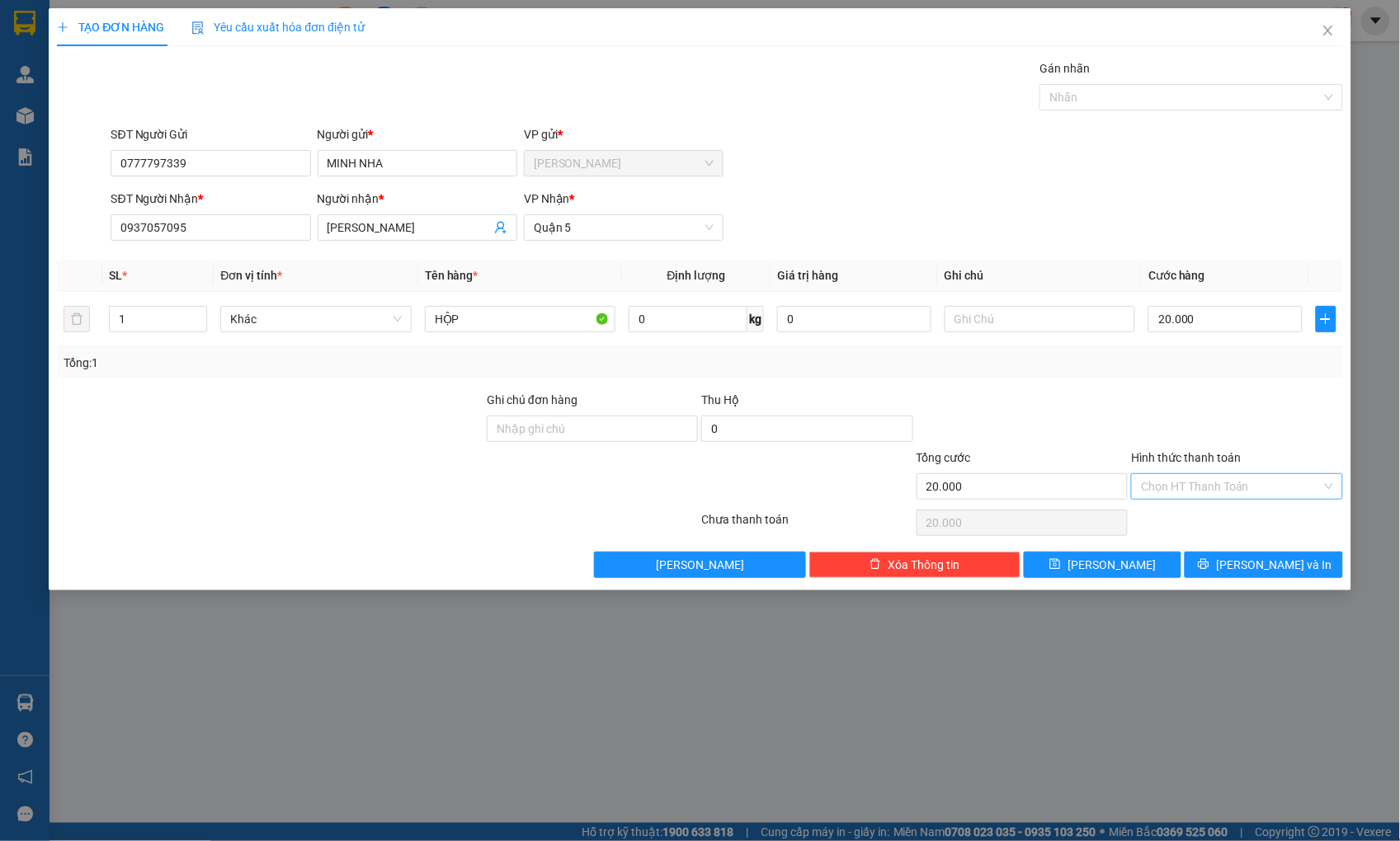
click at [1304, 488] on input "Hình thức thanh toán" at bounding box center [1231, 487] width 180 height 25
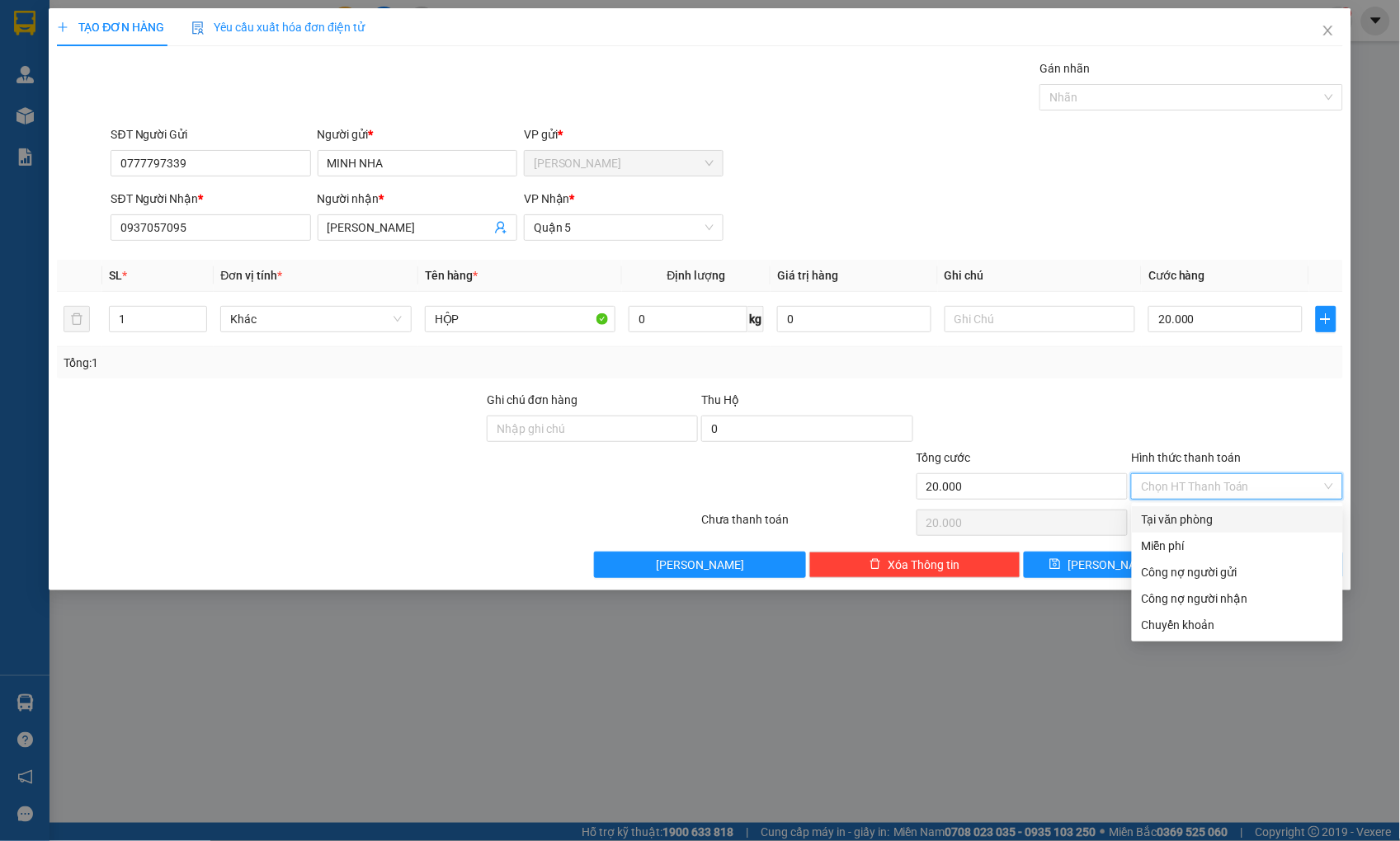
click at [1226, 515] on div "Tại văn phòng" at bounding box center [1237, 519] width 192 height 18
type input "0"
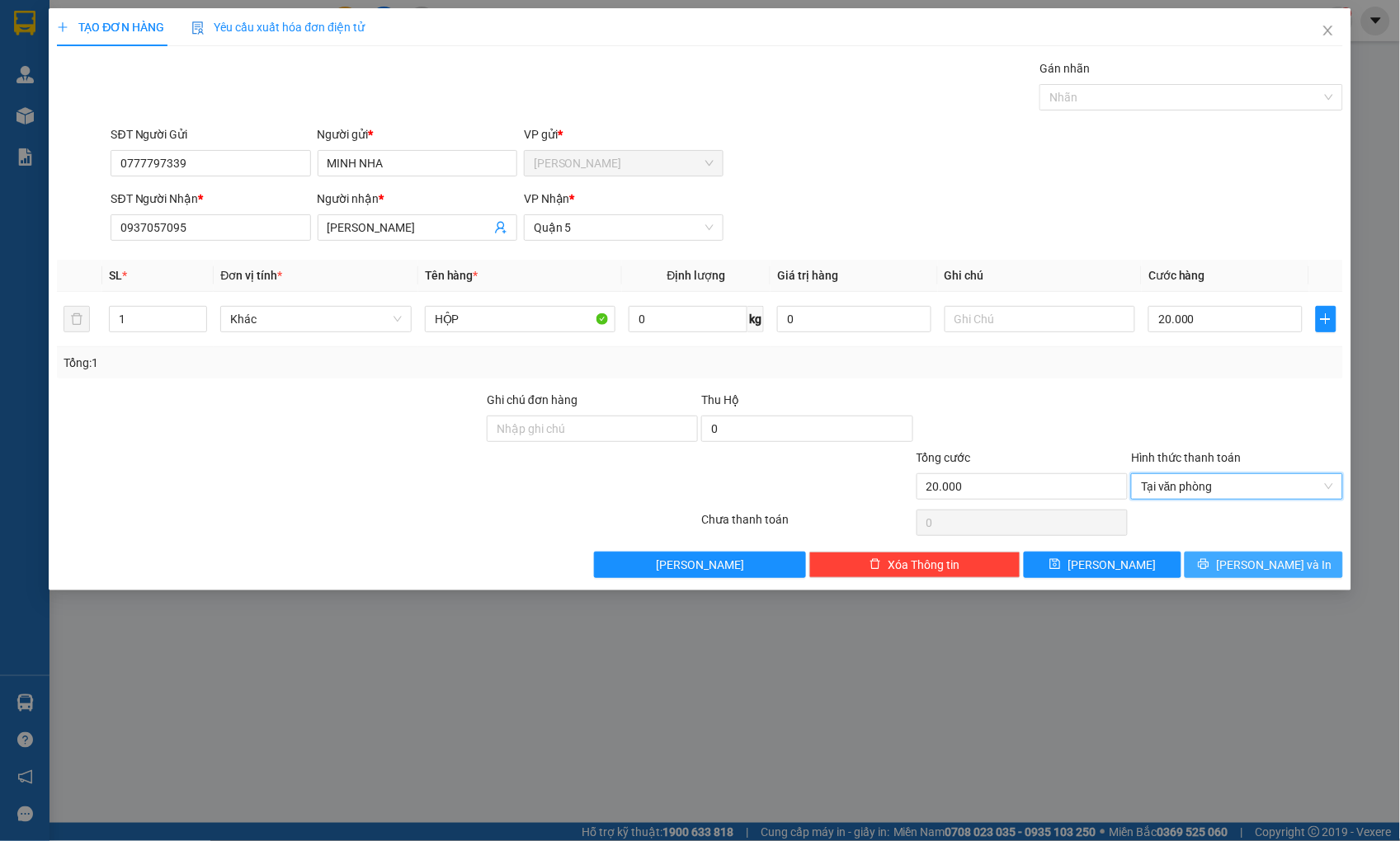
click at [1252, 566] on span "[PERSON_NAME] và In" at bounding box center [1273, 564] width 115 height 18
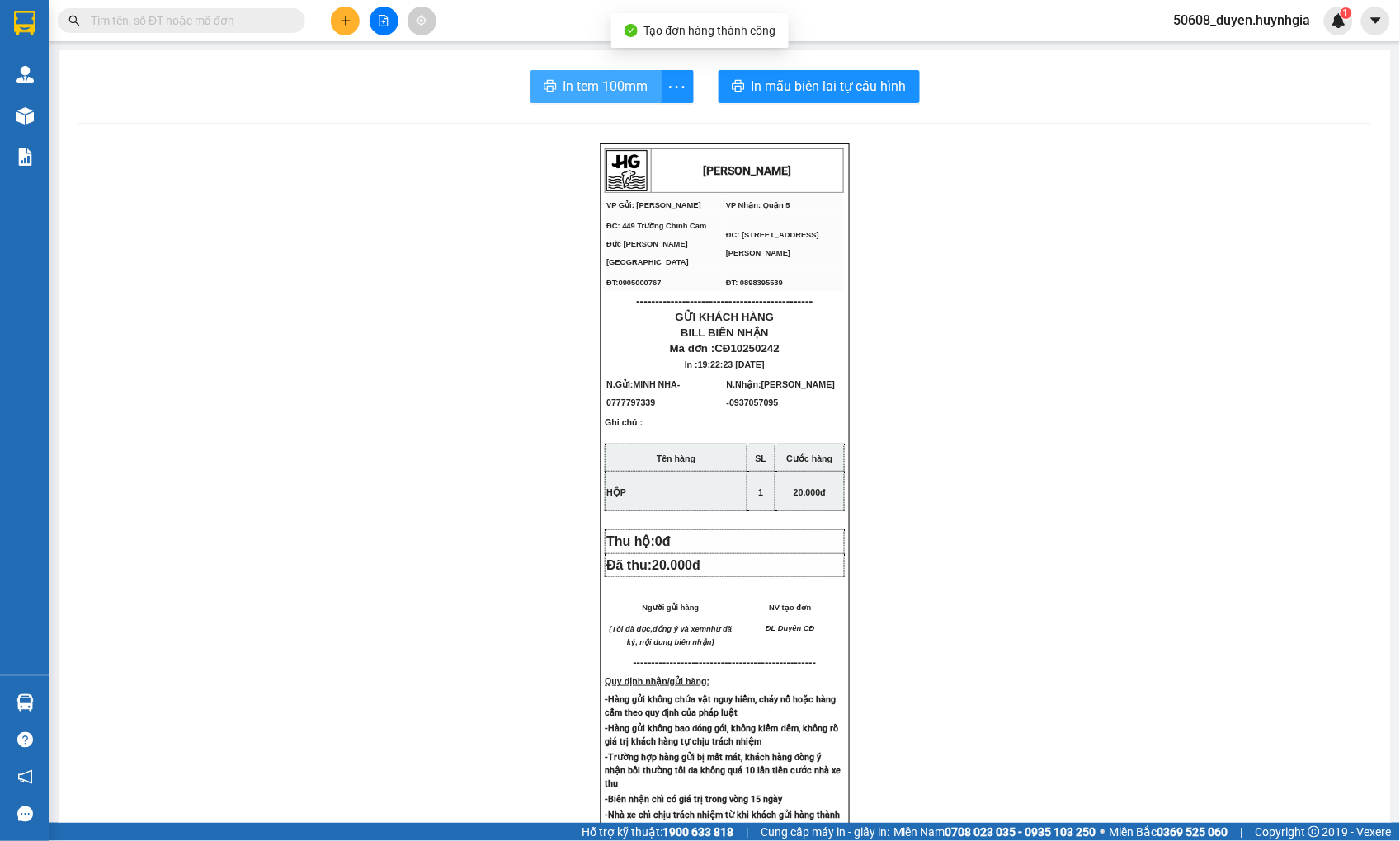
click at [544, 73] on button "In tem 100mm" at bounding box center [595, 86] width 131 height 33
click at [354, 10] on button at bounding box center [346, 21] width 29 height 29
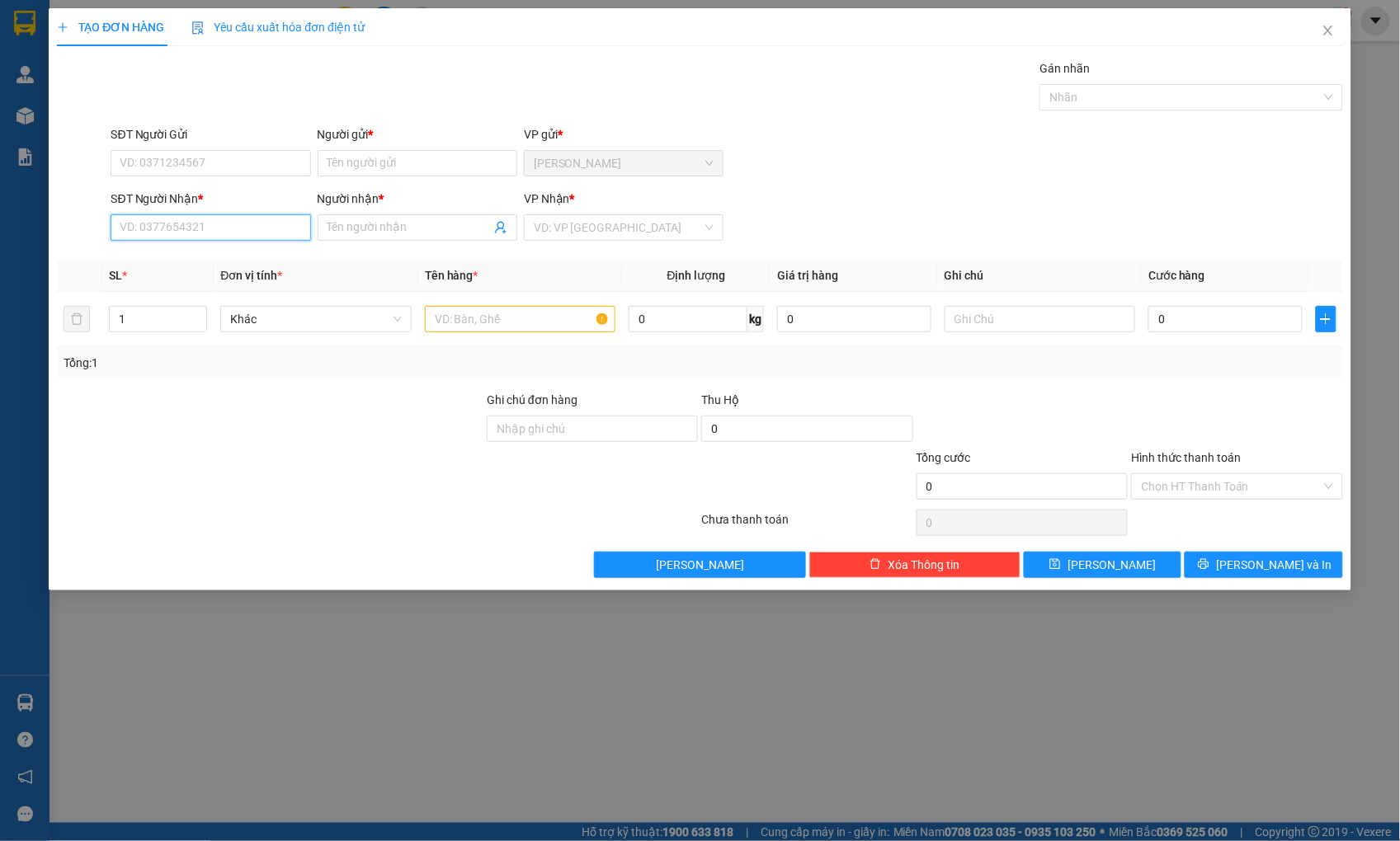
click at [244, 234] on input "SĐT Người Nhận *" at bounding box center [210, 227] width 199 height 26
click at [168, 258] on div "0907926715 - [PERSON_NAME]" at bounding box center [211, 260] width 180 height 18
type input "0907926715"
type input "TIẾN"
type input "0907926715"
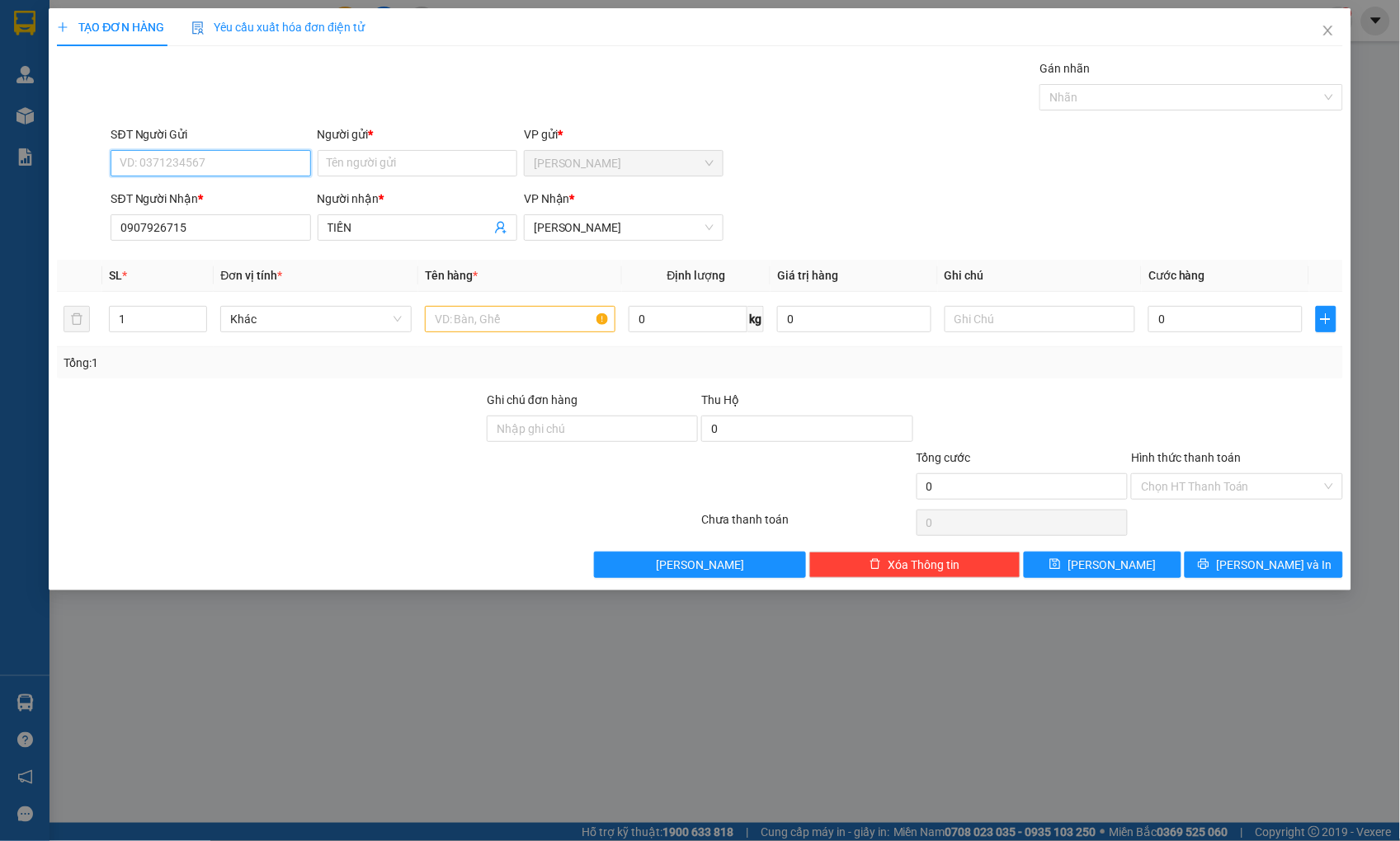
click at [196, 162] on input "SĐT Người Gửi" at bounding box center [210, 163] width 199 height 26
click at [198, 193] on div "0937024779 - TRỰC" at bounding box center [211, 195] width 180 height 18
type input "0937024779"
type input "TRỰC"
click at [506, 331] on input "text" at bounding box center [520, 318] width 191 height 26
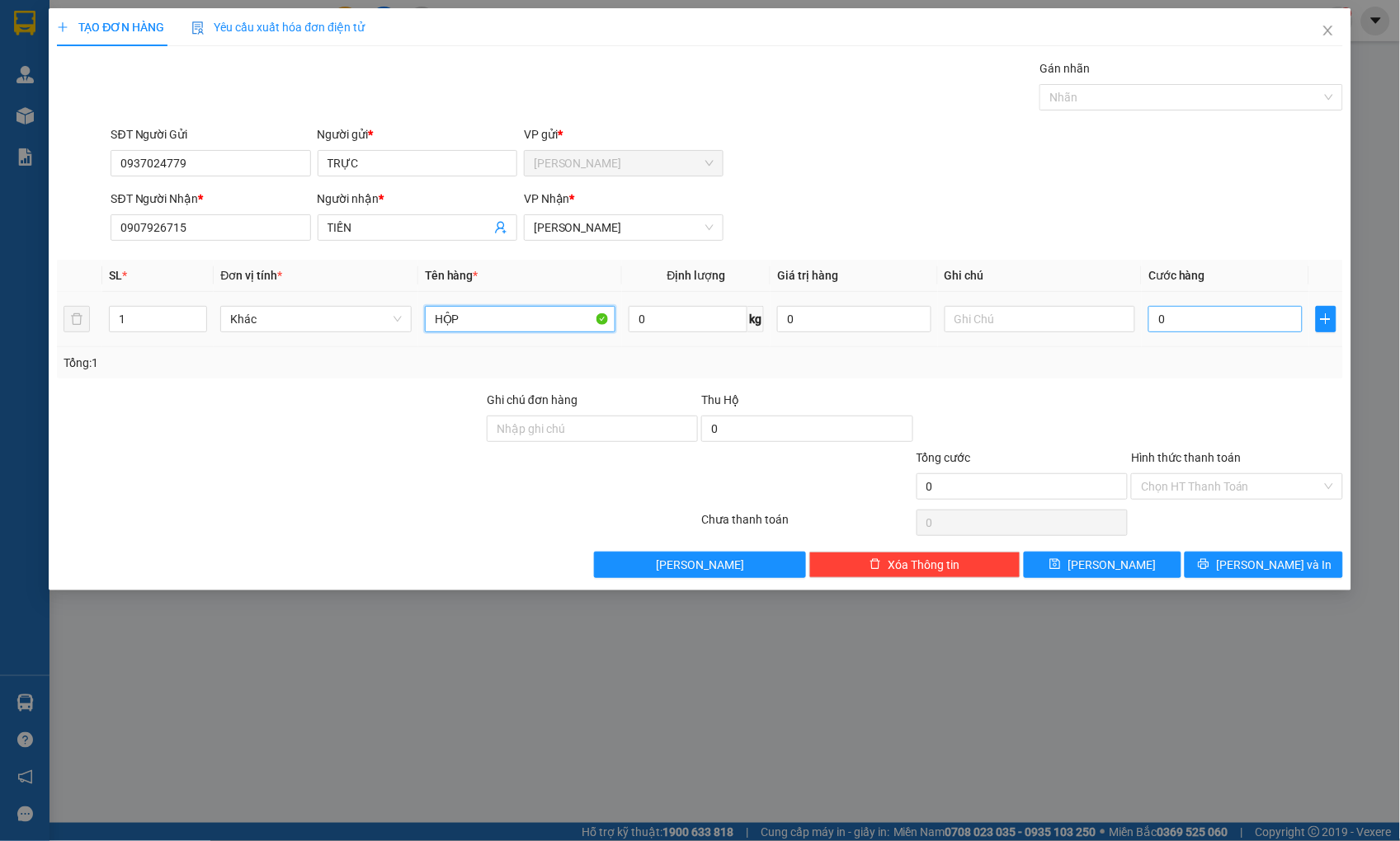
type input "HỘP"
click at [1169, 323] on input "0" at bounding box center [1225, 318] width 153 height 26
type input "2"
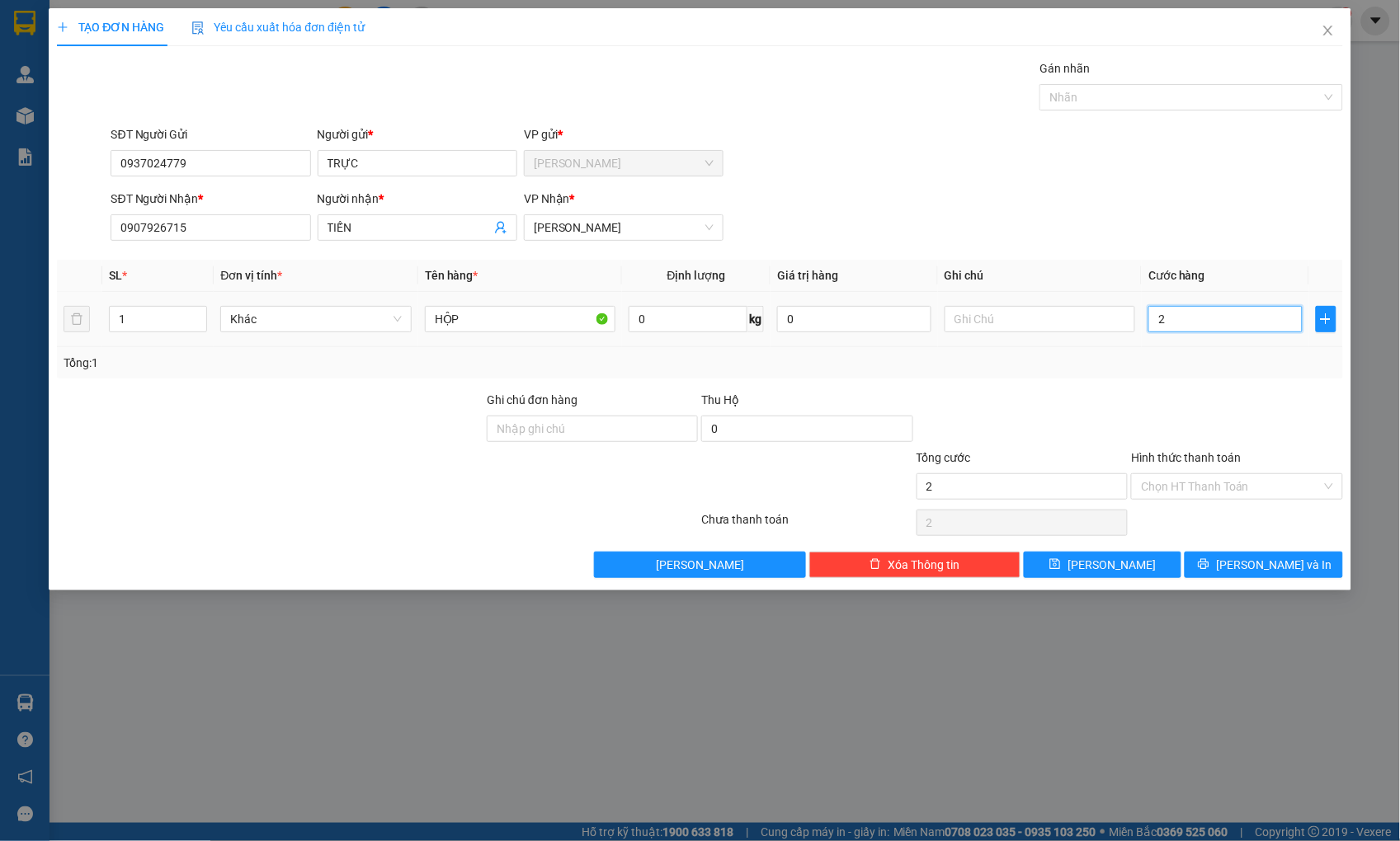
type input "20"
type input "20.000"
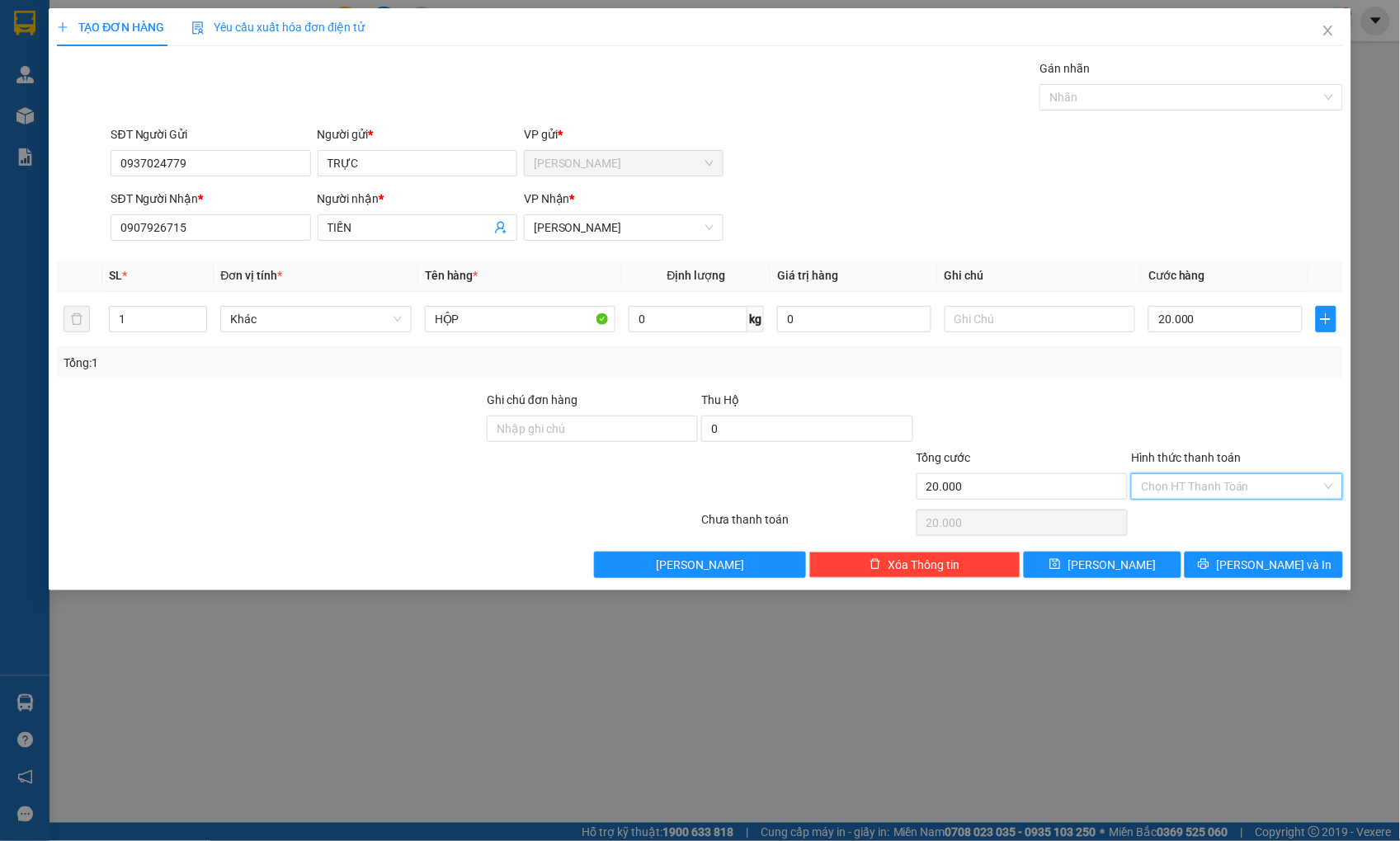
click at [1193, 485] on input "Hình thức thanh toán" at bounding box center [1231, 487] width 180 height 25
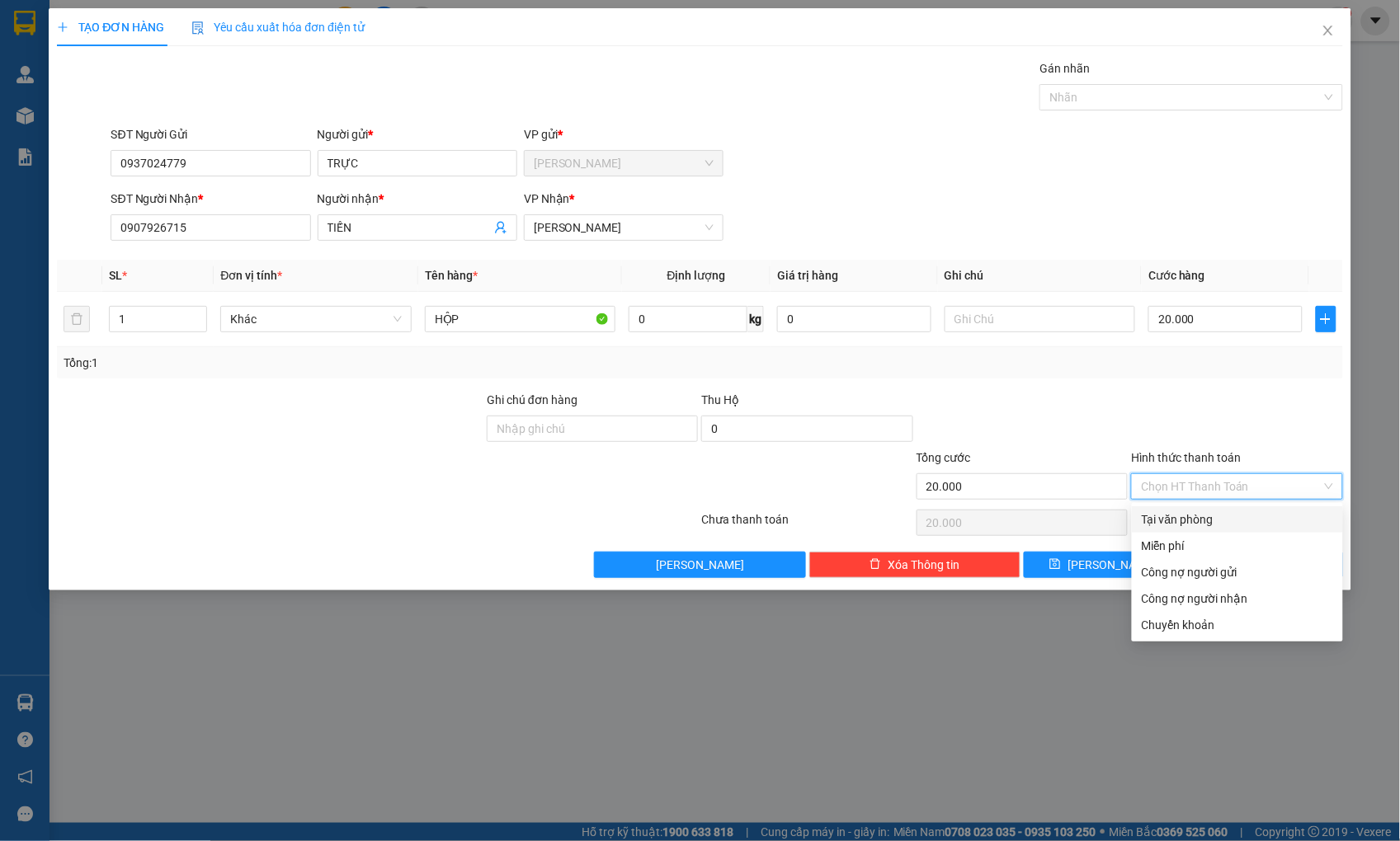
click at [1208, 527] on div "Tại văn phòng" at bounding box center [1237, 519] width 192 height 18
type input "0"
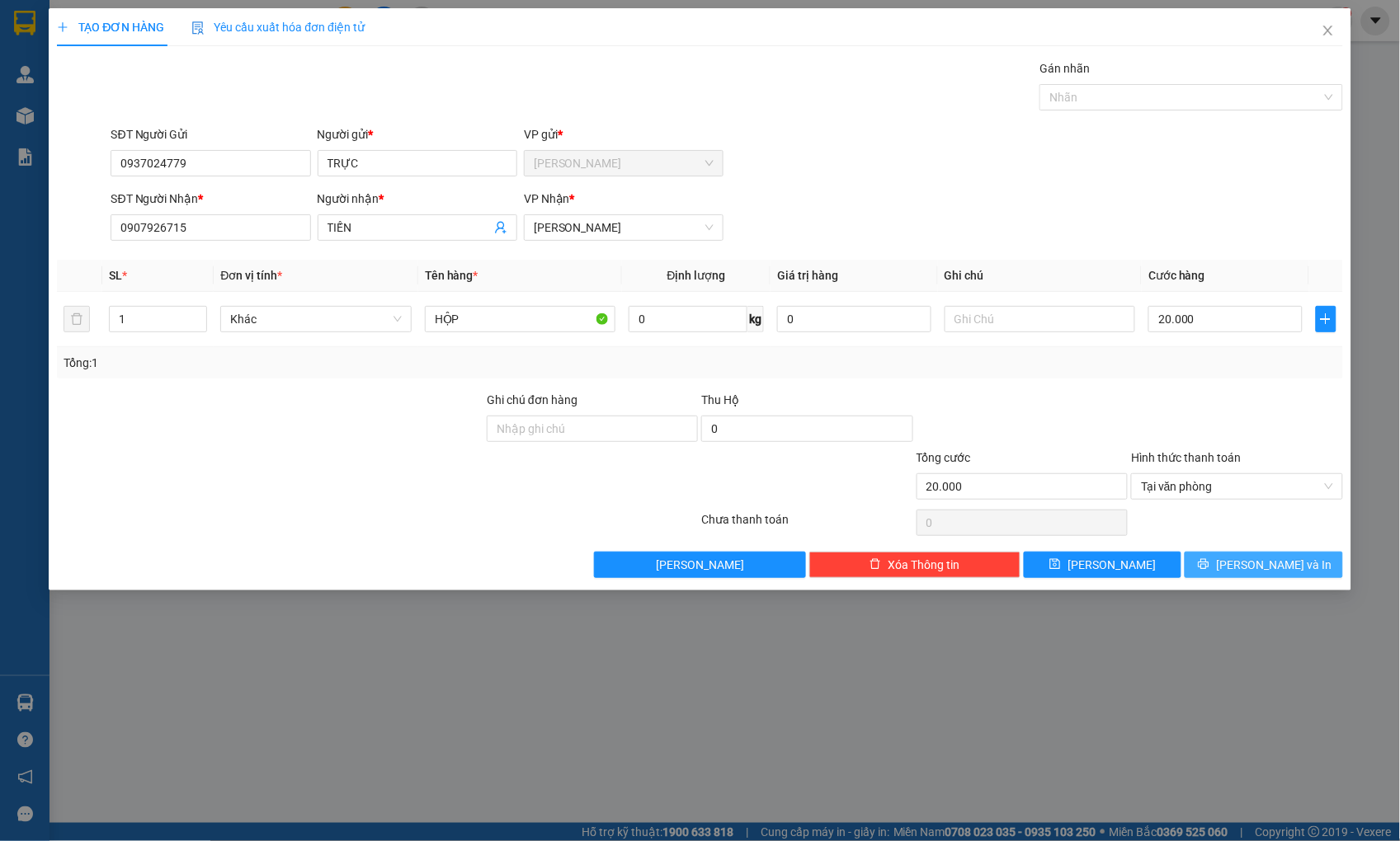
click at [1231, 570] on button "[PERSON_NAME] và In" at bounding box center [1263, 564] width 158 height 26
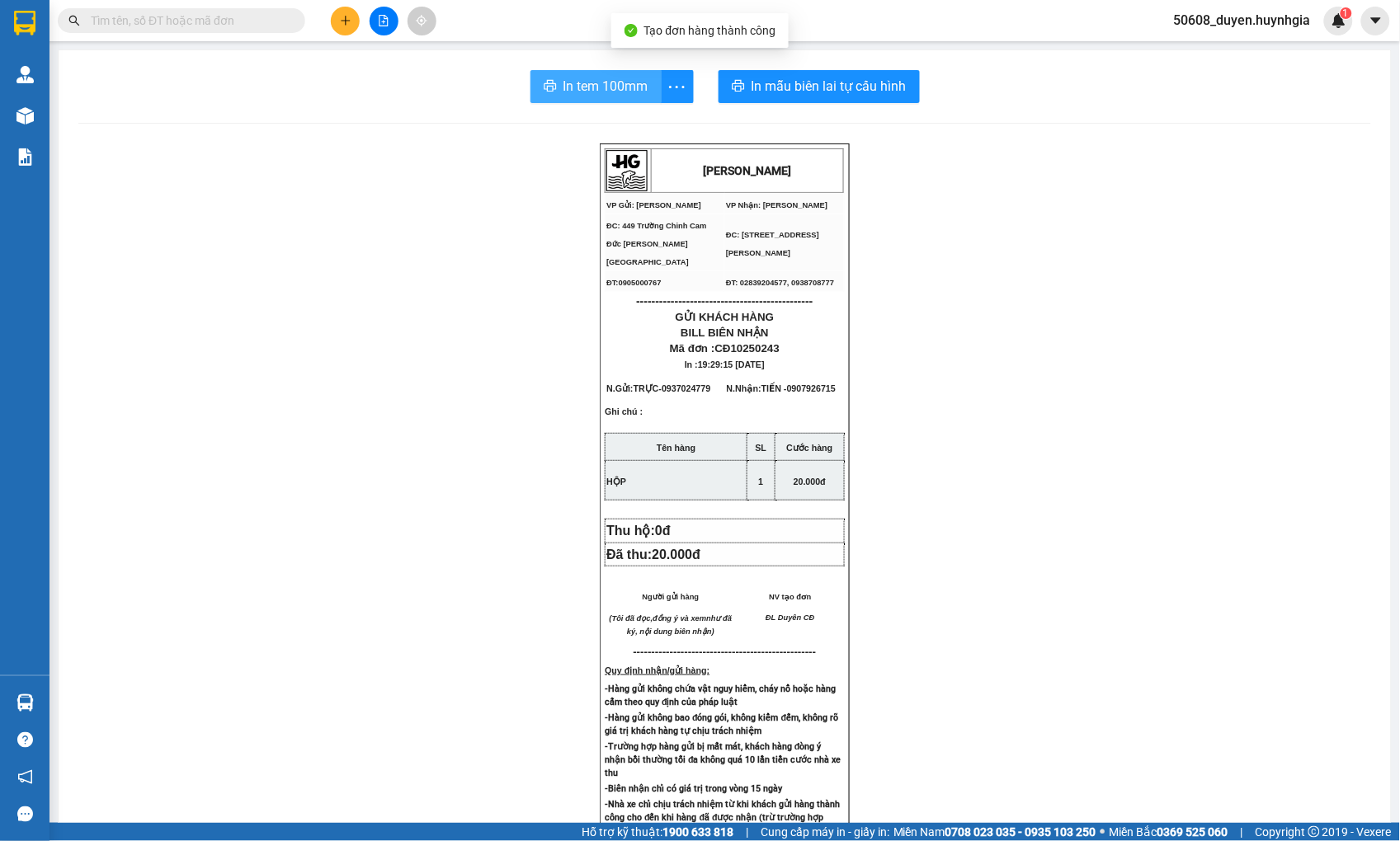
click at [609, 80] on span "In tem 100mm" at bounding box center [606, 85] width 85 height 20
click at [345, 17] on icon "plus" at bounding box center [345, 19] width 1 height 9
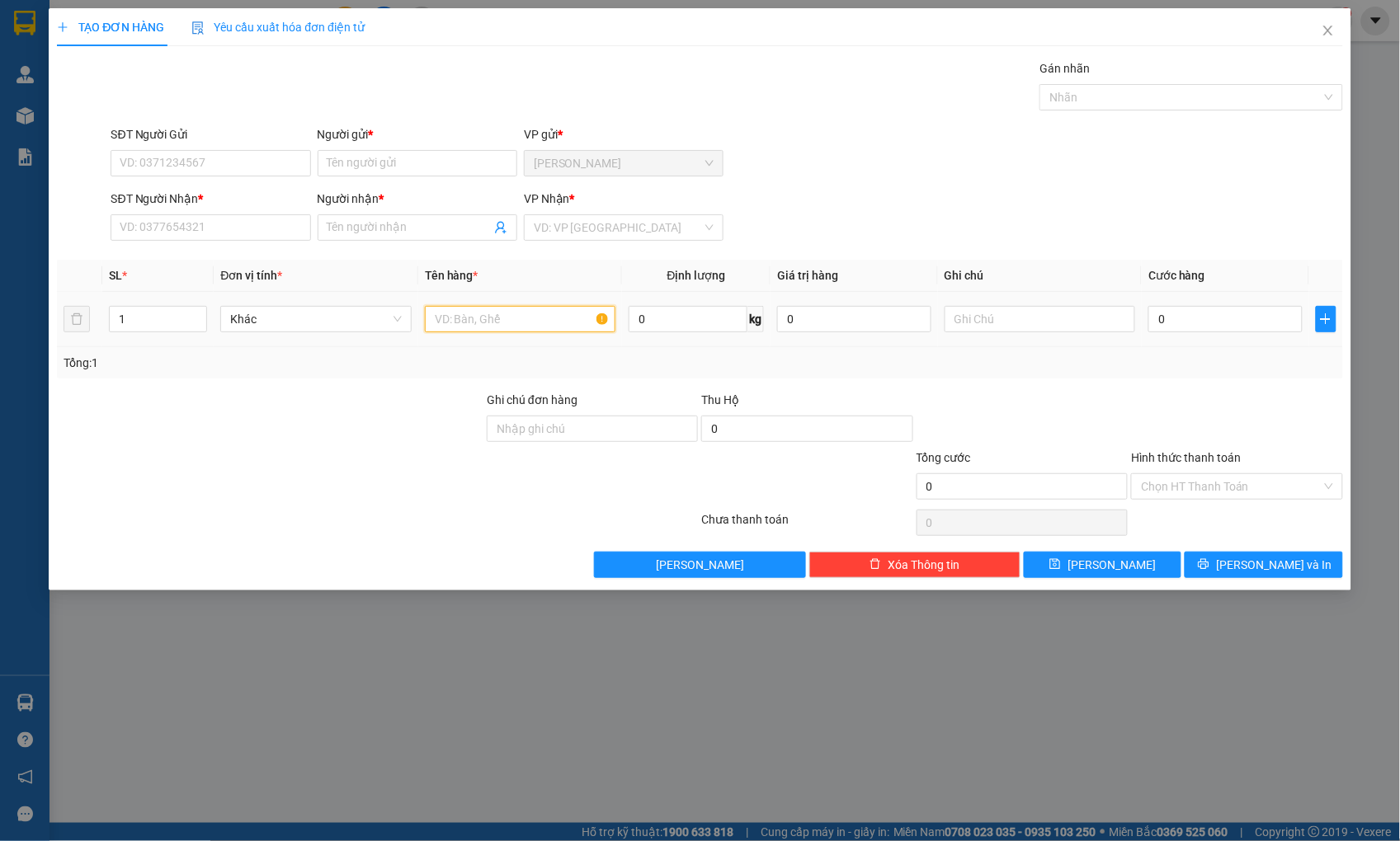
click at [458, 316] on input "text" at bounding box center [520, 318] width 191 height 26
type input "THÙNG"
click at [152, 324] on input "1" at bounding box center [158, 319] width 97 height 25
type input "2"
click at [174, 160] on input "SĐT Người Gửi" at bounding box center [210, 163] width 199 height 26
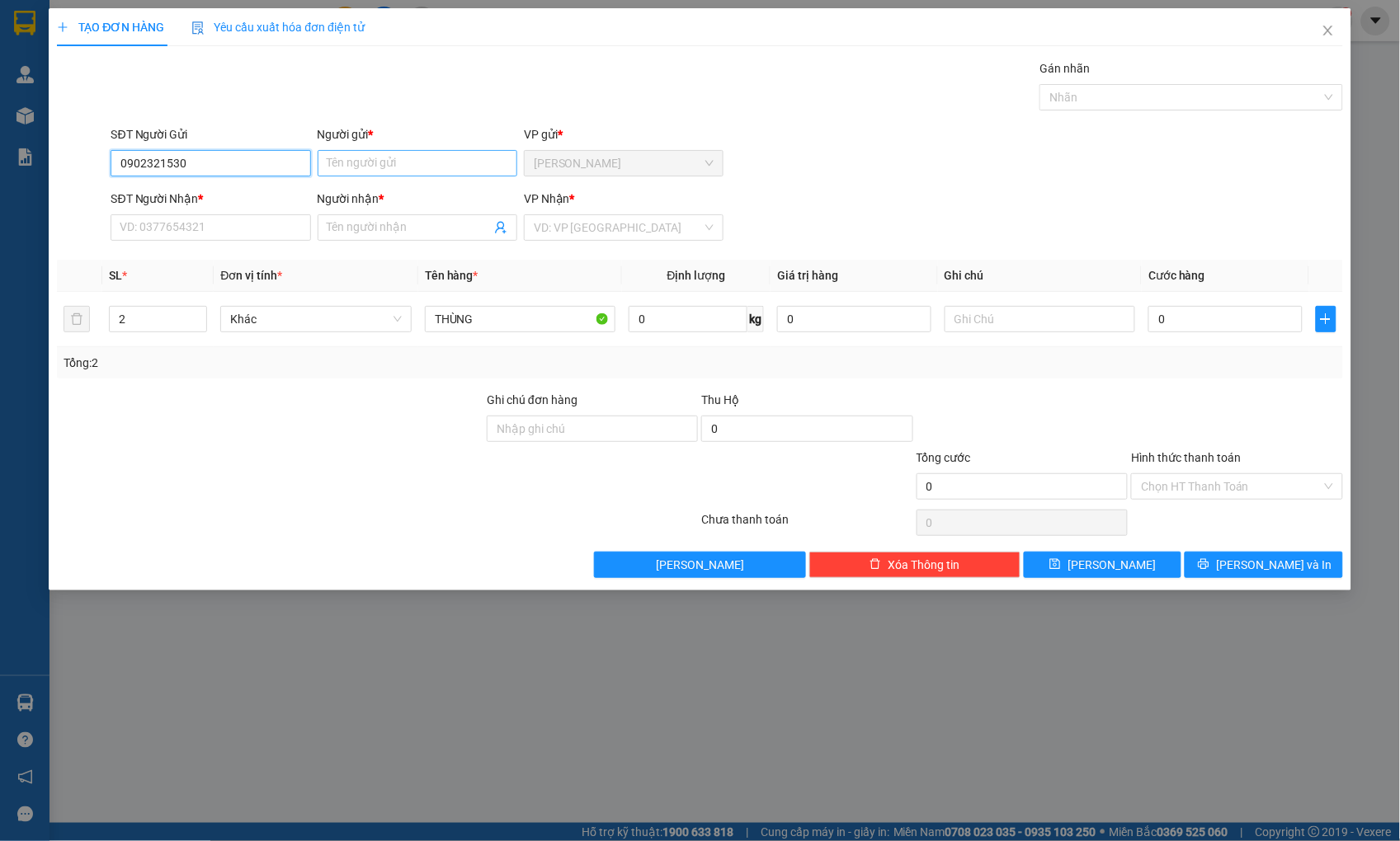
type input "0902321530"
click at [392, 165] on input "Người gửi *" at bounding box center [417, 163] width 199 height 26
type input "D"
type input "ĐƯỜNG"
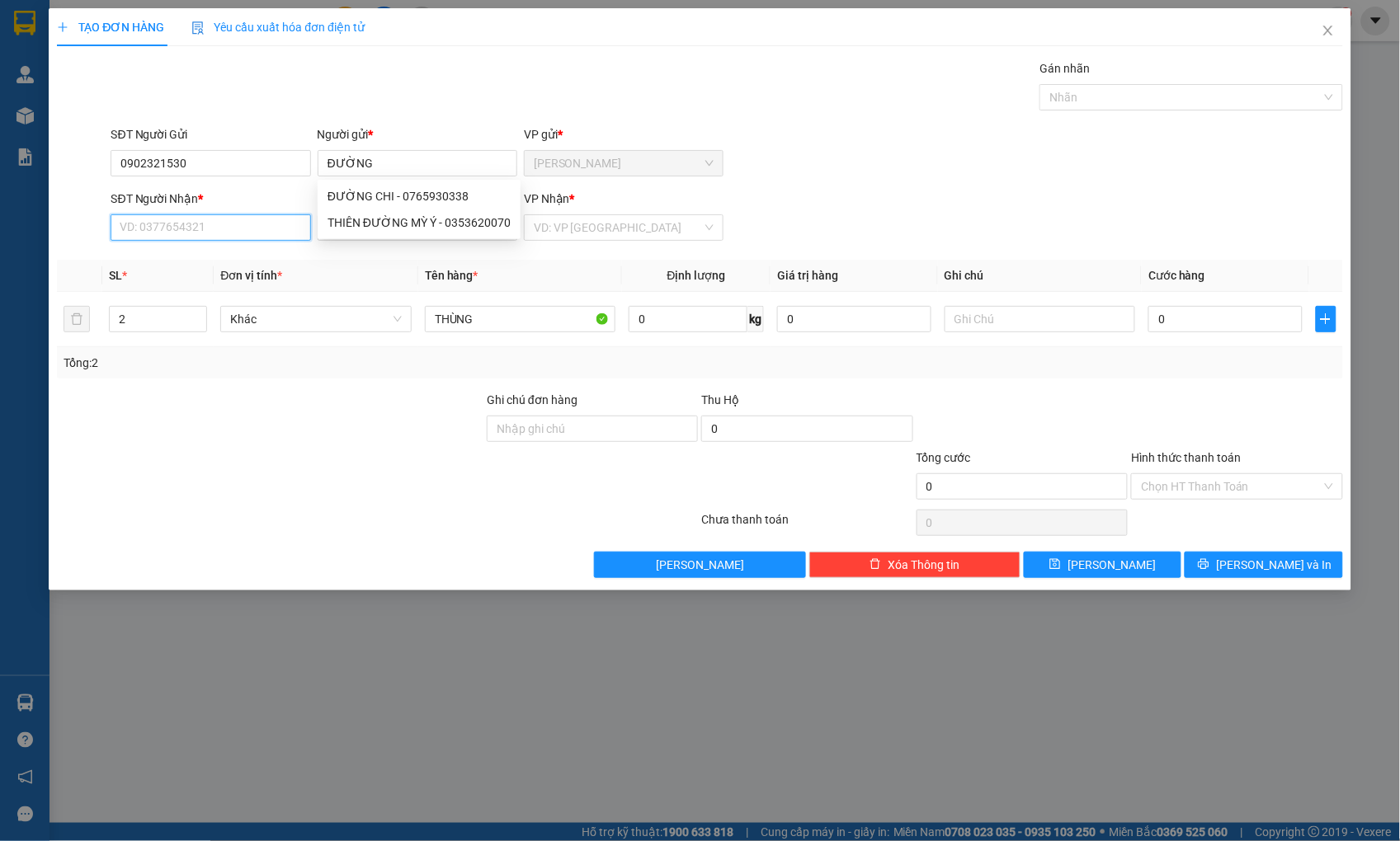
click at [248, 235] on input "SĐT Người Nhận *" at bounding box center [210, 227] width 199 height 26
type input "0"
drag, startPoint x: 198, startPoint y: 161, endPoint x: 7, endPoint y: 157, distance: 191.0
click at [27, 168] on div "TẠO ĐƠN HÀNG Yêu cầu xuất hóa đơn điện tử Transit Pickup Surcharge Ids Transit …" at bounding box center [700, 420] width 1400 height 841
click at [174, 217] on input "SĐT Người Nhận *" at bounding box center [210, 227] width 199 height 26
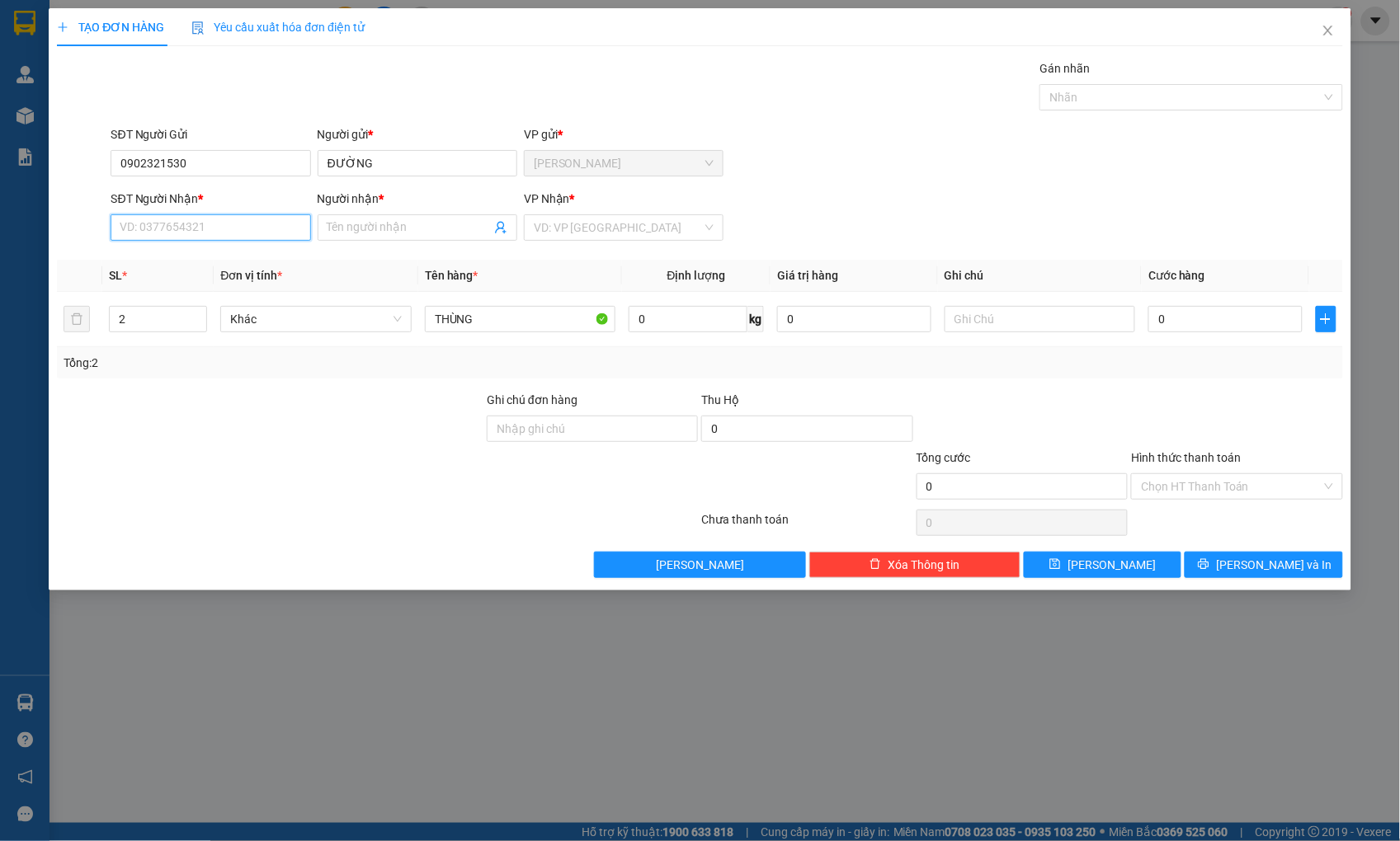
paste input "0902321530"
type input "0902321530"
click at [348, 219] on input "Người nhận *" at bounding box center [409, 227] width 164 height 18
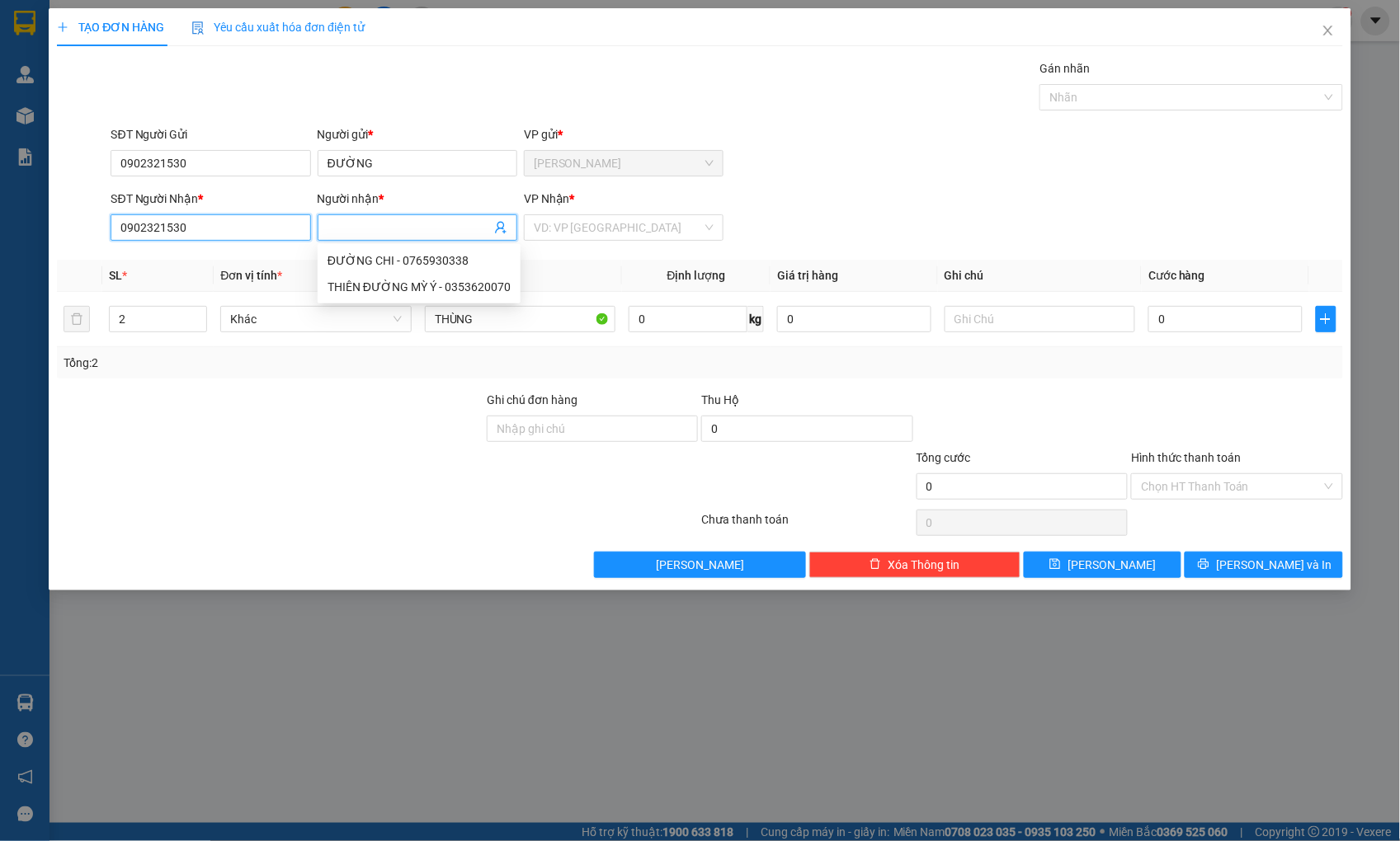
click at [200, 232] on input "0902321530" at bounding box center [210, 227] width 199 height 26
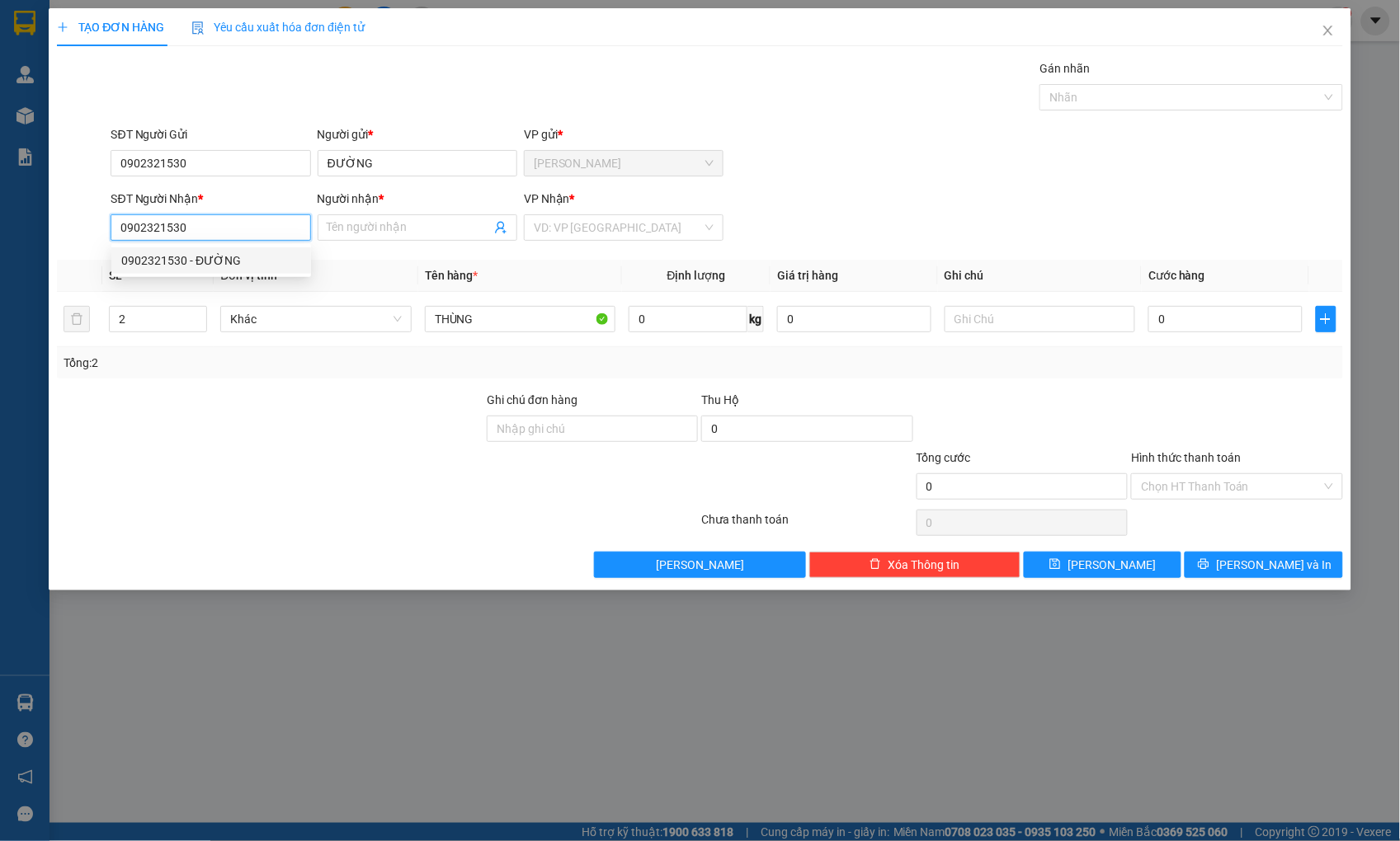
click at [201, 259] on div "0902321530 - ĐƯỜNG" at bounding box center [211, 260] width 180 height 18
type input "ĐƯỜNG"
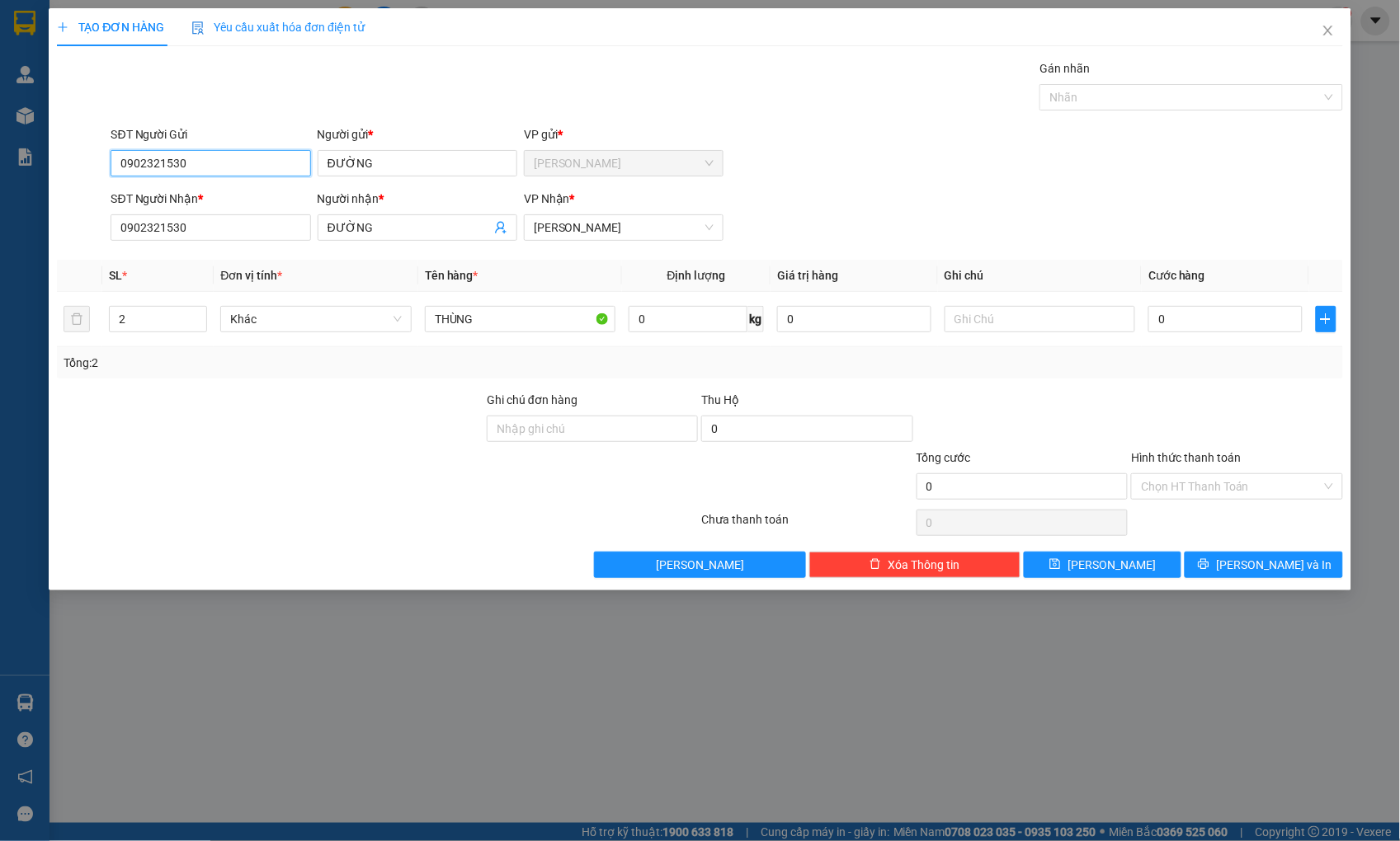
click at [265, 168] on input "0902321530" at bounding box center [210, 163] width 199 height 26
type input "0"
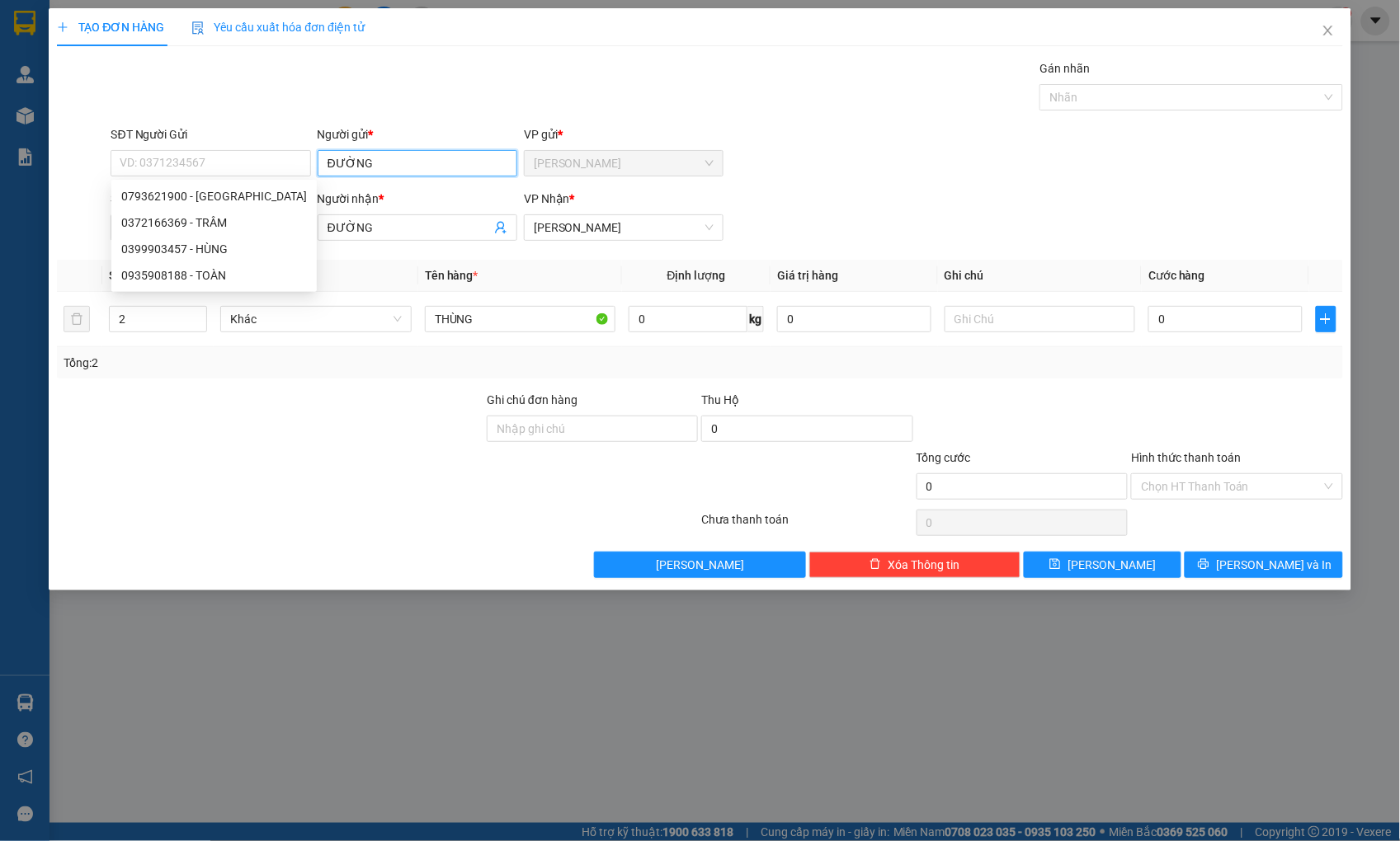
click at [430, 165] on input "ĐƯỜNG" at bounding box center [417, 163] width 199 height 26
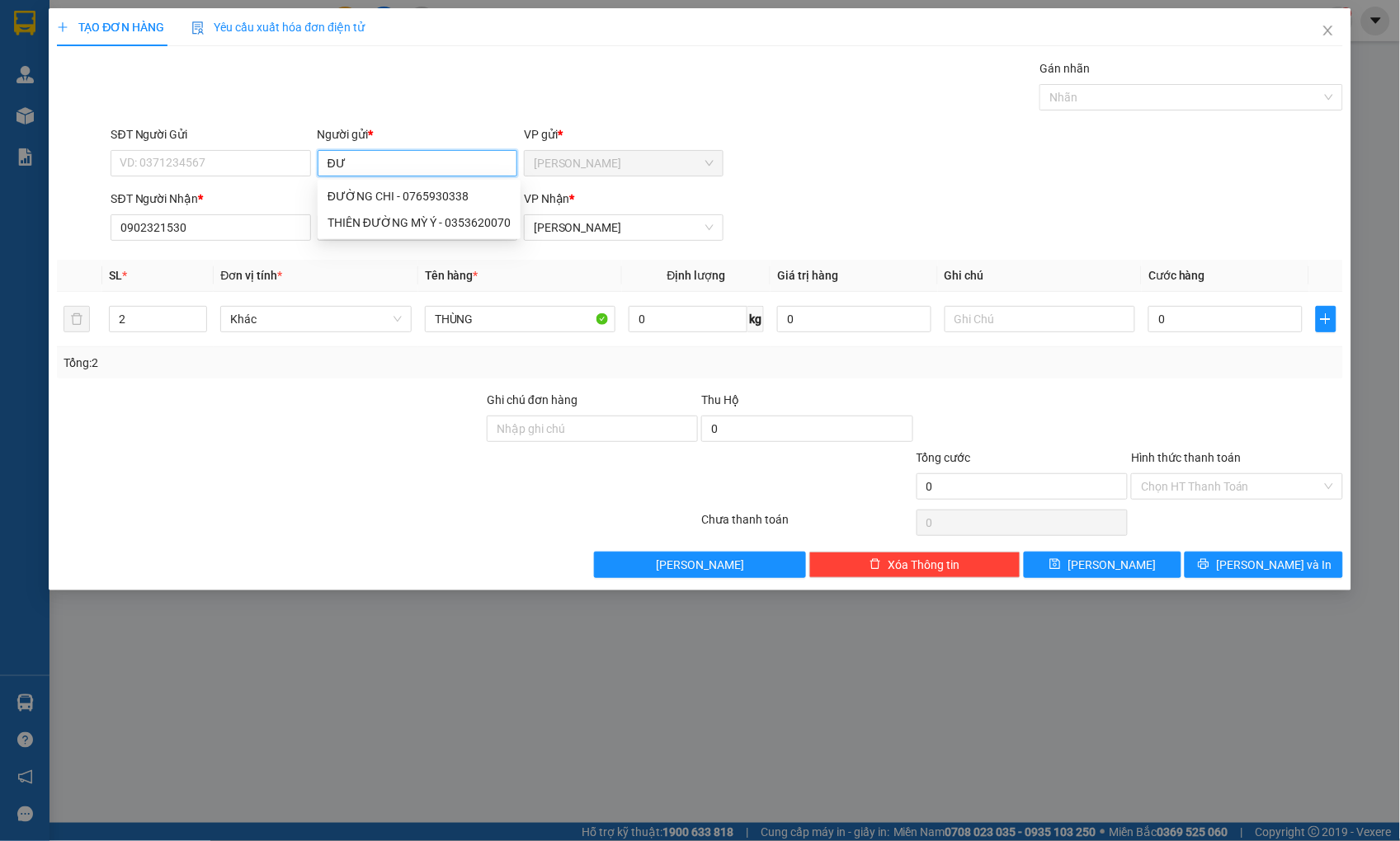
type input "Đ"
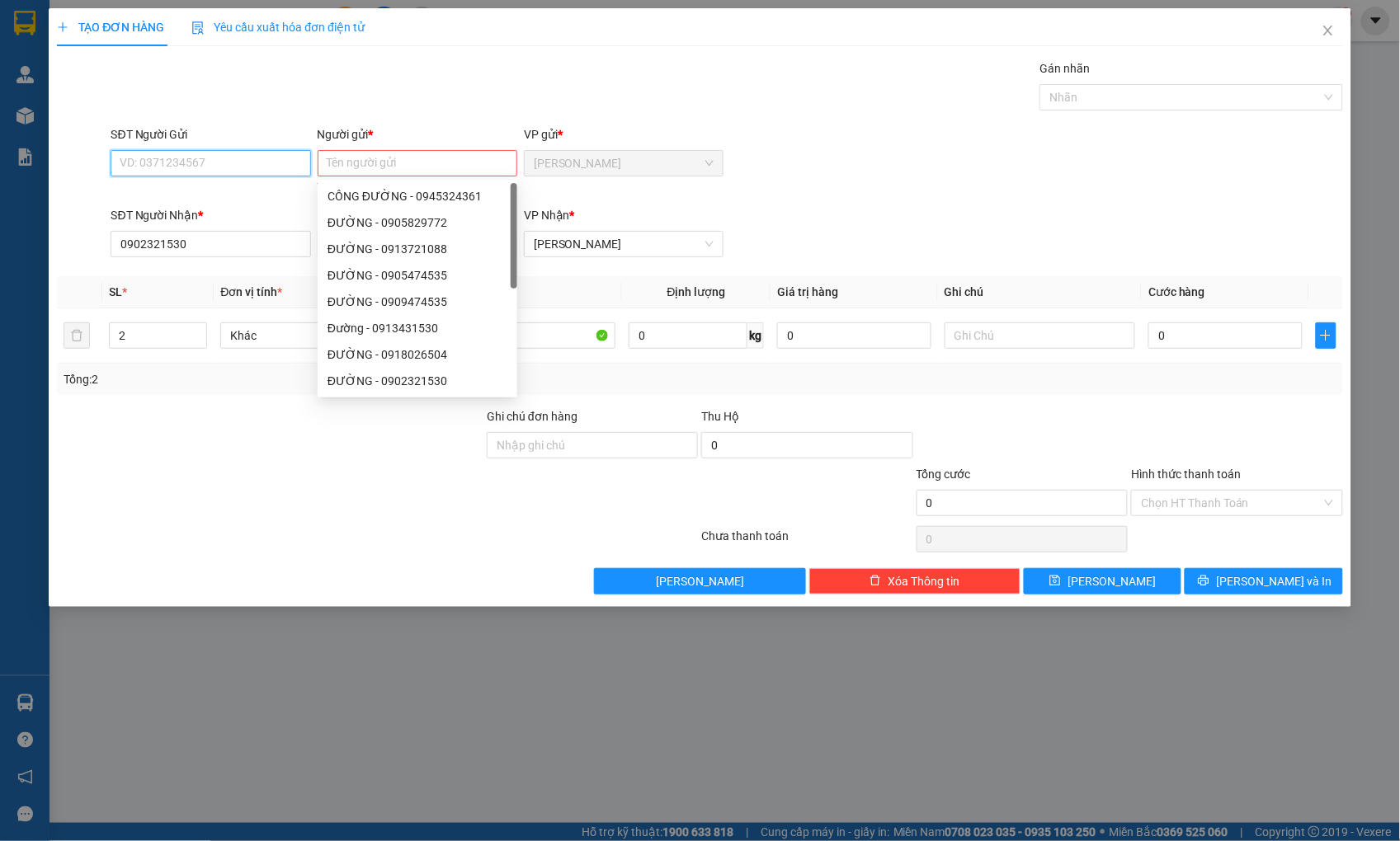
click at [187, 169] on input "SĐT Người Gửi" at bounding box center [210, 163] width 199 height 26
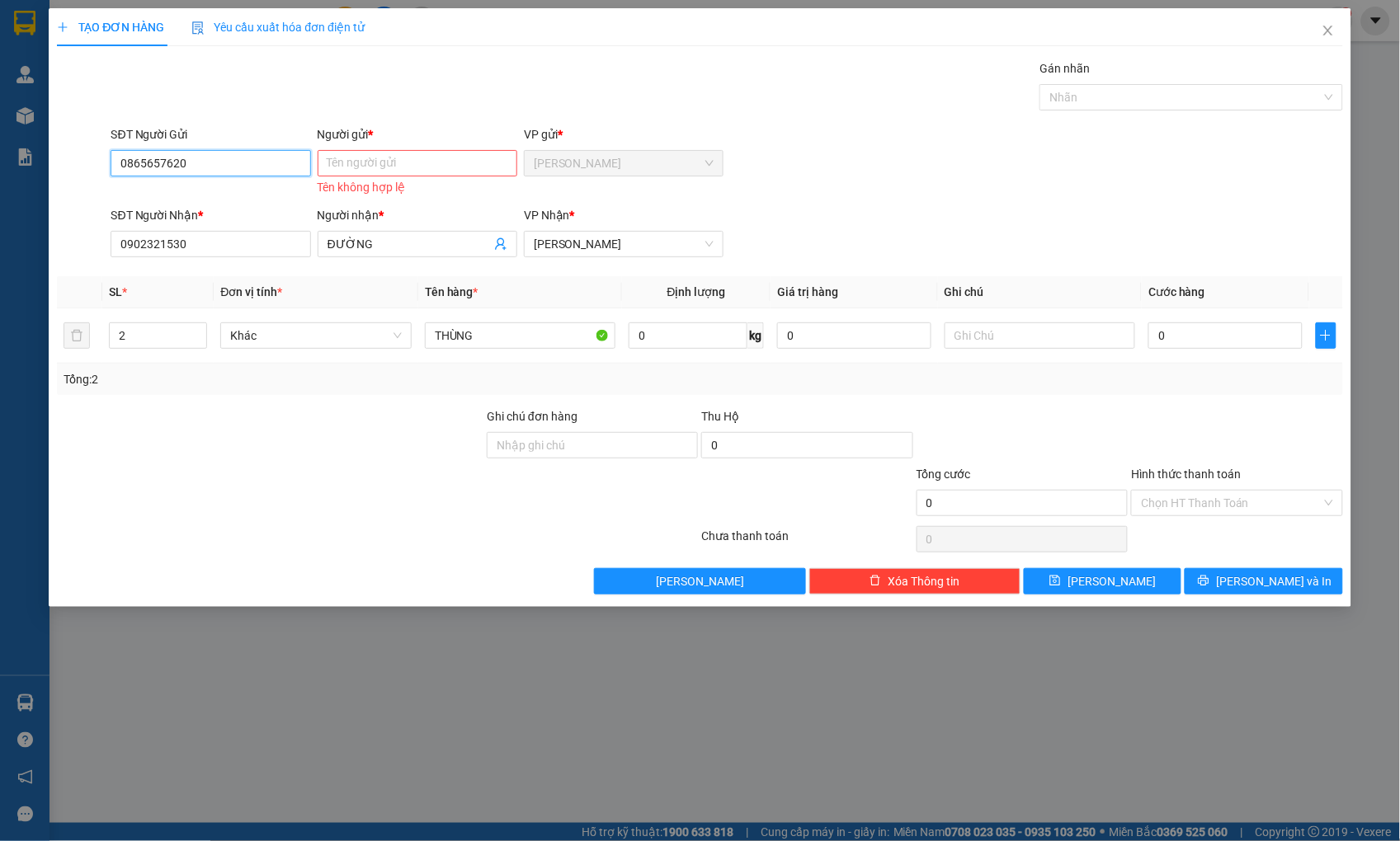
type input "0865657620"
click at [382, 155] on input "Người gửi *" at bounding box center [417, 163] width 199 height 26
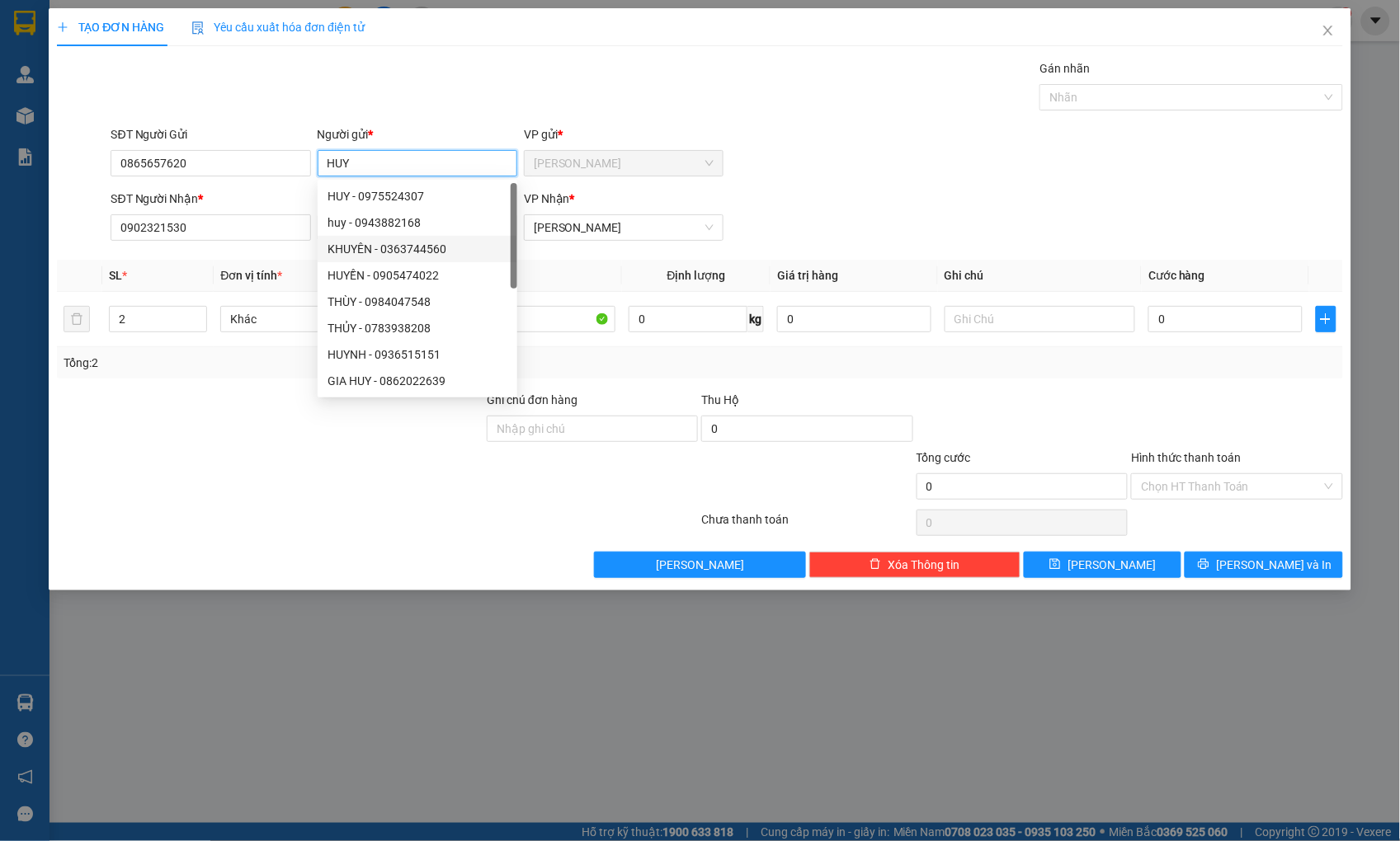
type input "HUY"
click at [248, 454] on div at bounding box center [270, 477] width 430 height 58
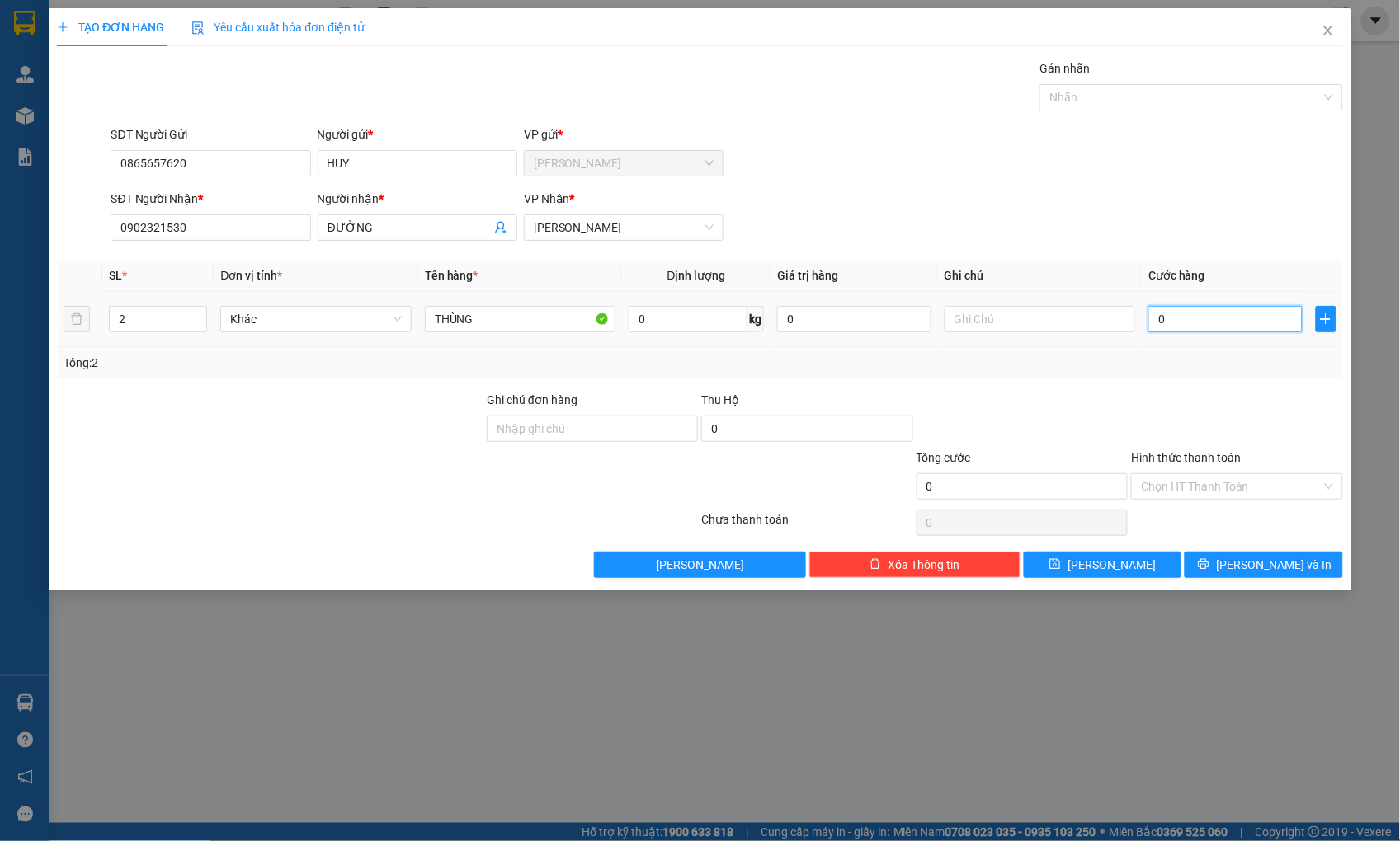
click at [1202, 322] on input "0" at bounding box center [1225, 318] width 153 height 26
type input "9"
type input "90"
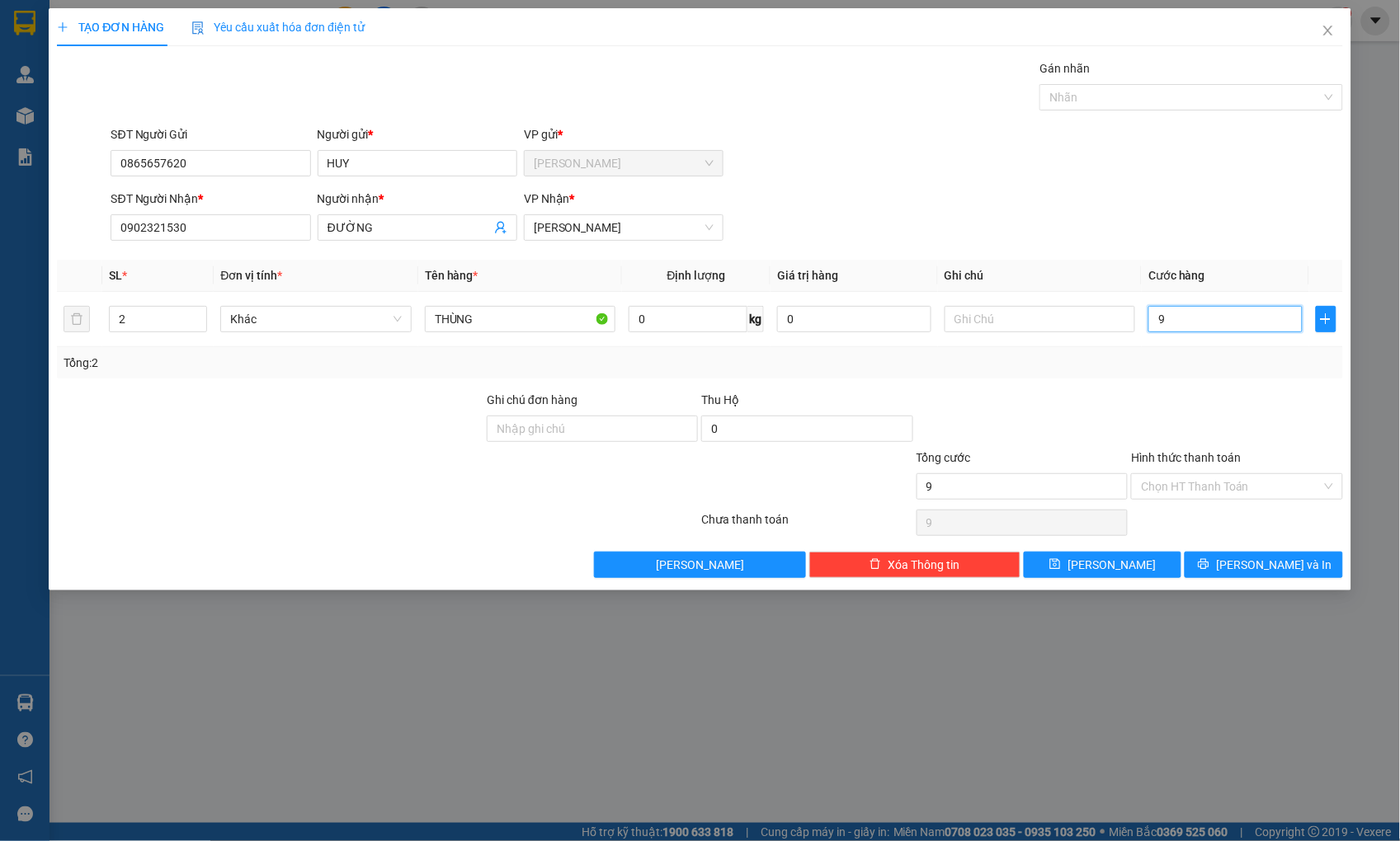
type input "90"
type input "90.000"
click at [1234, 488] on input "Hình thức thanh toán" at bounding box center [1231, 487] width 180 height 25
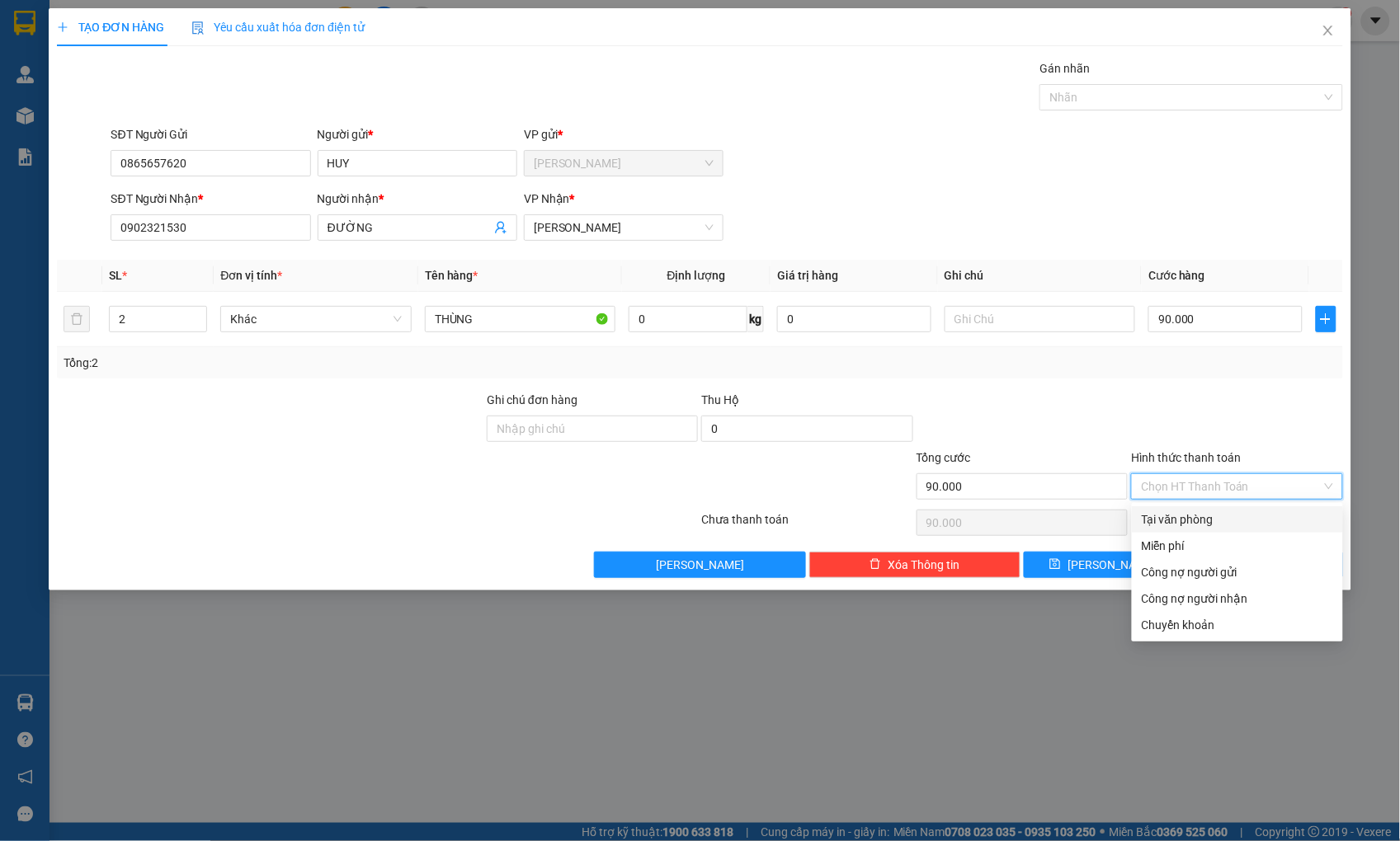
click at [1230, 521] on div "Tại văn phòng" at bounding box center [1237, 519] width 192 height 18
type input "0"
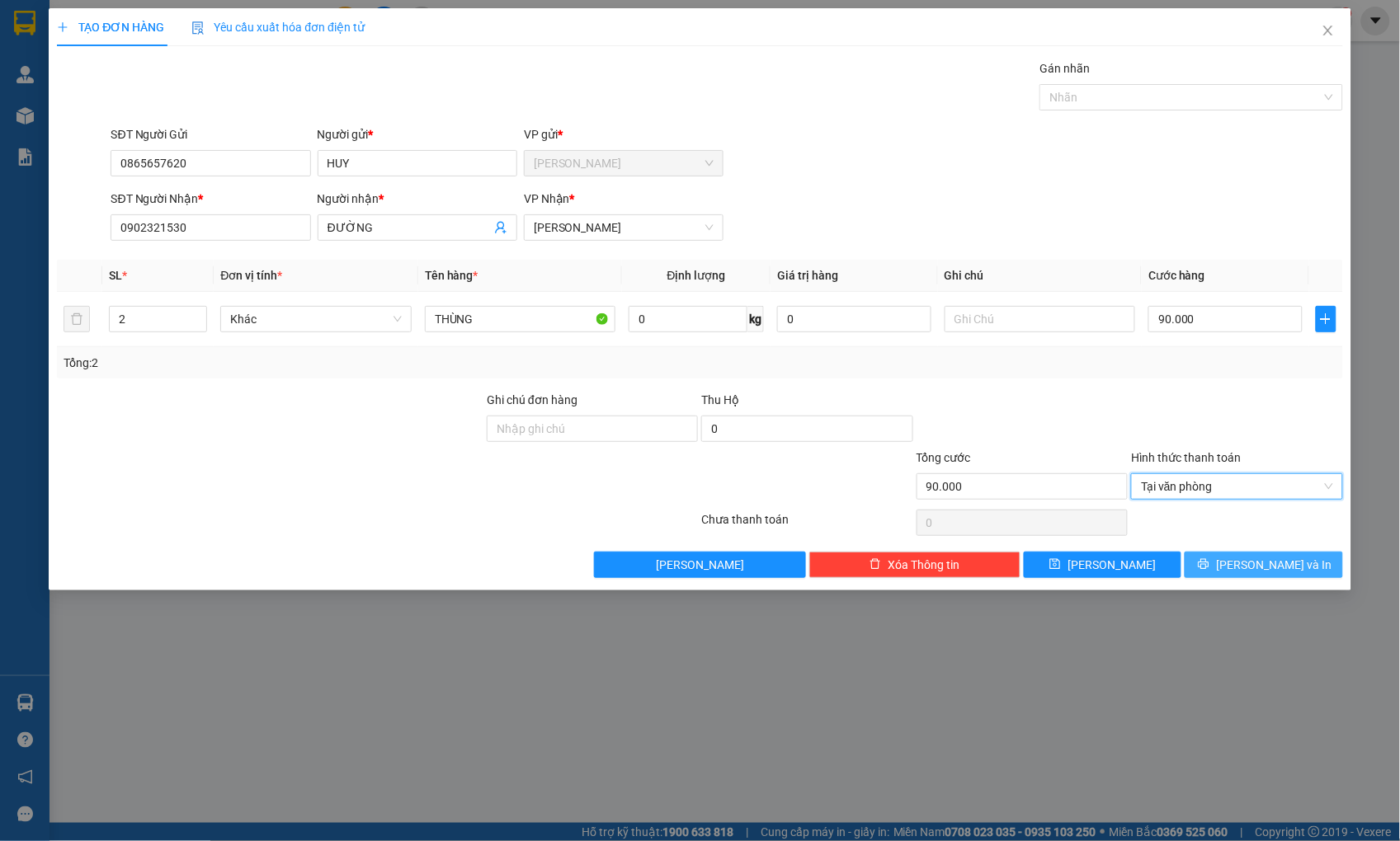
click at [1209, 566] on icon "printer" at bounding box center [1203, 564] width 12 height 12
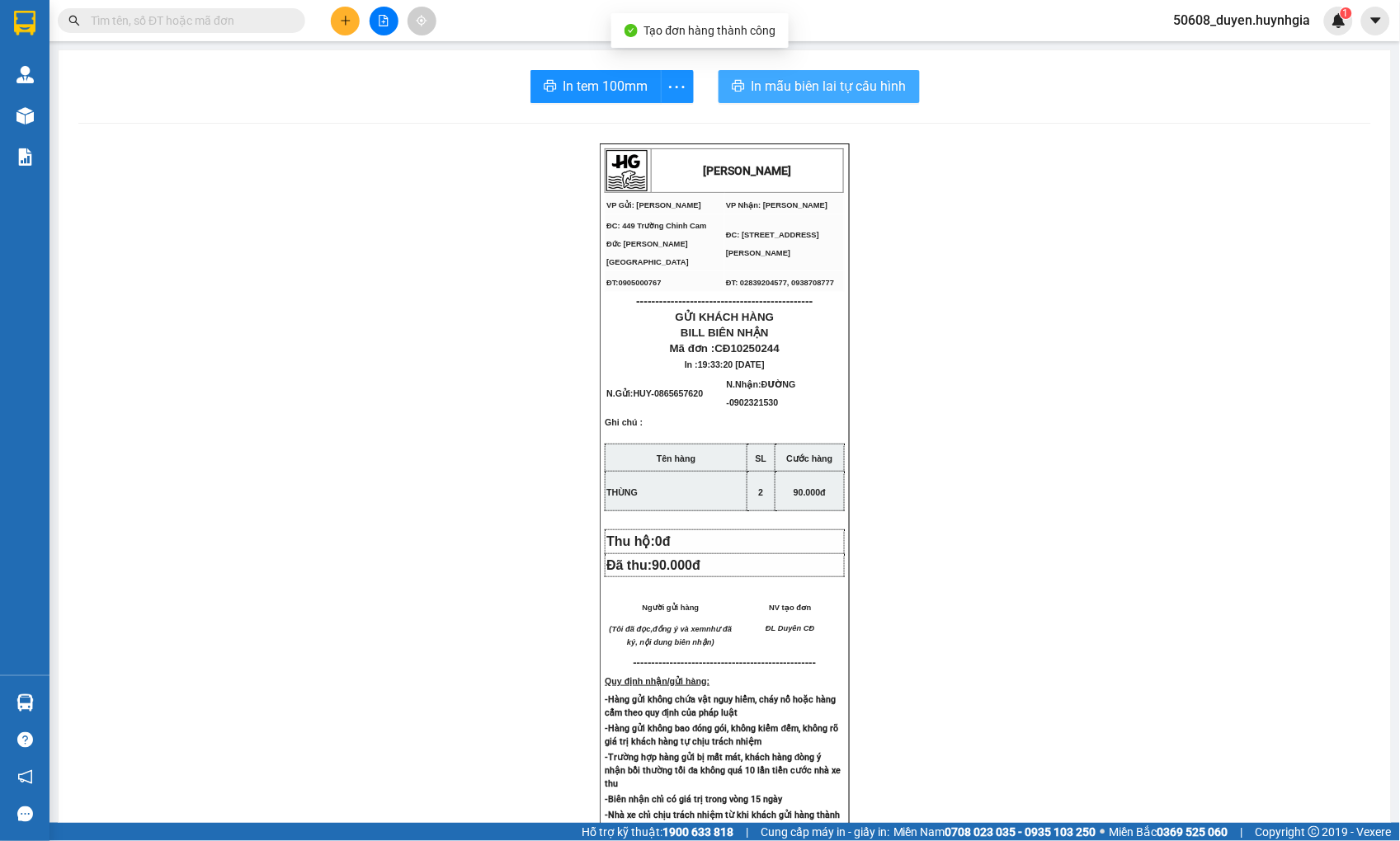
click at [839, 95] on span "In mẫu biên lai tự cấu hình" at bounding box center [829, 85] width 155 height 20
click at [603, 86] on span "In tem 100mm" at bounding box center [606, 85] width 85 height 20
click at [343, 19] on icon "plus" at bounding box center [345, 19] width 9 height 1
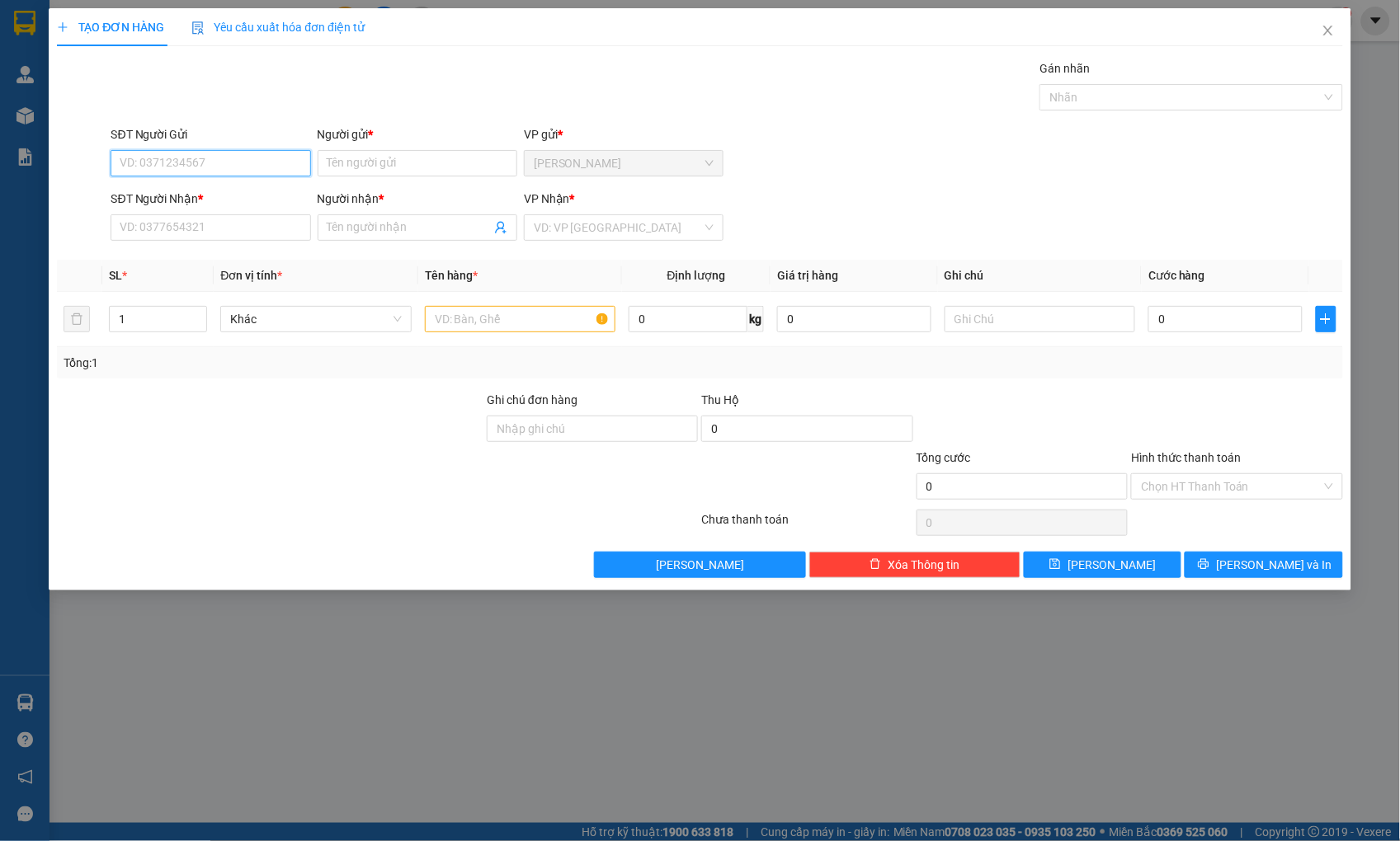
click at [277, 163] on input "SĐT Người Gửi" at bounding box center [210, 163] width 199 height 26
click at [242, 195] on div "0937332488 - NHƯ [GEOGRAPHIC_DATA]" at bounding box center [228, 195] width 215 height 18
type input "0937332488"
type input "NHƯ US"
type input "0905474535"
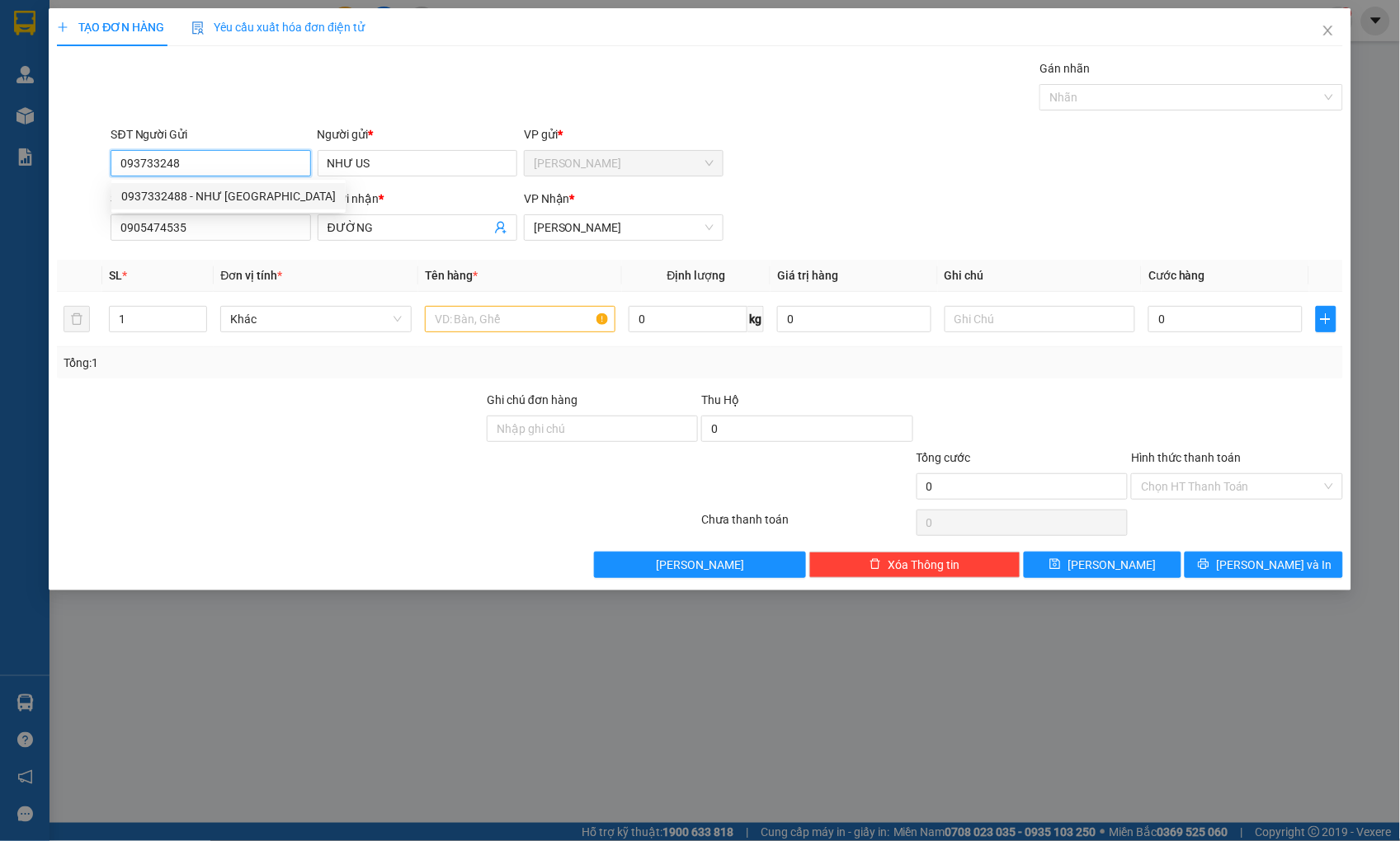
type input "ĐƯỜNG"
type input "0937332488"
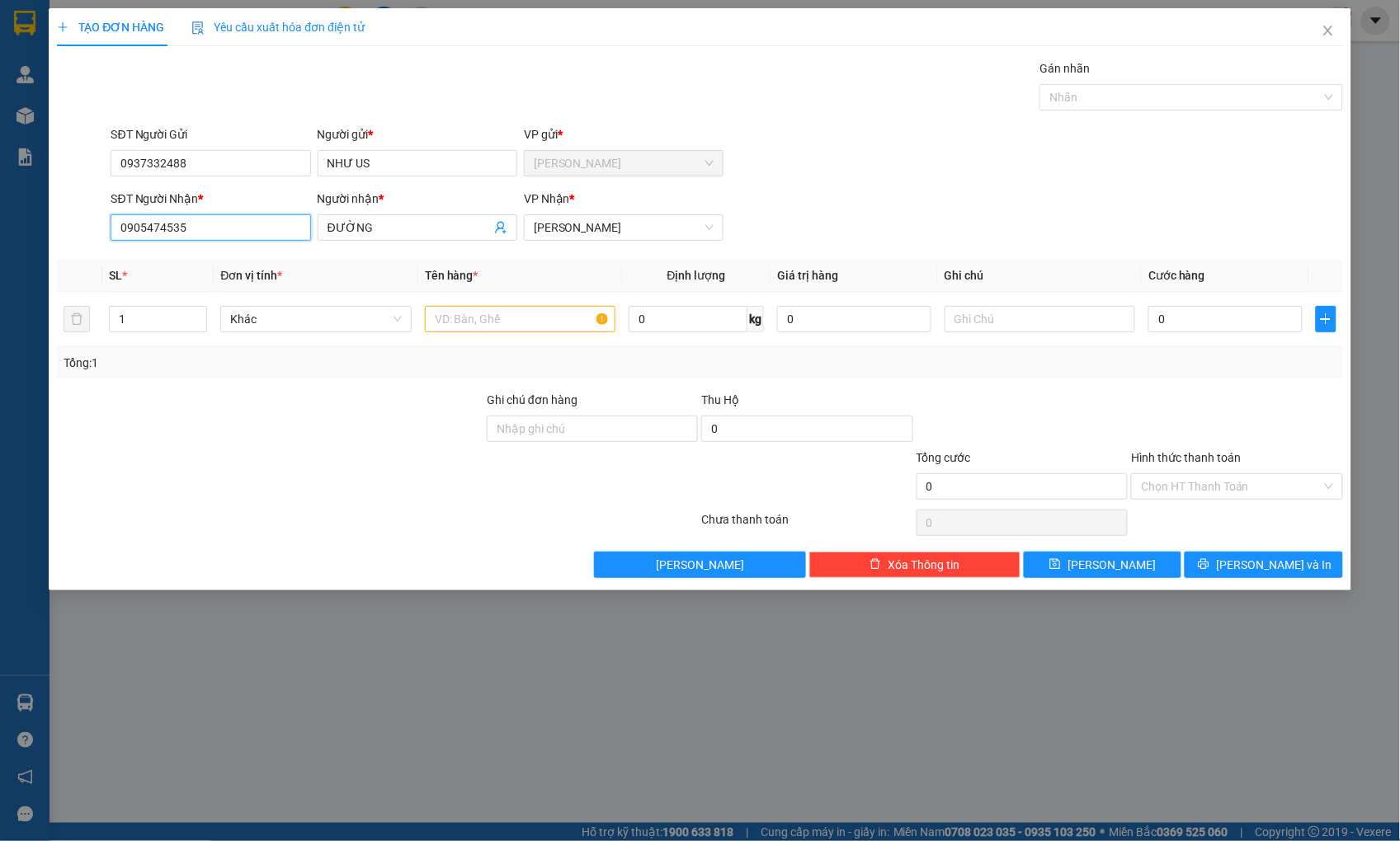
click at [231, 229] on input "0905474535" at bounding box center [210, 227] width 199 height 26
drag, startPoint x: 231, startPoint y: 229, endPoint x: -108, endPoint y: 258, distance: 340.2
click at [0, 258] on html "Kết quả tìm kiếm ( 0 ) Bộ lọc No Data 50608_duyen.huynhgia 1 Quản [PERSON_NAME]…" at bounding box center [700, 420] width 1400 height 841
click at [374, 226] on input "ĐƯỜNG" at bounding box center [409, 227] width 164 height 18
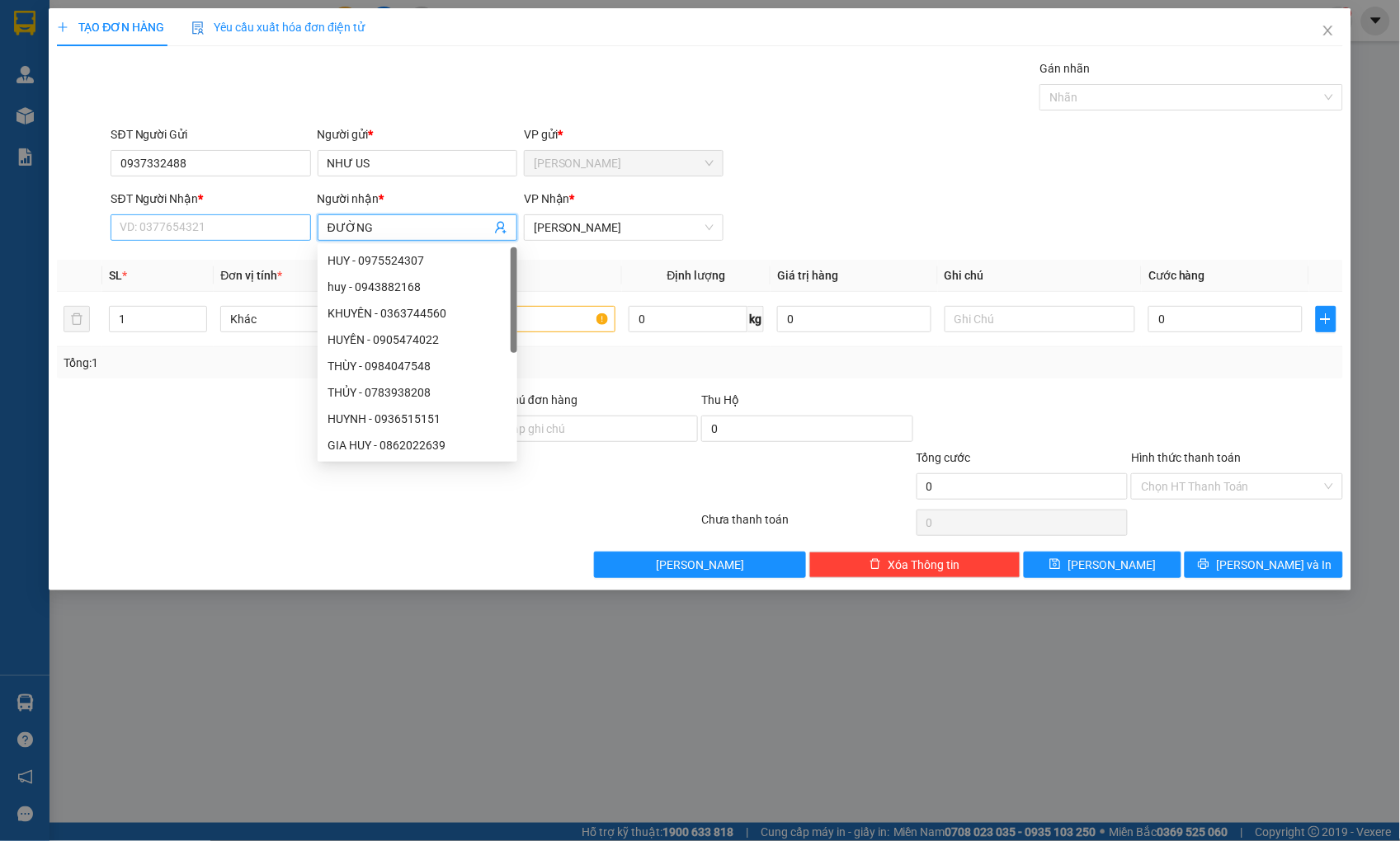
drag, startPoint x: 376, startPoint y: 220, endPoint x: 260, endPoint y: 225, distance: 116.1
click at [264, 223] on div "SĐT Người Nhận * VD: 0377654321 Người nhận * ĐƯỜNG VP Nhận * [PERSON_NAME]" at bounding box center [726, 219] width 1238 height 58
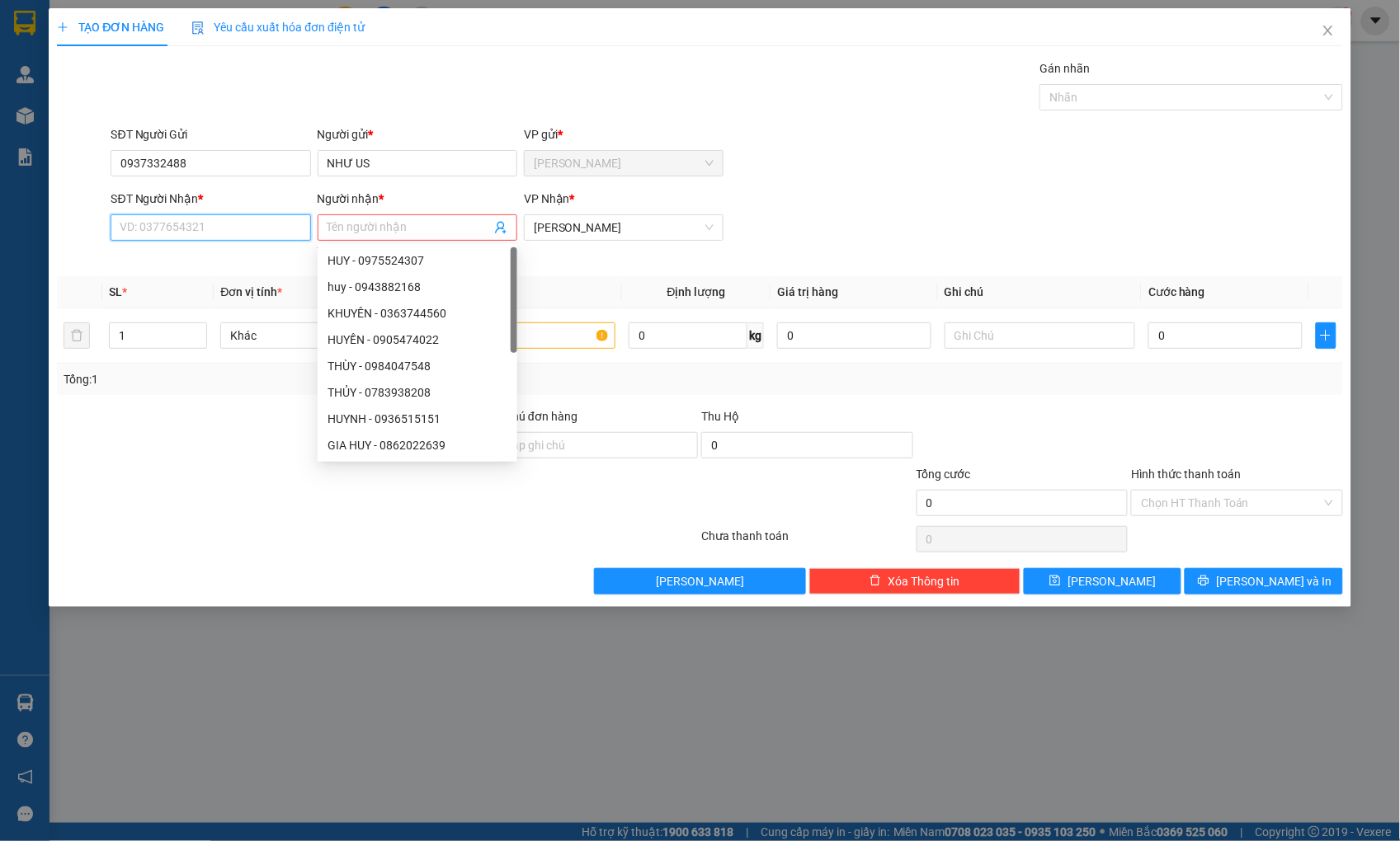
click at [159, 220] on input "SĐT Người Nhận *" at bounding box center [210, 227] width 199 height 26
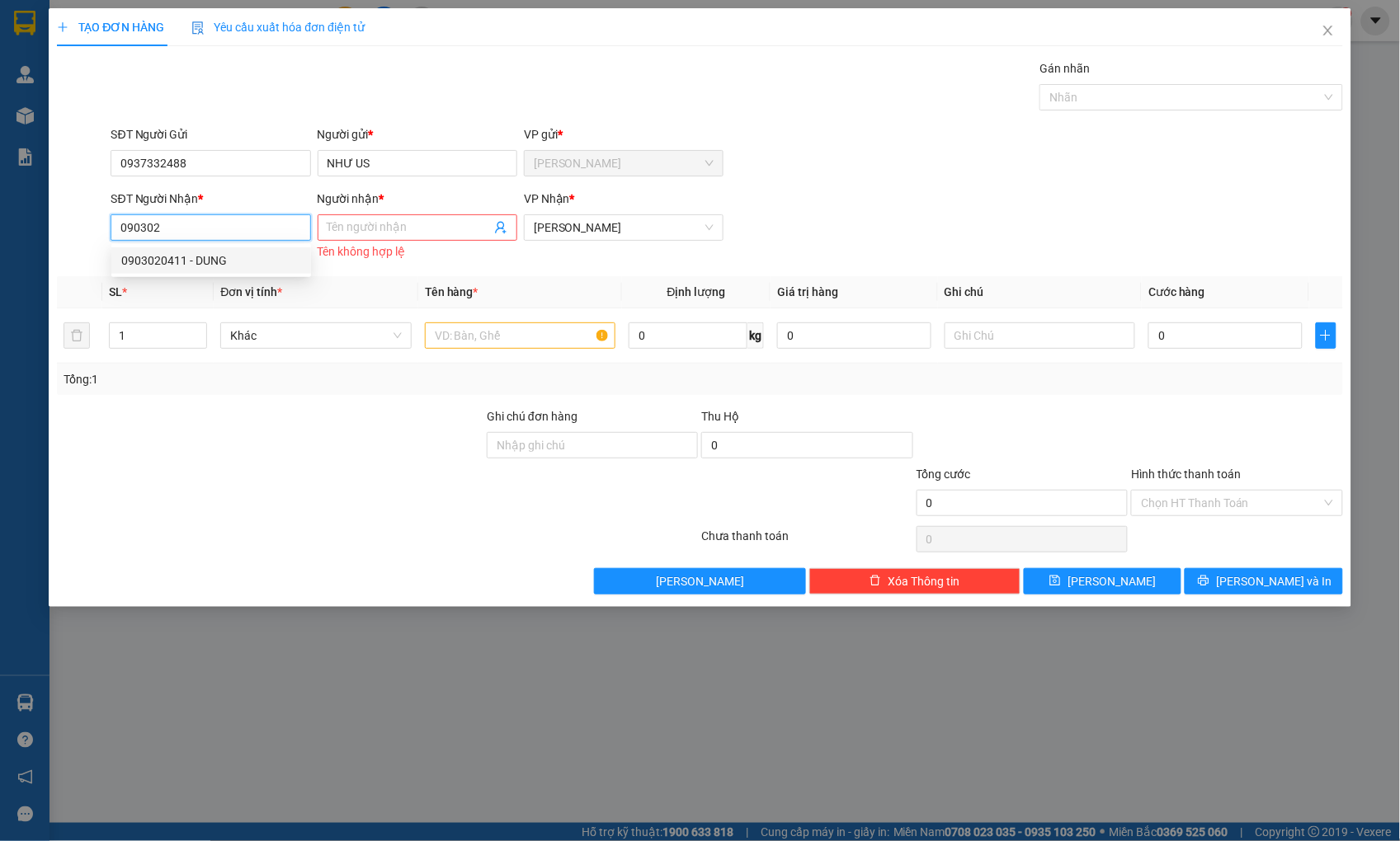
click at [175, 257] on div "0903020411 - DUNG" at bounding box center [211, 260] width 180 height 18
type input "0903020411"
type input "DUNG"
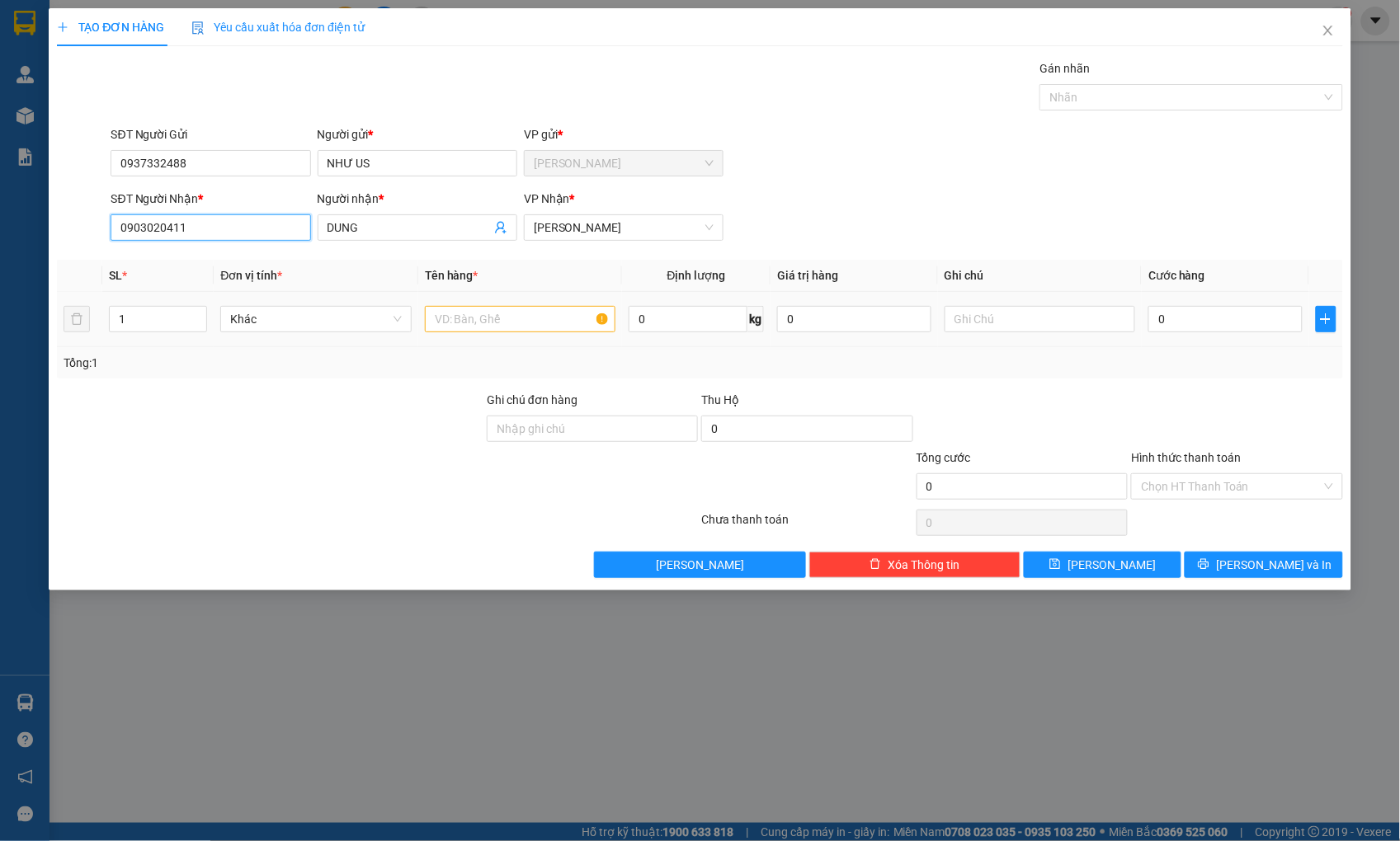
type input "0903020411"
click at [462, 322] on input "text" at bounding box center [520, 318] width 191 height 26
type input "KIỆN"
click at [1189, 320] on input "0" at bounding box center [1225, 318] width 153 height 26
click at [1172, 317] on input "0" at bounding box center [1225, 318] width 153 height 26
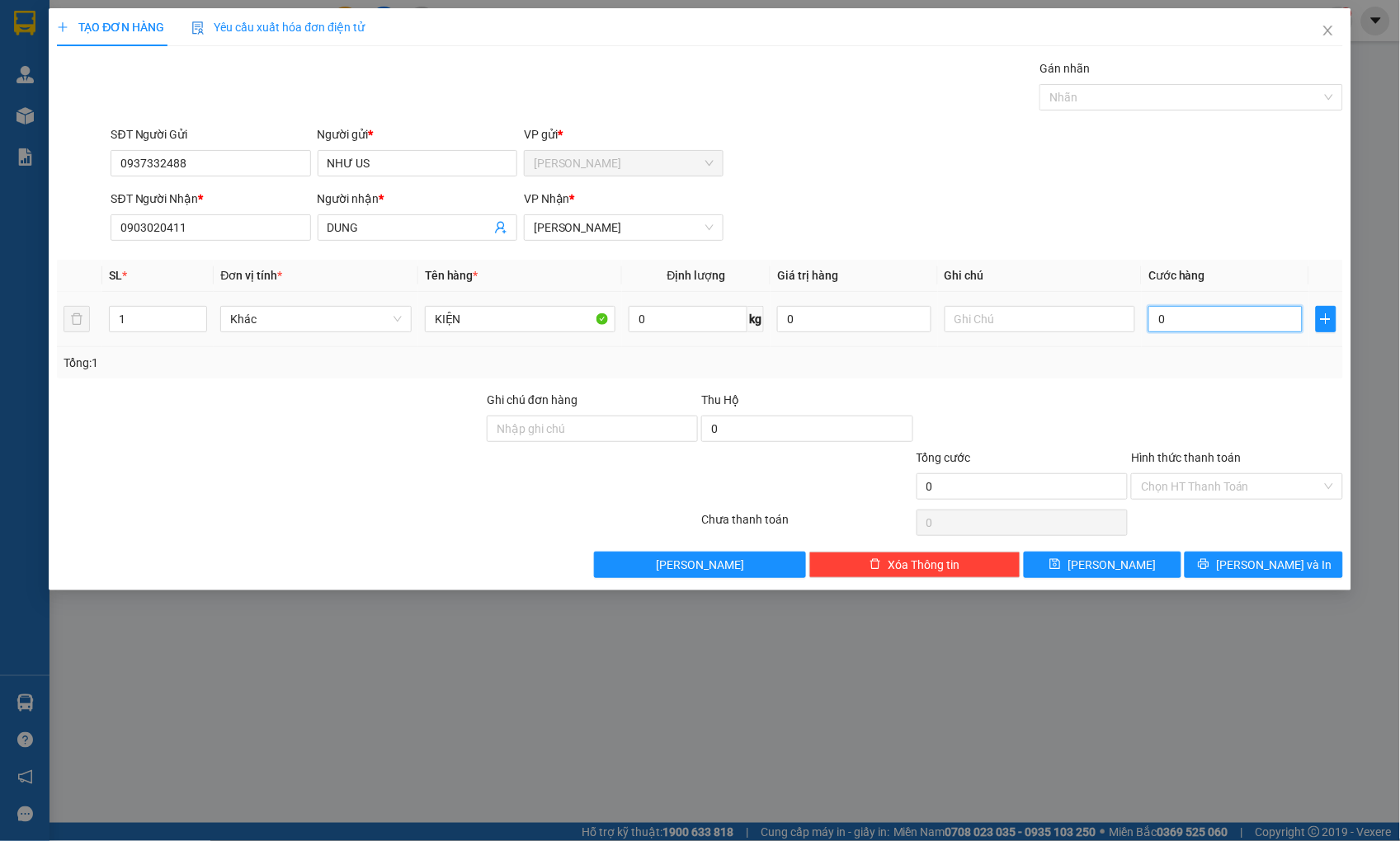
click at [1172, 317] on input "0" at bounding box center [1225, 318] width 153 height 26
type input "06"
type input "6"
type input "060"
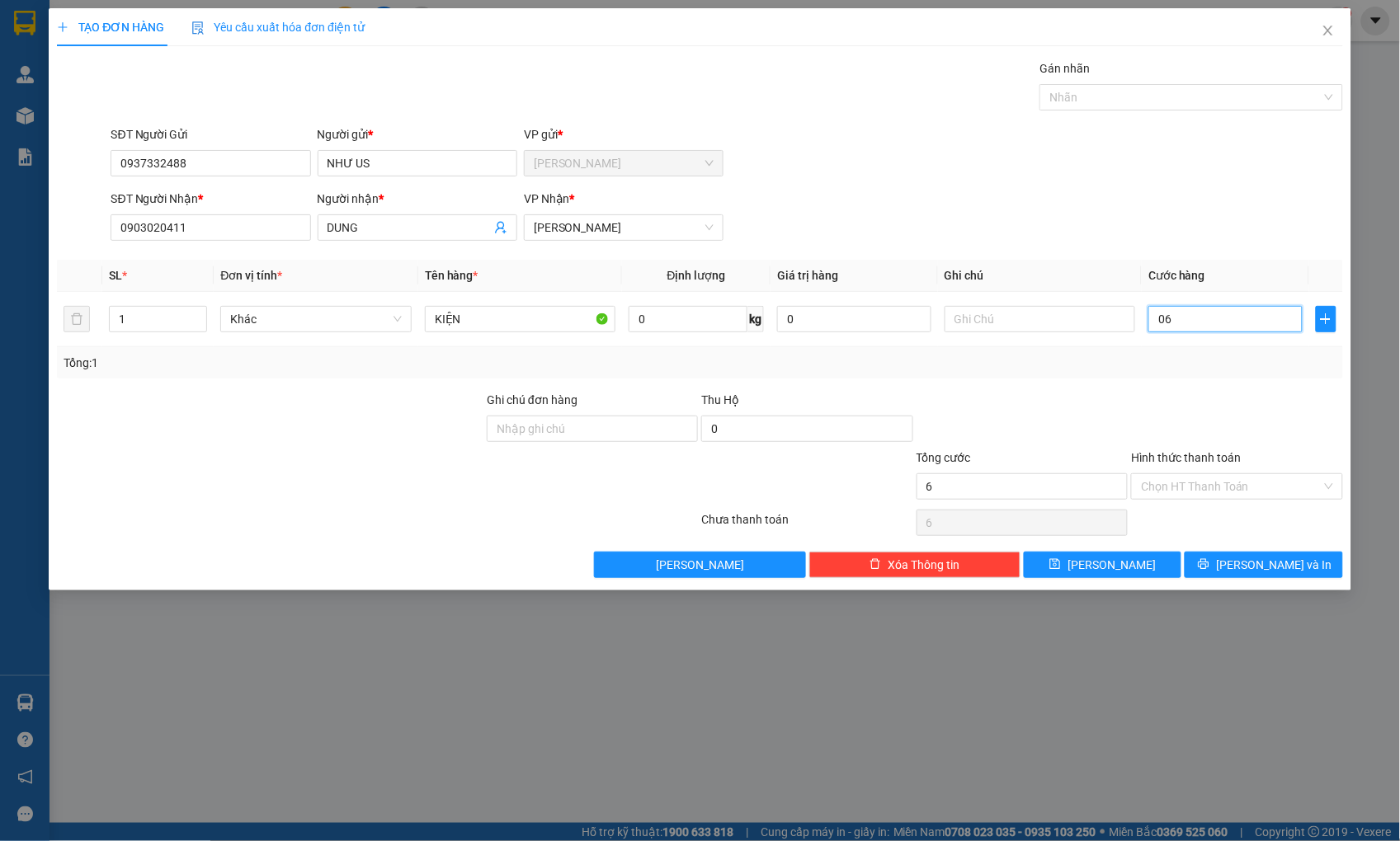
type input "60"
type input "60.000"
click at [1264, 481] on input "Hình thức thanh toán" at bounding box center [1231, 487] width 180 height 25
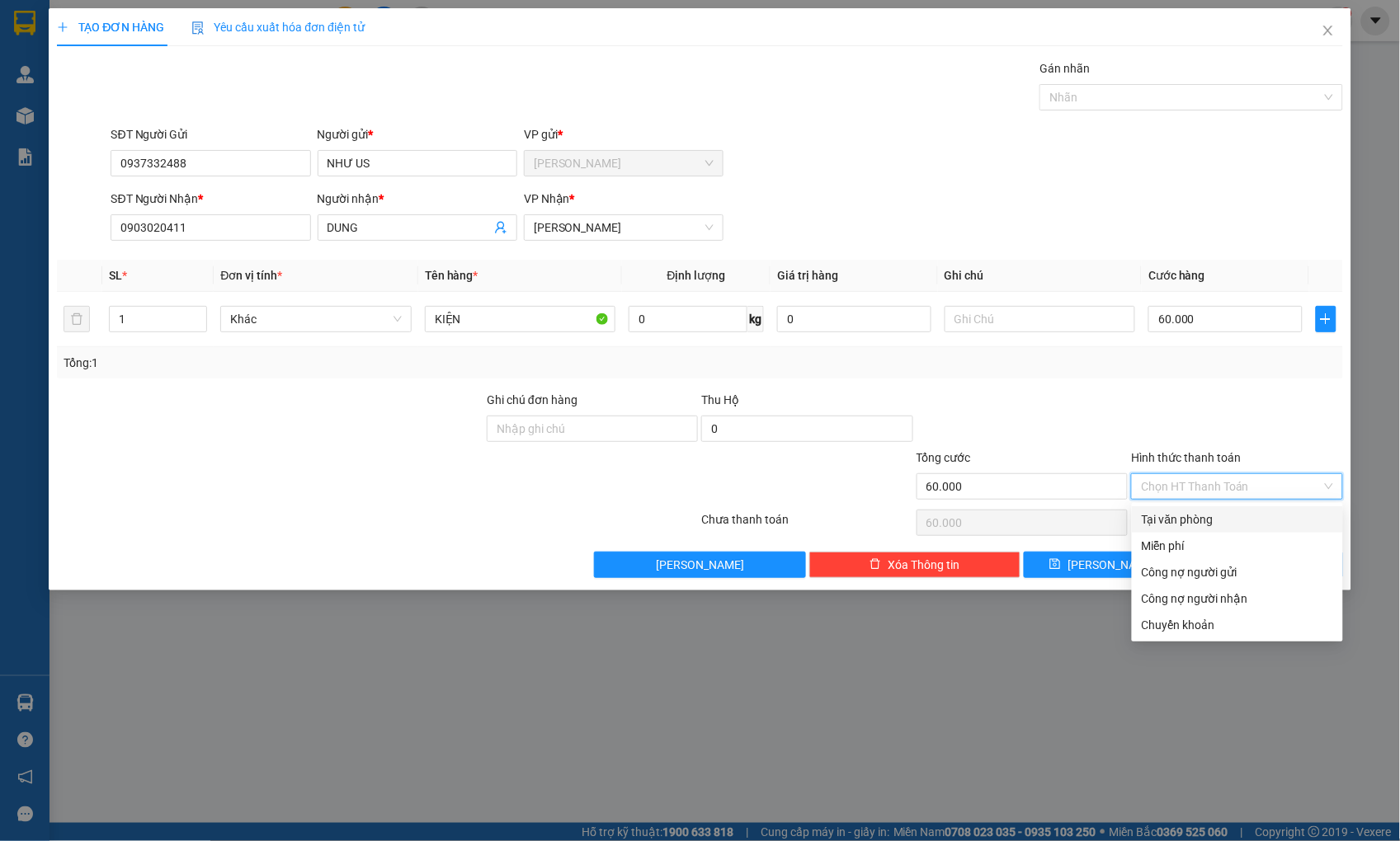
click at [1257, 518] on div "Tại văn phòng" at bounding box center [1237, 519] width 192 height 18
type input "0"
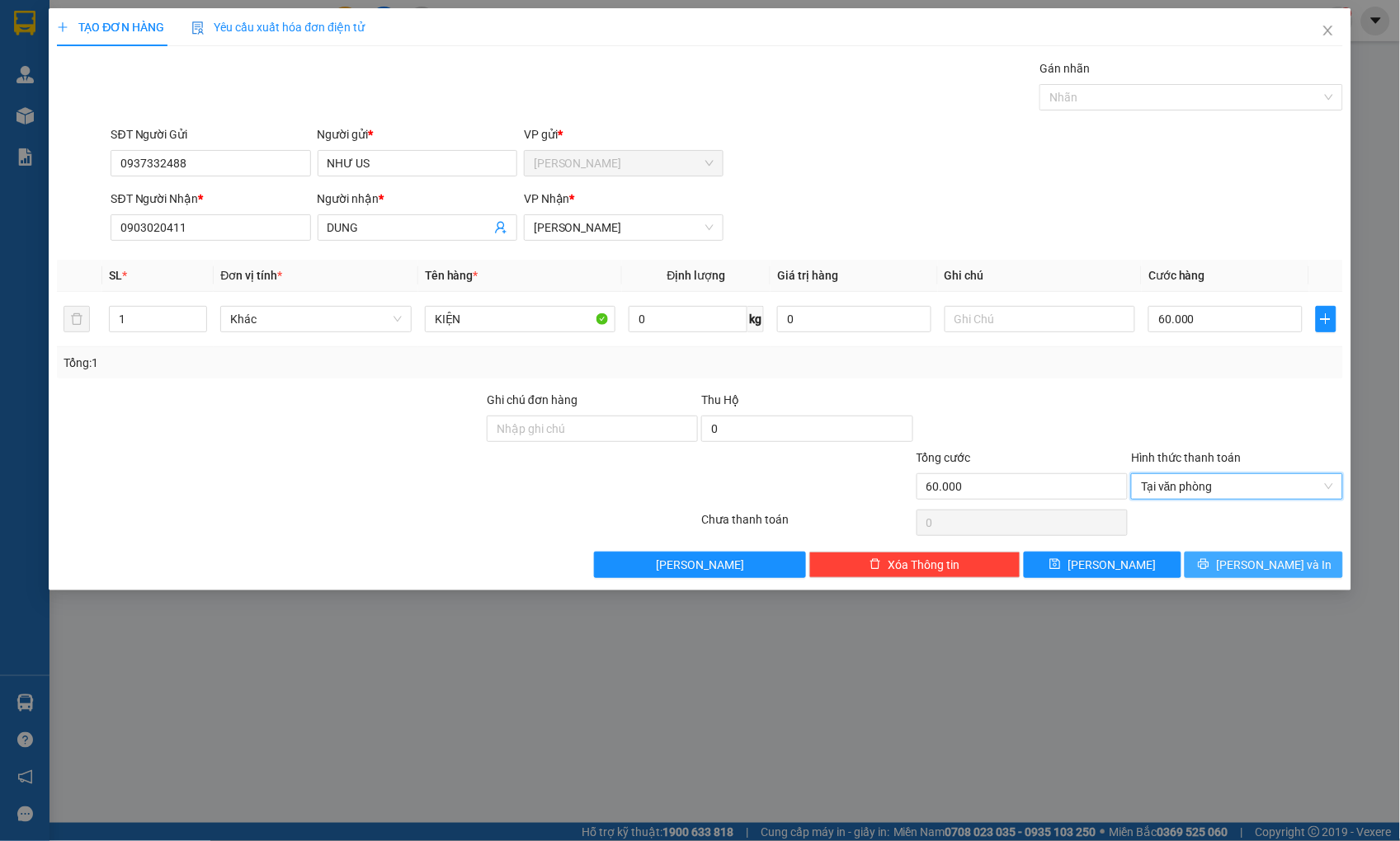
click at [1219, 563] on button "[PERSON_NAME] và In" at bounding box center [1263, 564] width 158 height 26
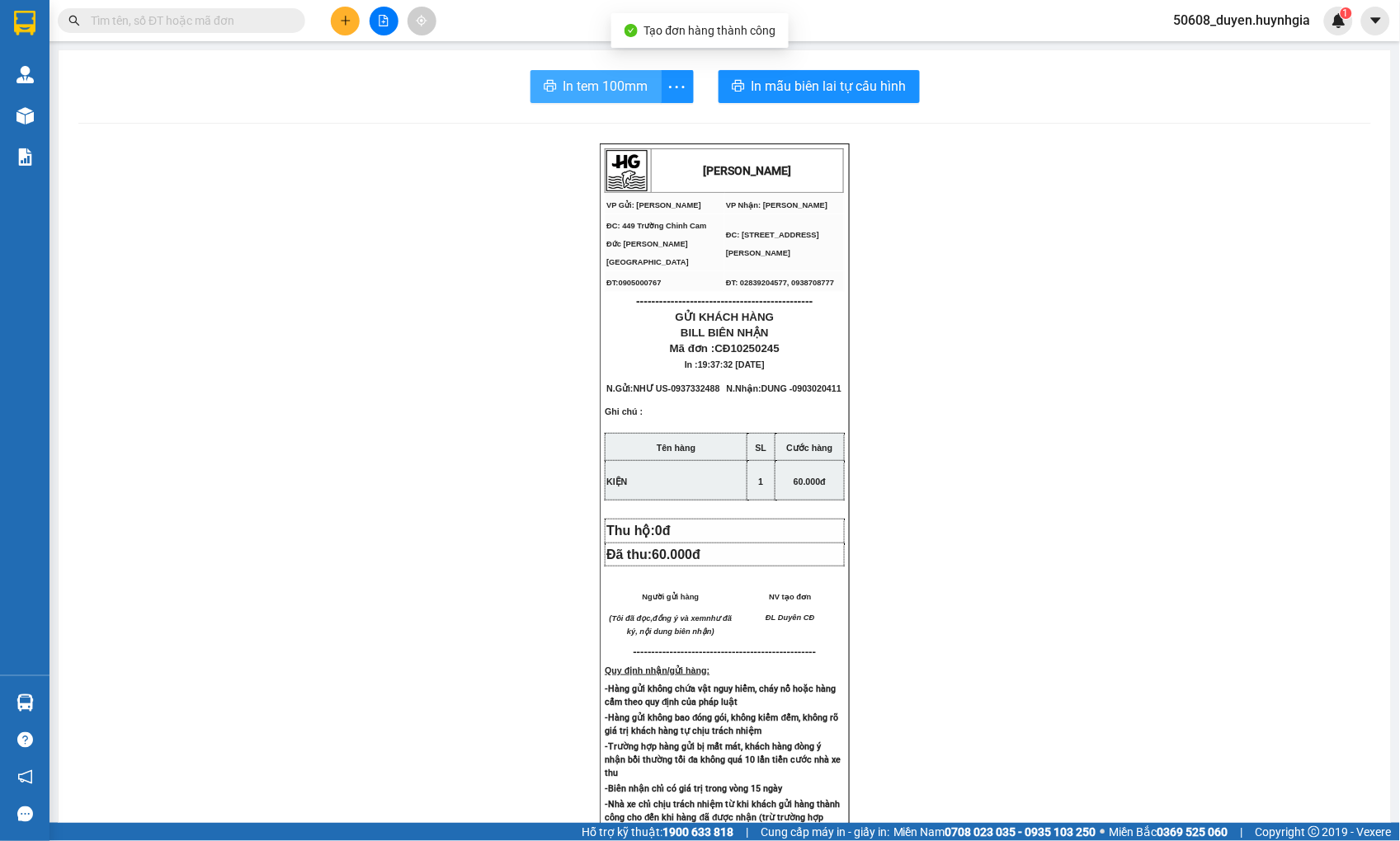
click at [620, 86] on span "In tem 100mm" at bounding box center [606, 85] width 85 height 20
click at [209, 475] on div "[PERSON_NAME] VP Gửi: Cam Đức VP Nhận: [PERSON_NAME] ĐC: 449 [GEOGRAPHIC_DATA…" at bounding box center [724, 689] width 1293 height 1093
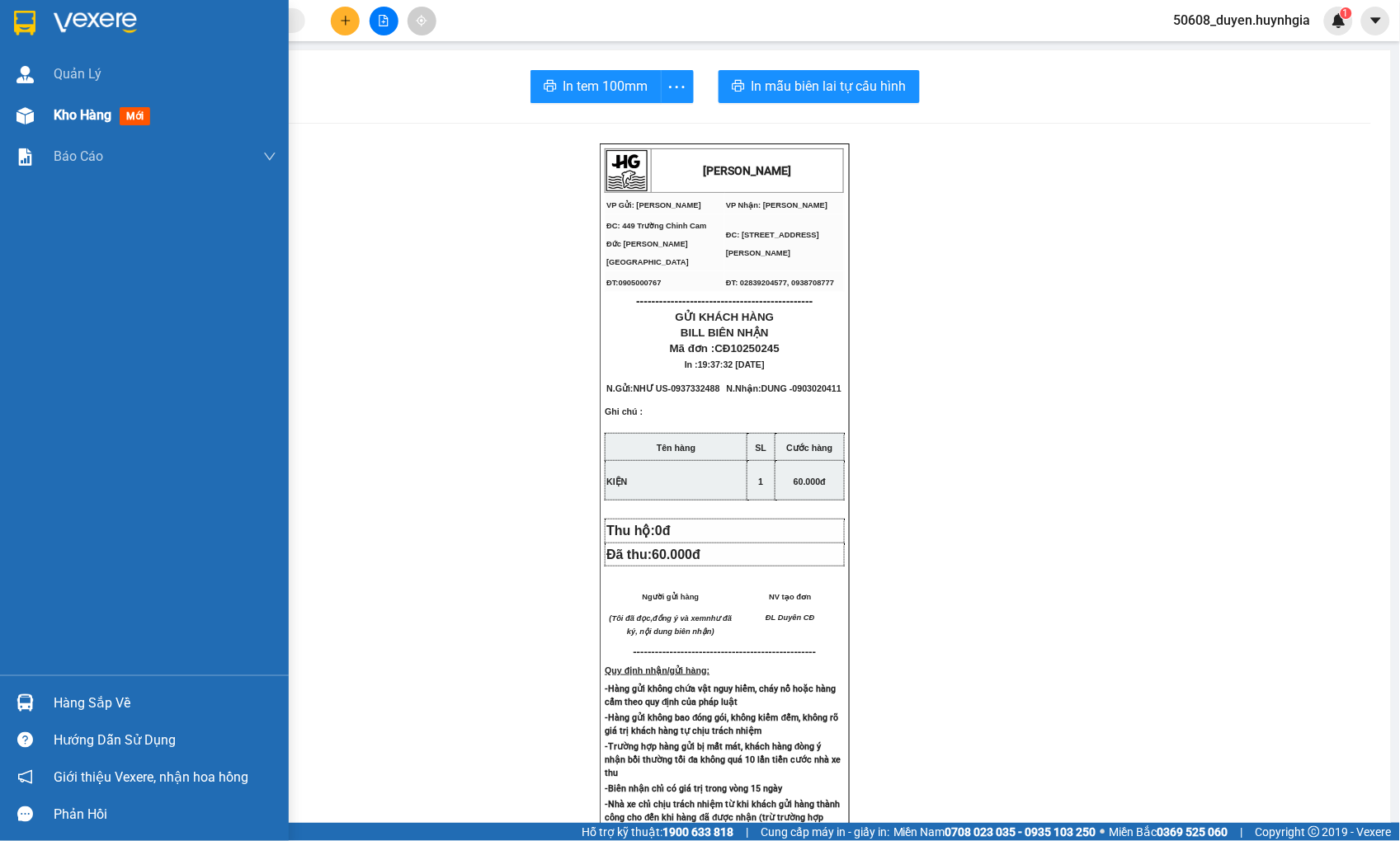
click at [55, 109] on span "Kho hàng" at bounding box center [82, 115] width 58 height 15
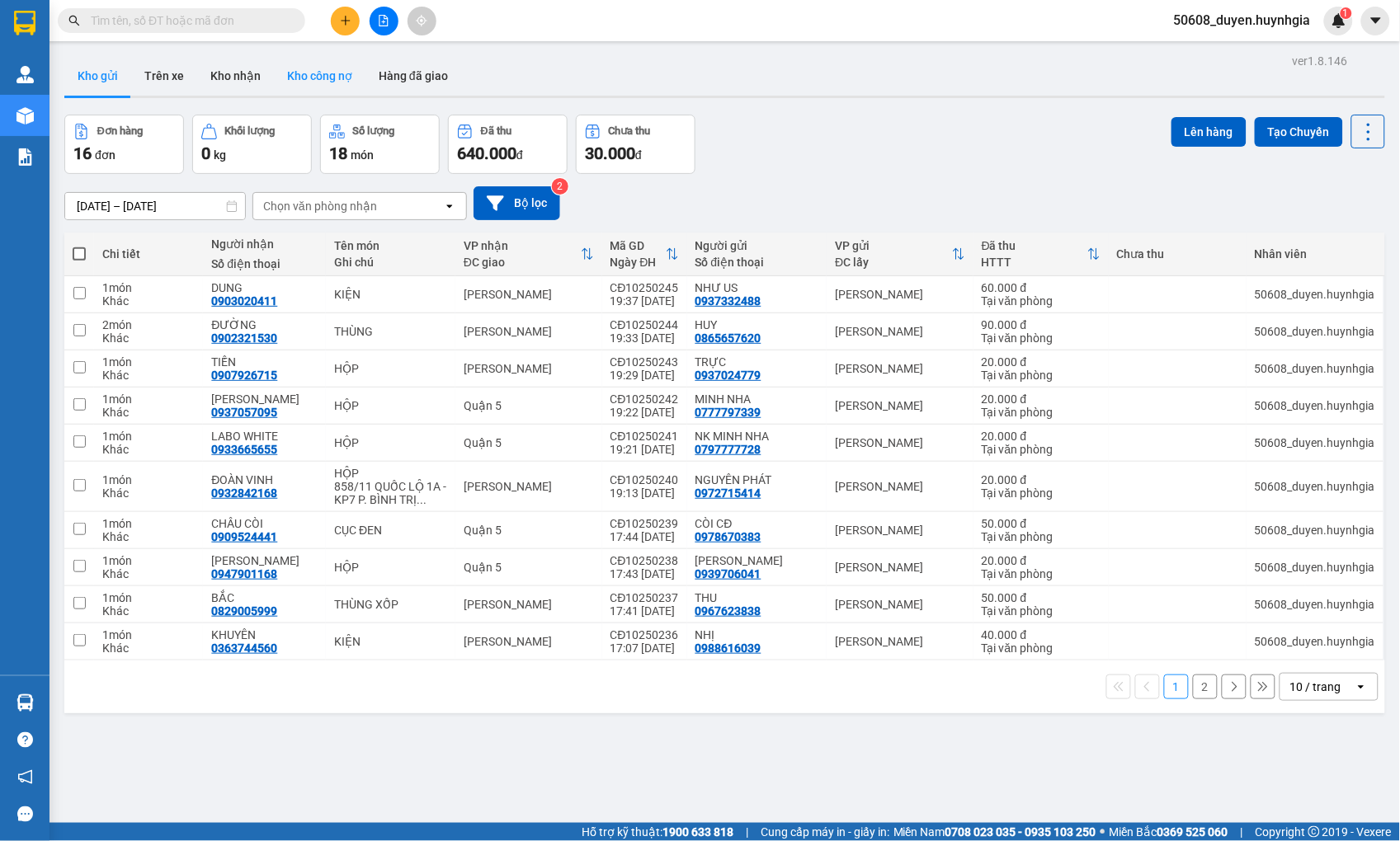
click at [323, 72] on button "Kho công nợ" at bounding box center [320, 75] width 92 height 40
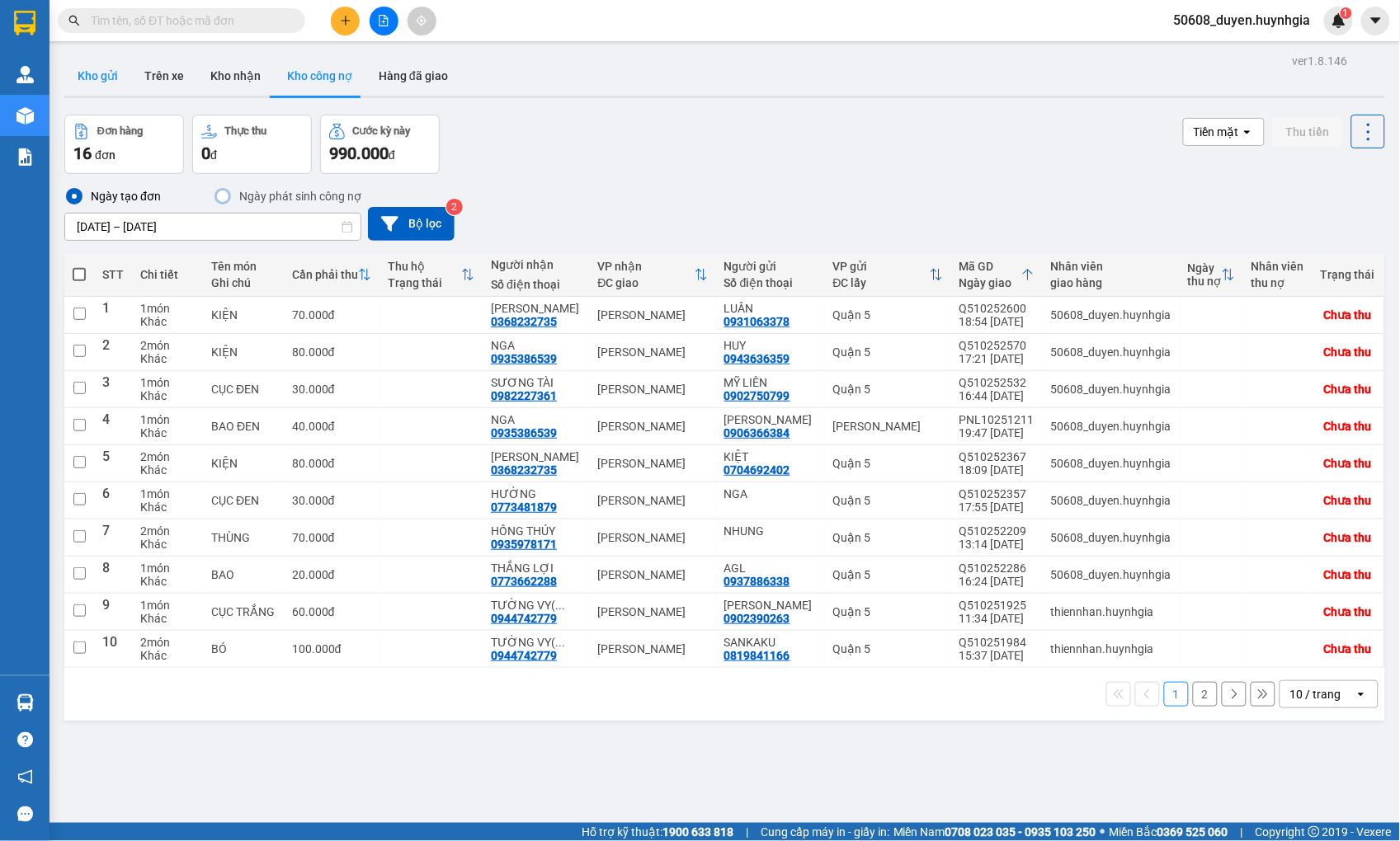
click at [84, 73] on button "Kho gửi" at bounding box center [97, 75] width 67 height 40
